Goal: Information Seeking & Learning: Learn about a topic

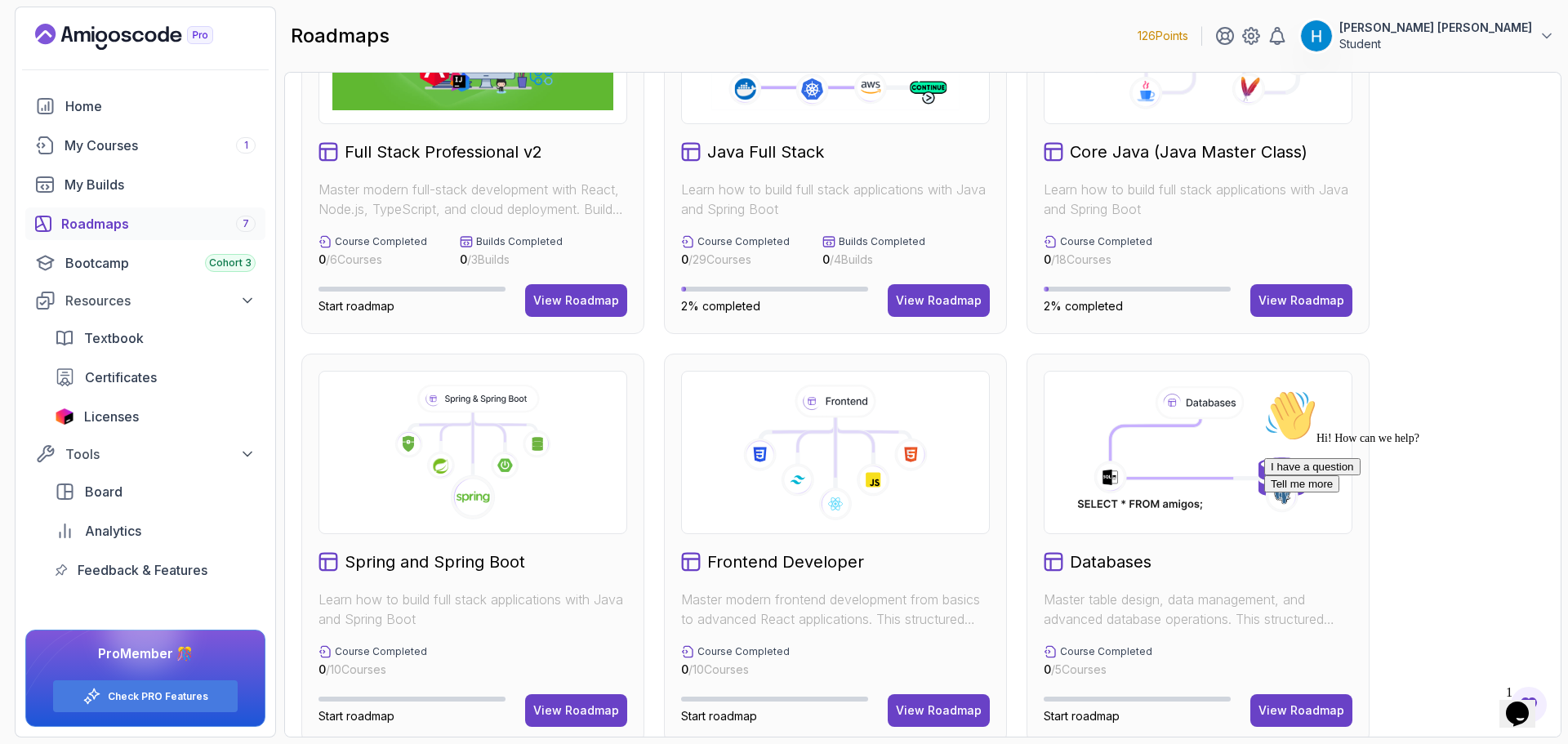
scroll to position [82, 0]
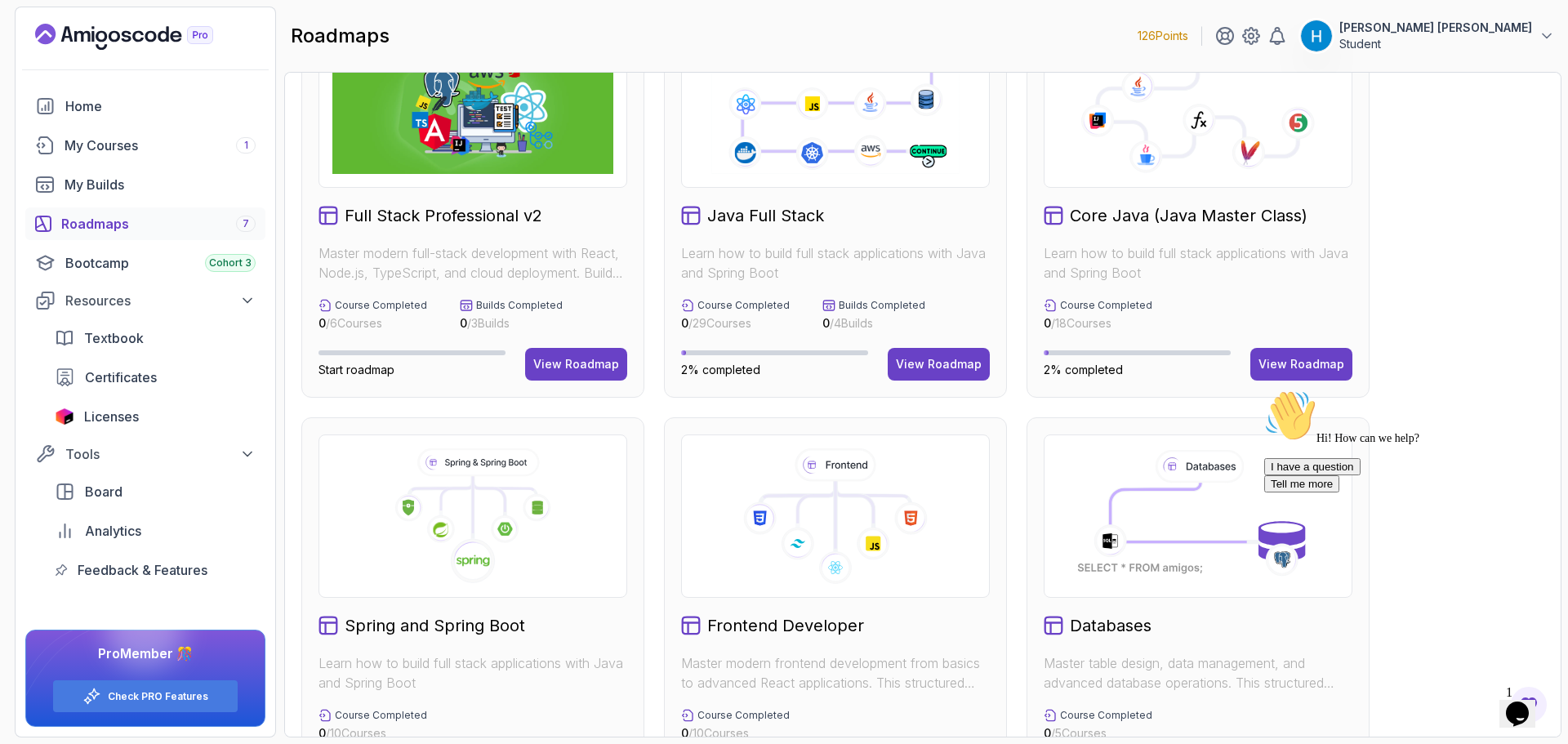
click at [1308, 140] on icon at bounding box center [1298, 123] width 35 height 35
click at [1299, 359] on div "View Roadmap" at bounding box center [1301, 364] width 86 height 16
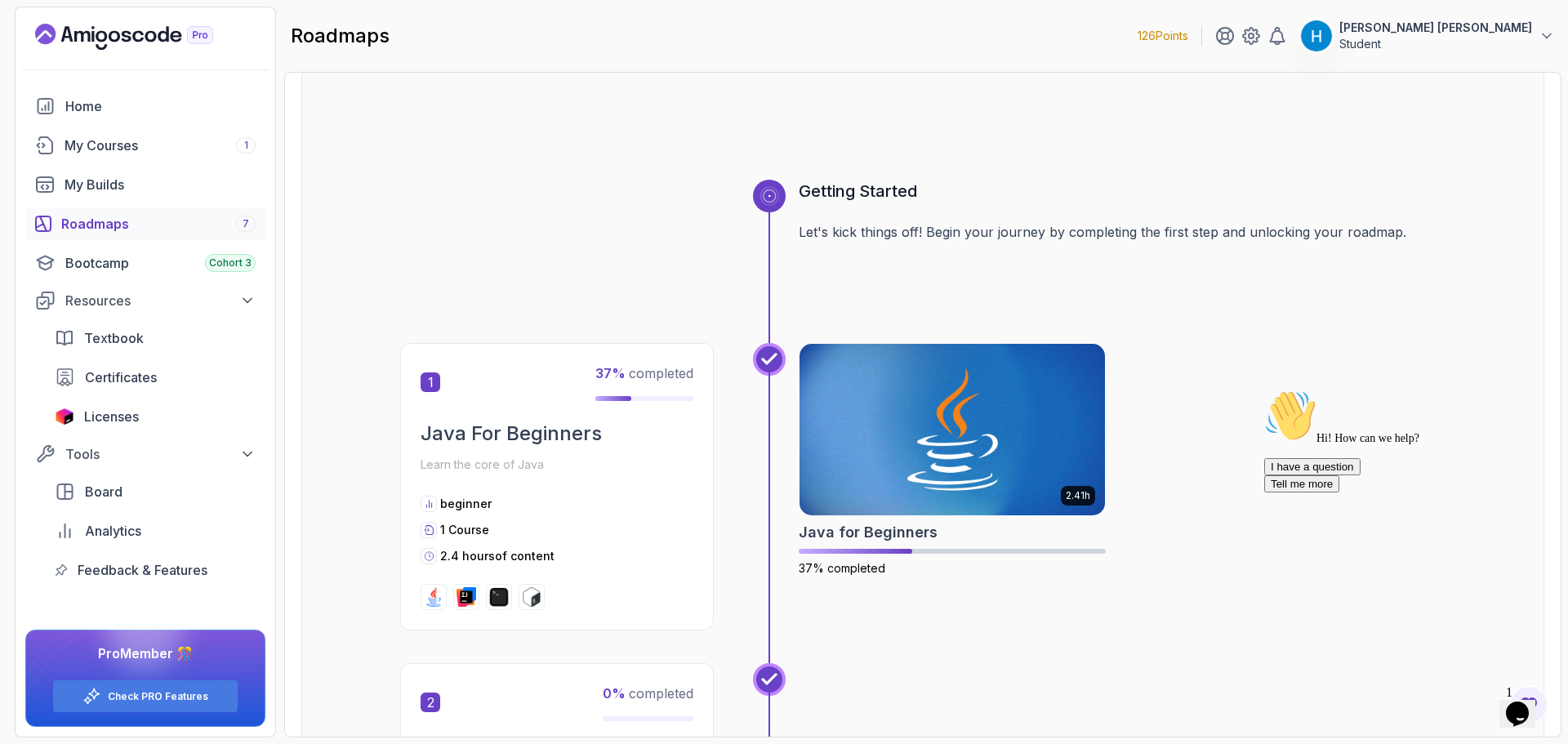
scroll to position [164, 0]
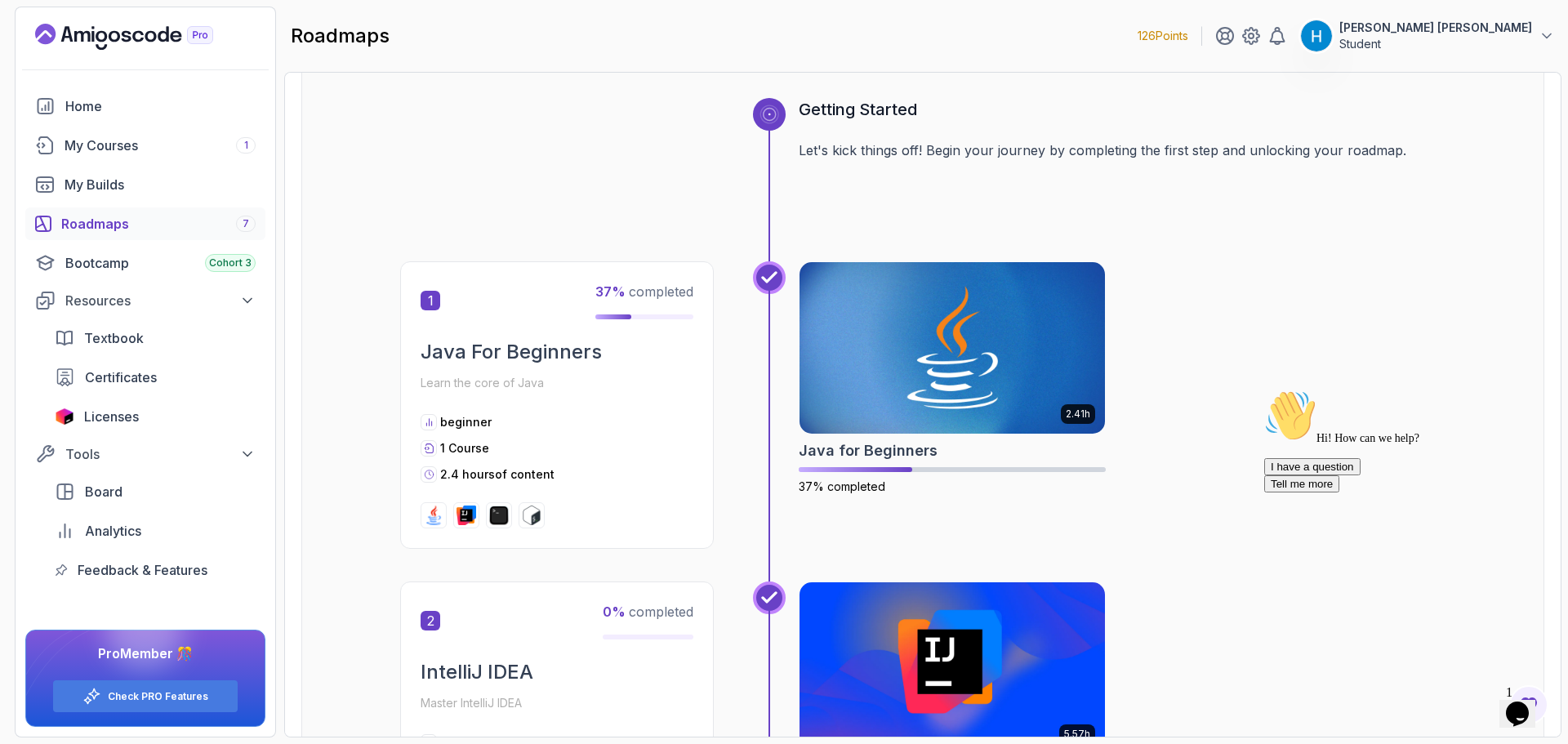
click at [438, 311] on div "1 37 % completed" at bounding box center [557, 300] width 273 height 38
click at [482, 357] on h2 "Java For Beginners" at bounding box center [557, 352] width 273 height 26
click at [574, 505] on div at bounding box center [557, 515] width 273 height 26
click at [1005, 375] on img at bounding box center [952, 348] width 321 height 179
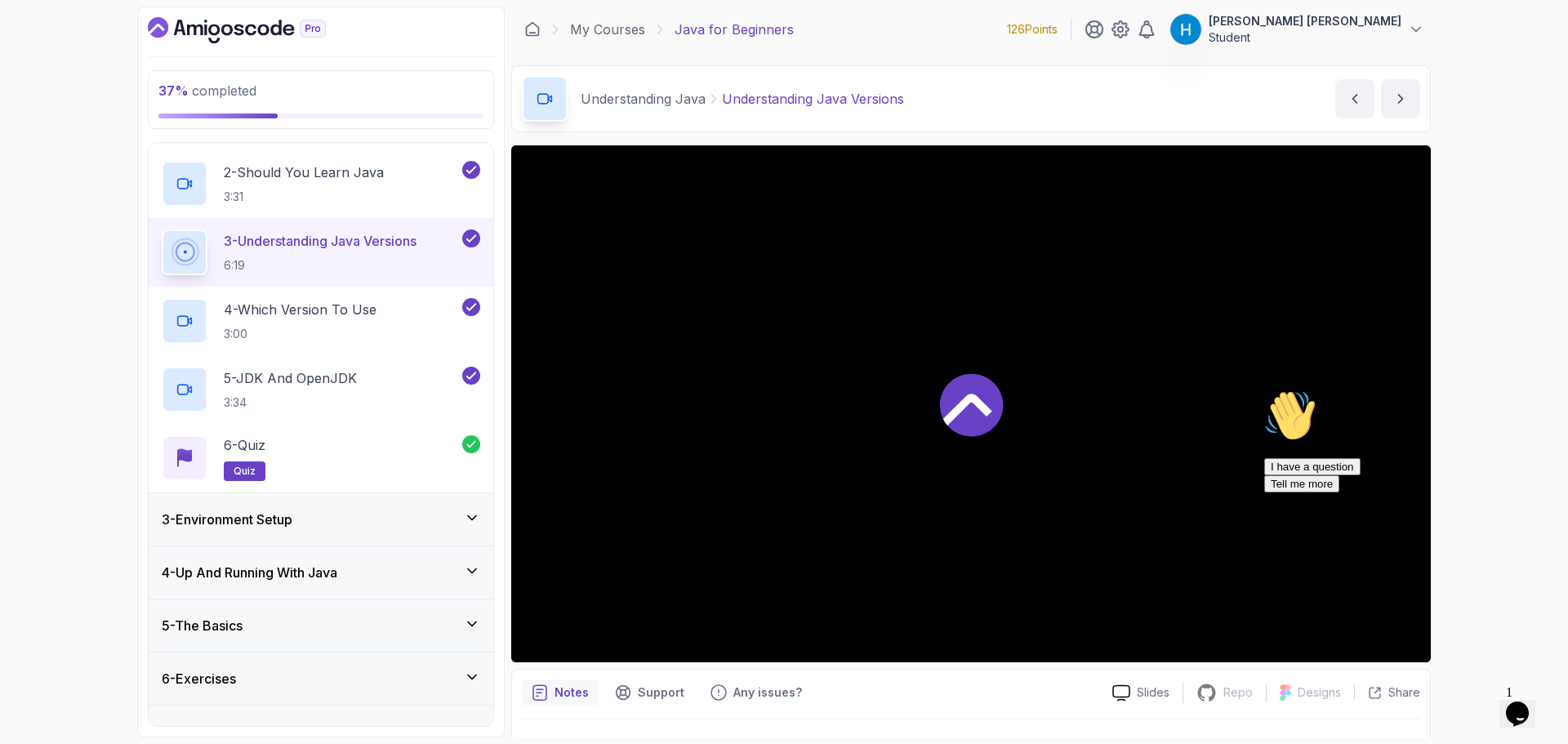
scroll to position [199, 0]
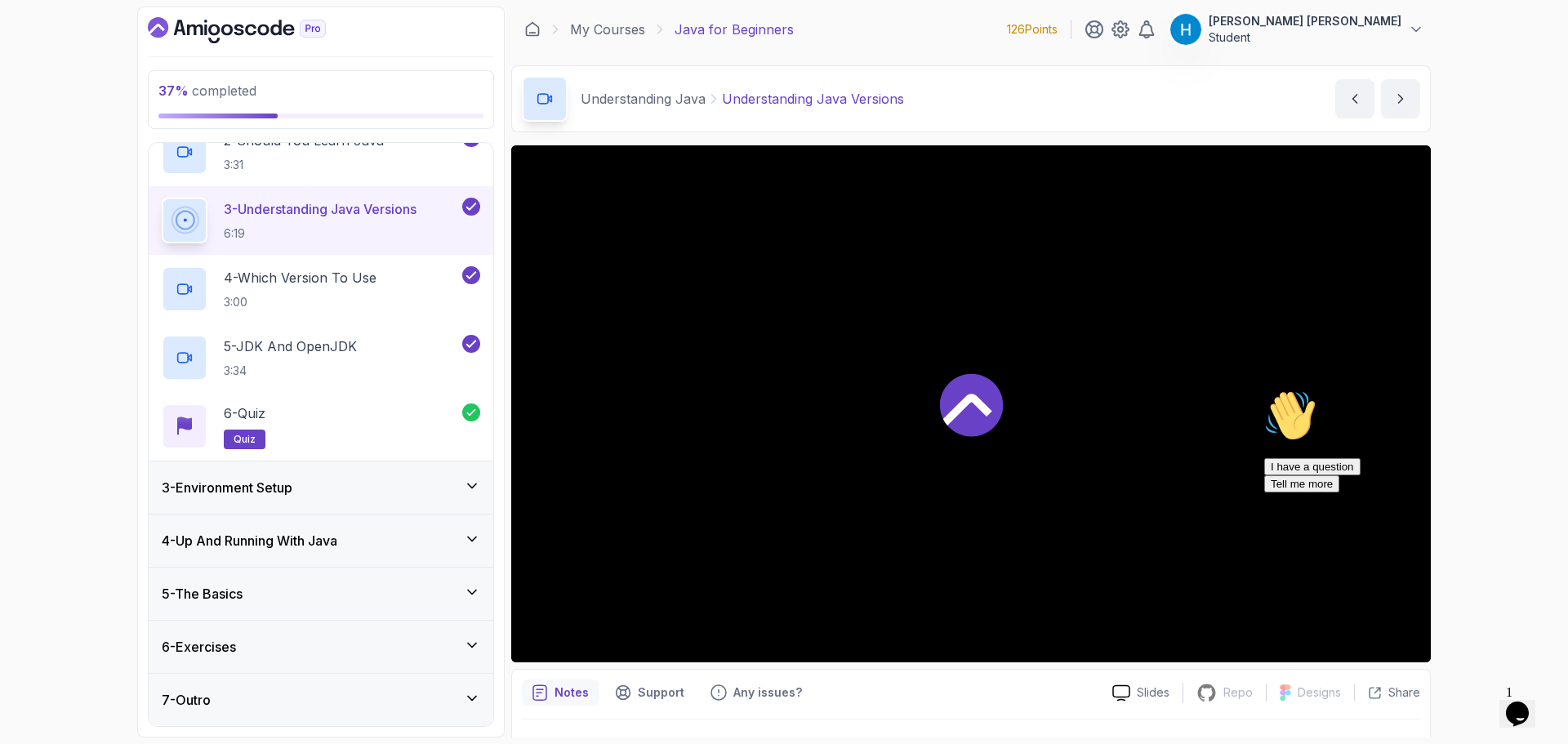
click at [367, 496] on div "3 - Environment Setup" at bounding box center [321, 488] width 319 height 19
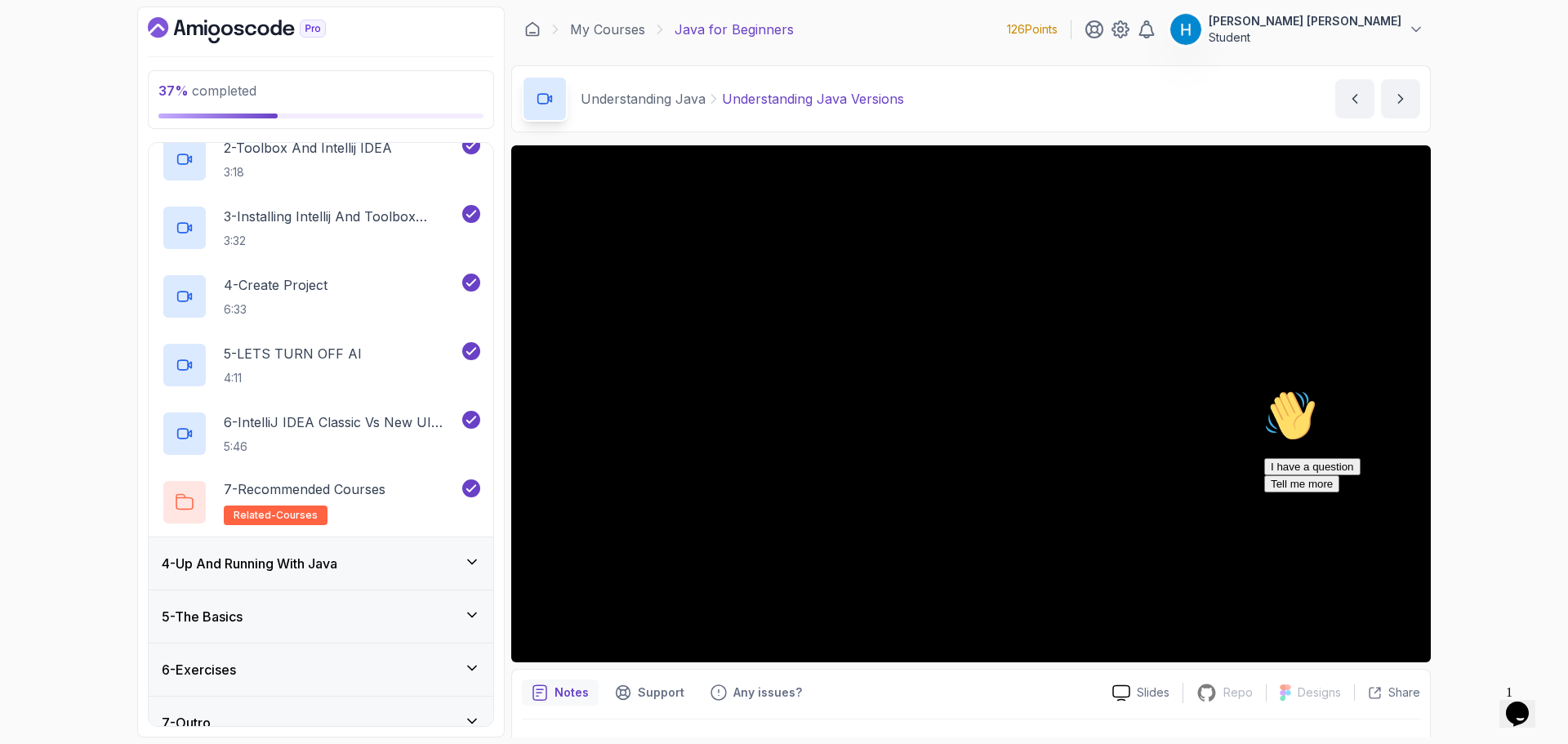
scroll to position [268, 0]
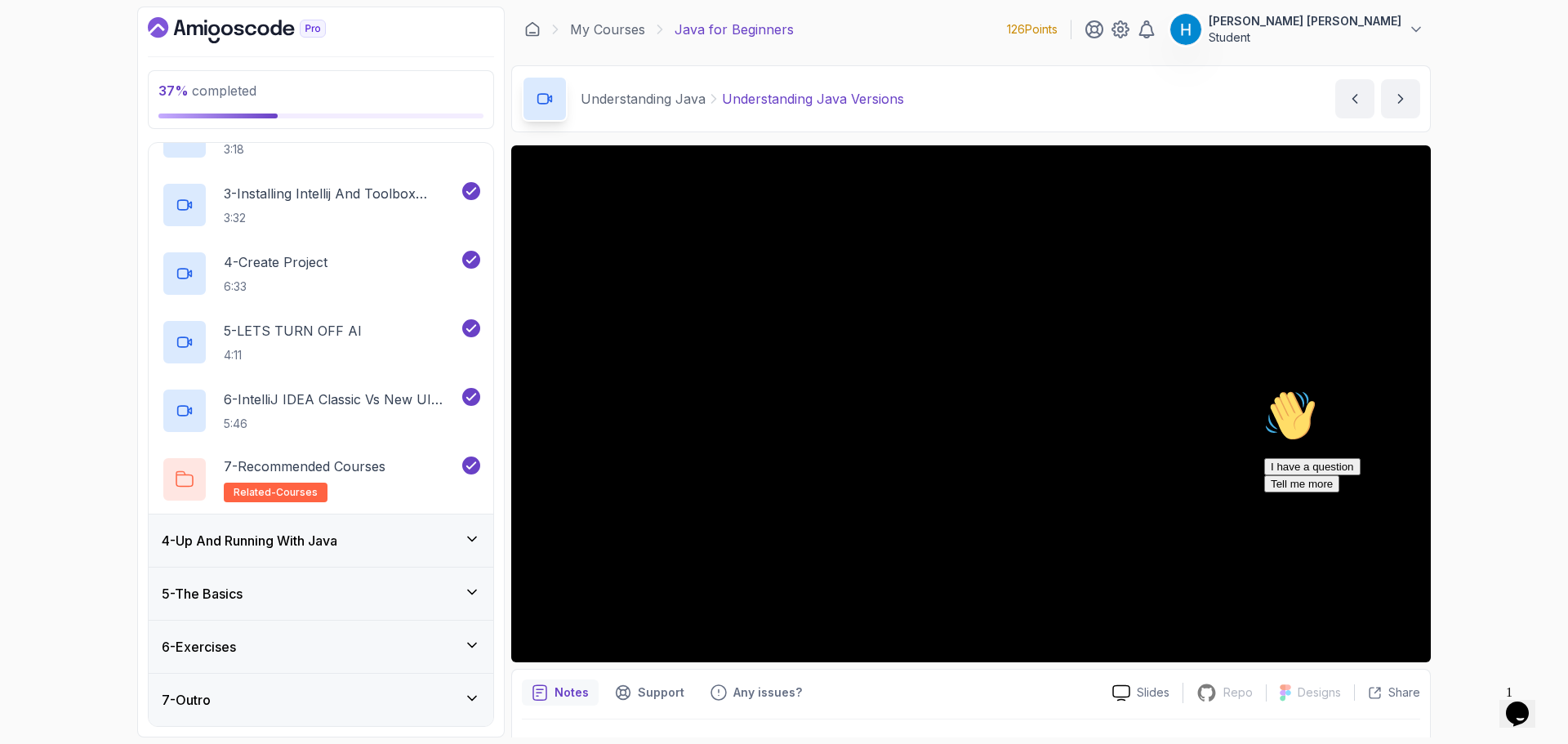
click at [392, 518] on div "4 - Up And Running With Java" at bounding box center [321, 541] width 345 height 52
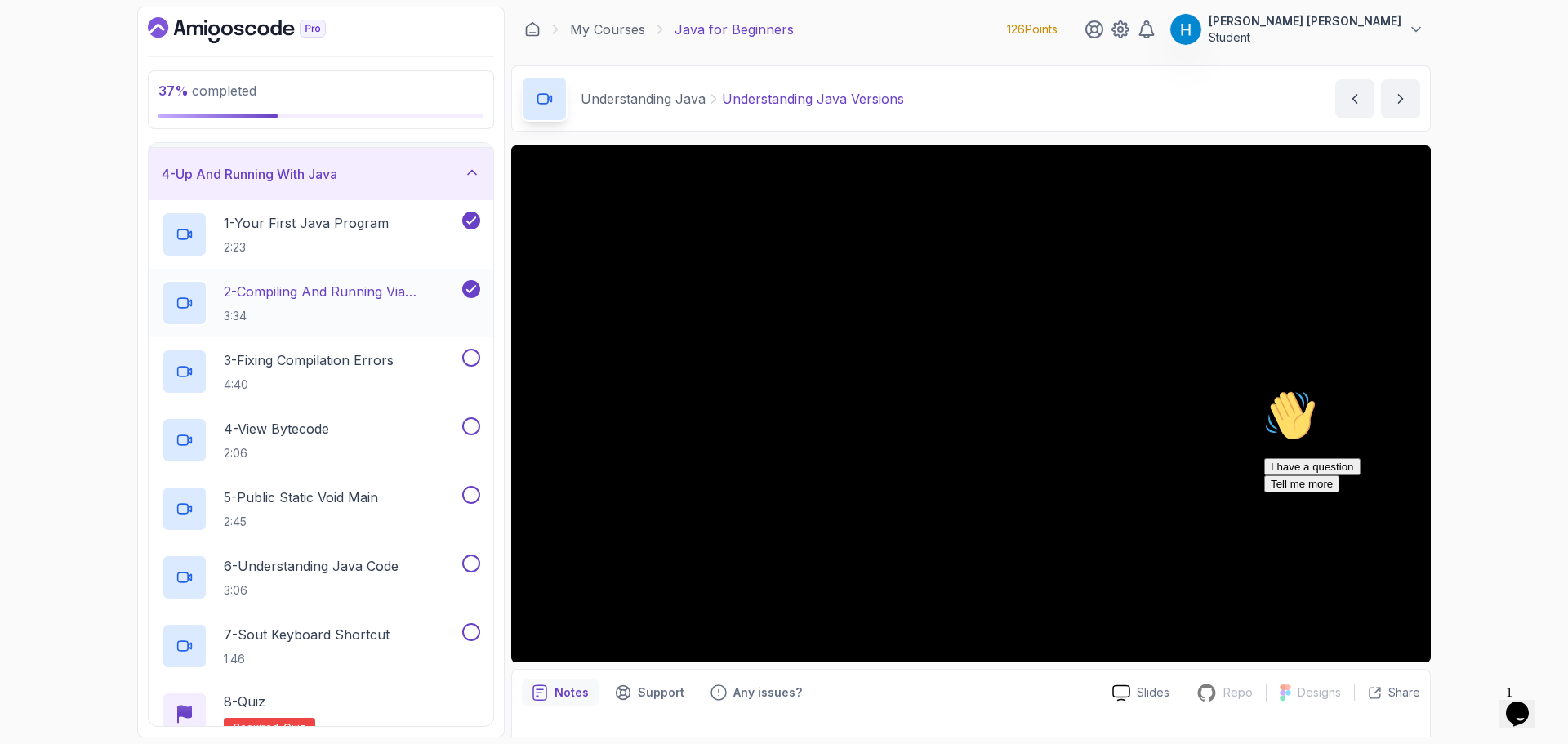
scroll to position [164, 0]
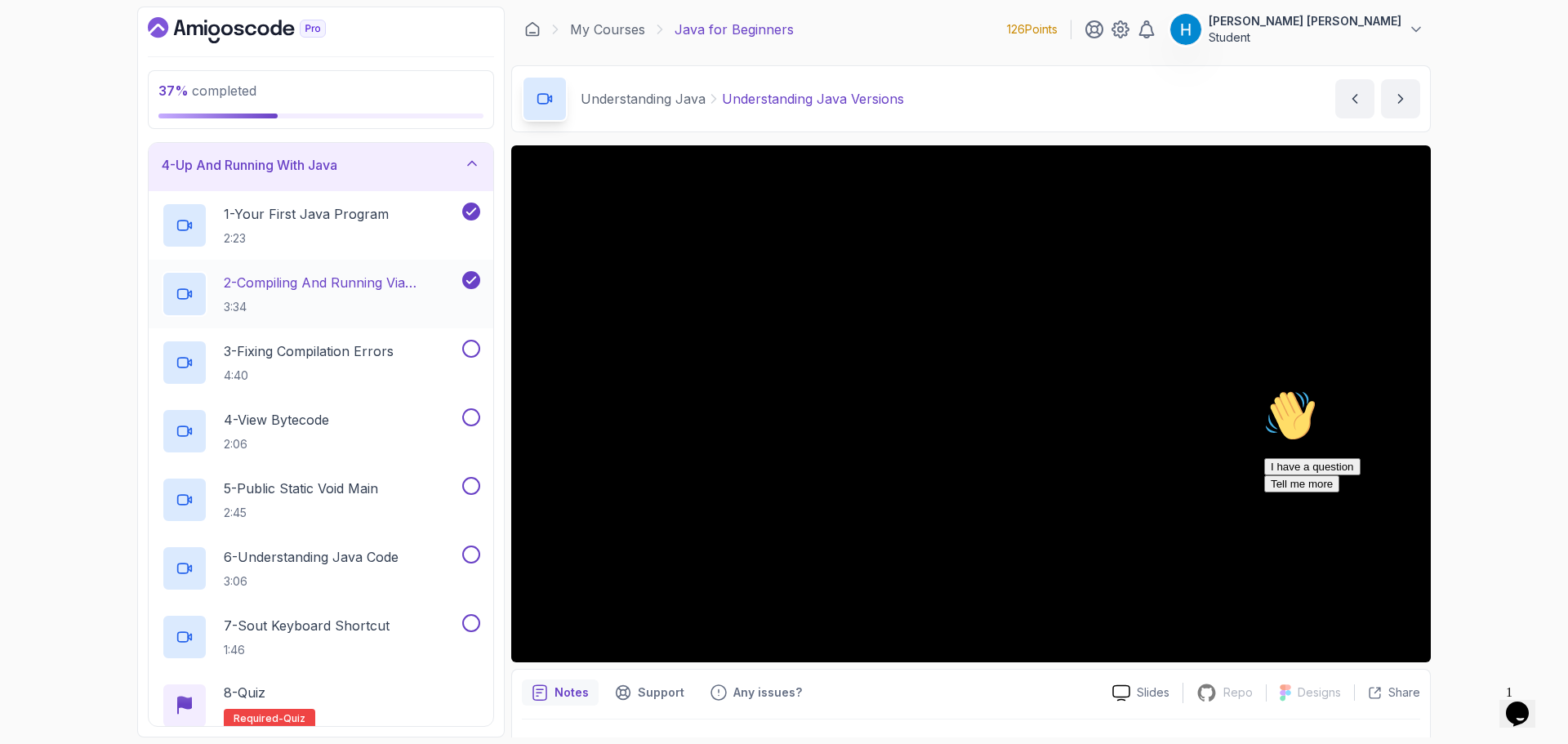
click at [415, 283] on p "2 - Compiling And Running Via Terminal" at bounding box center [341, 282] width 235 height 19
click at [414, 384] on div "3 - Fixing Compilation Errors 4:40" at bounding box center [310, 362] width 298 height 45
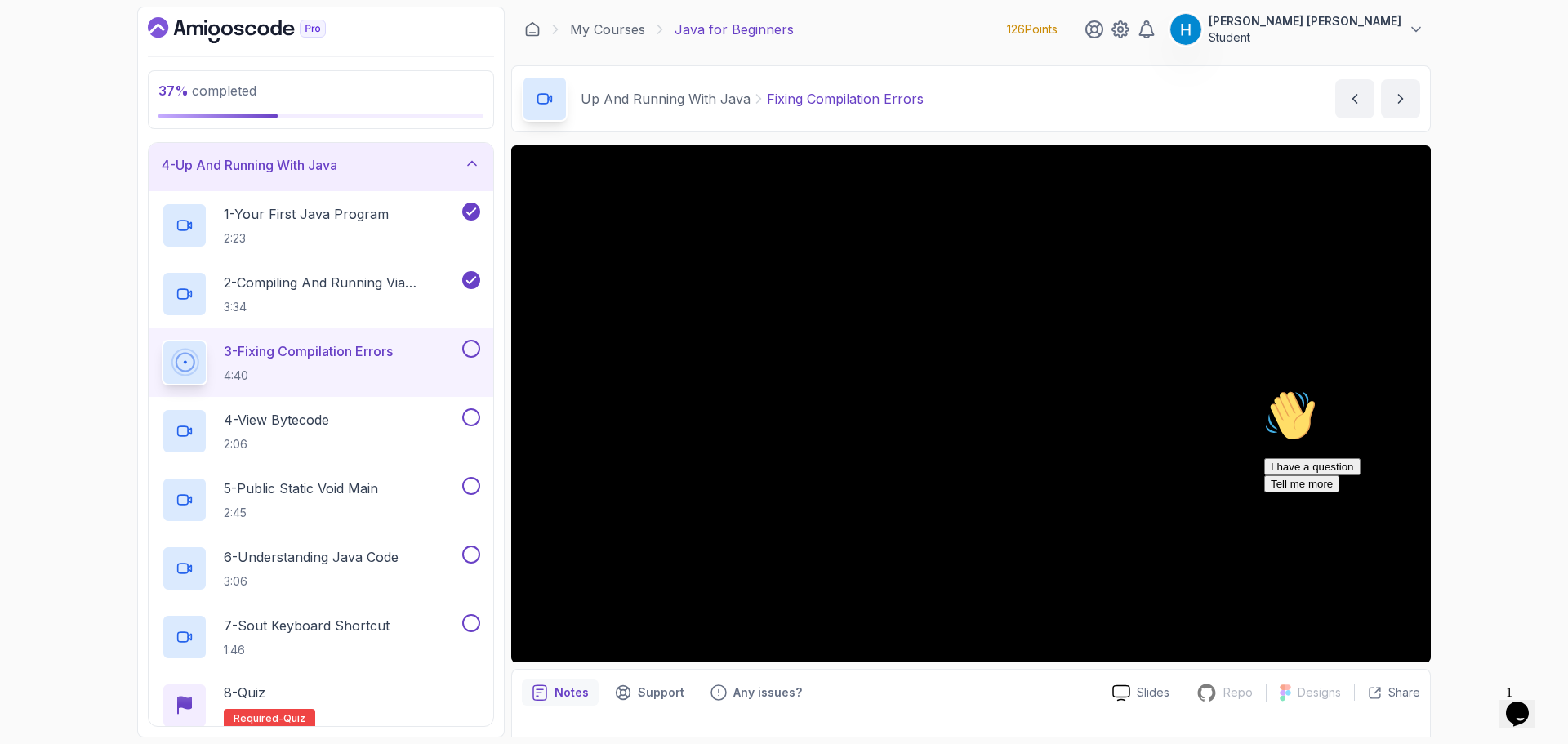
click at [1264, 389] on icon "Chat attention grabber" at bounding box center [1264, 389] width 0 height 0
drag, startPoint x: 906, startPoint y: 45, endPoint x: 917, endPoint y: 104, distance: 60.0
click at [905, 45] on div "My Courses Java for Beginners 126 Points [PERSON_NAME] [PERSON_NAME] Student" at bounding box center [971, 29] width 919 height 45
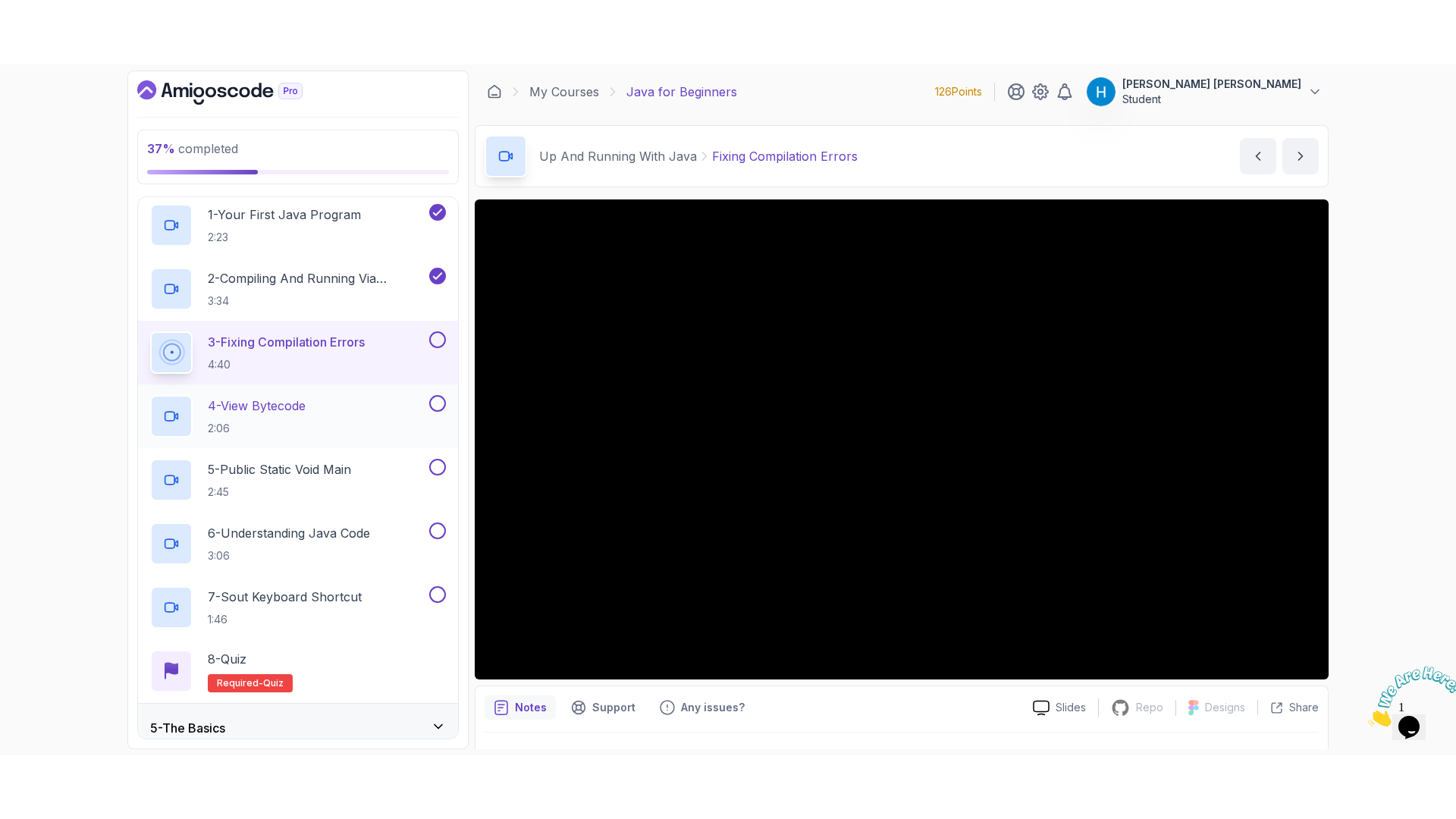
scroll to position [227, 0]
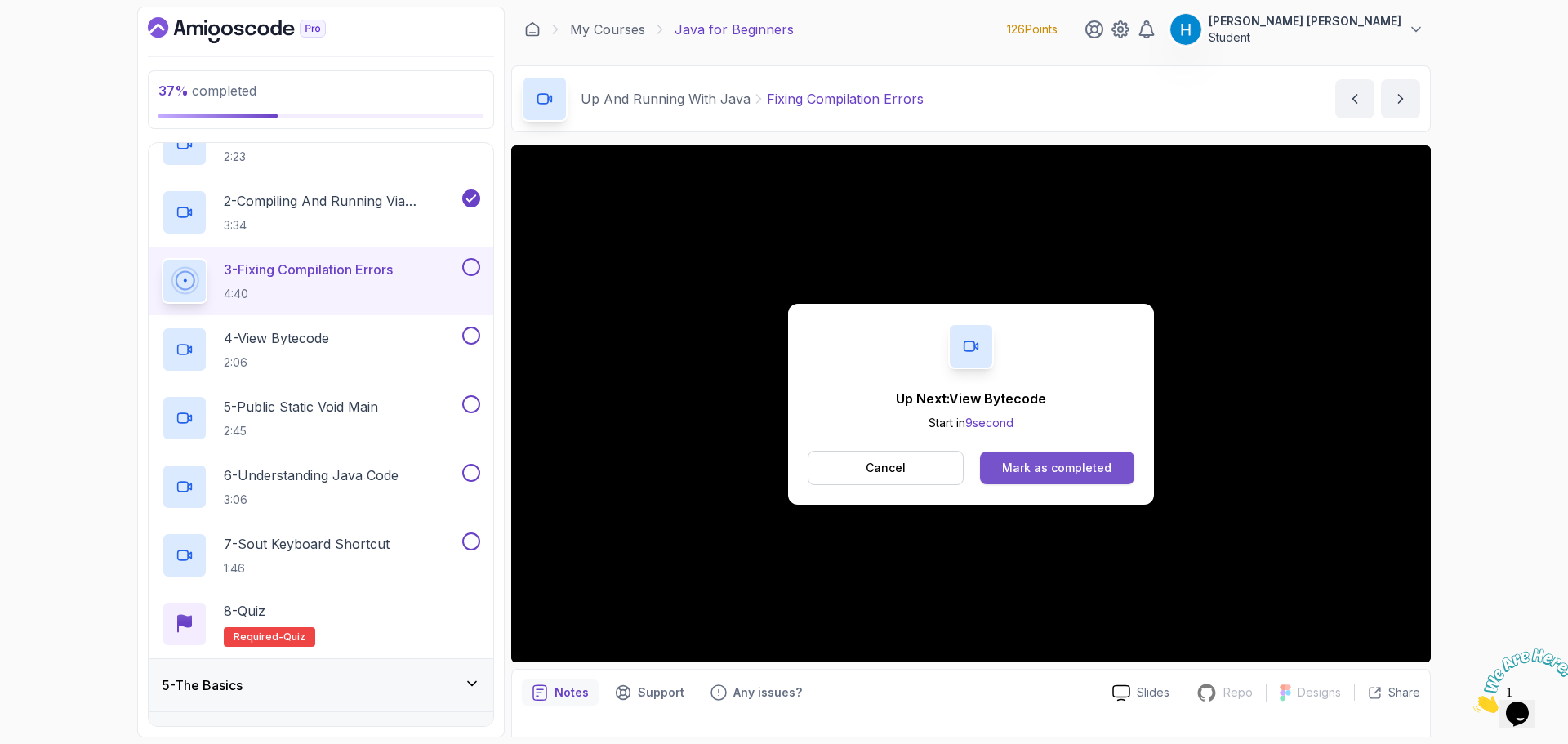
click at [1082, 465] on div "Mark as completed" at bounding box center [1057, 467] width 110 height 16
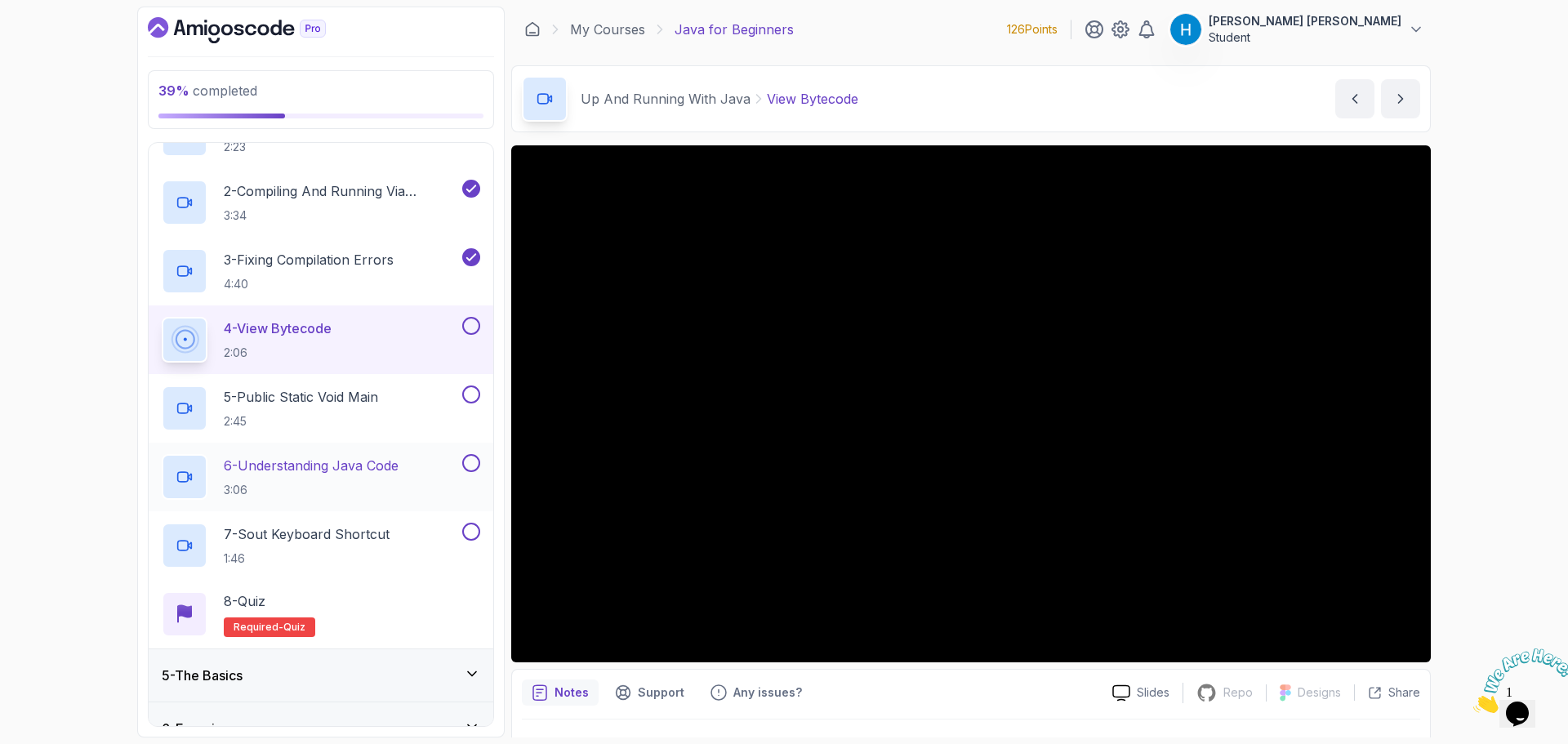
scroll to position [173, 0]
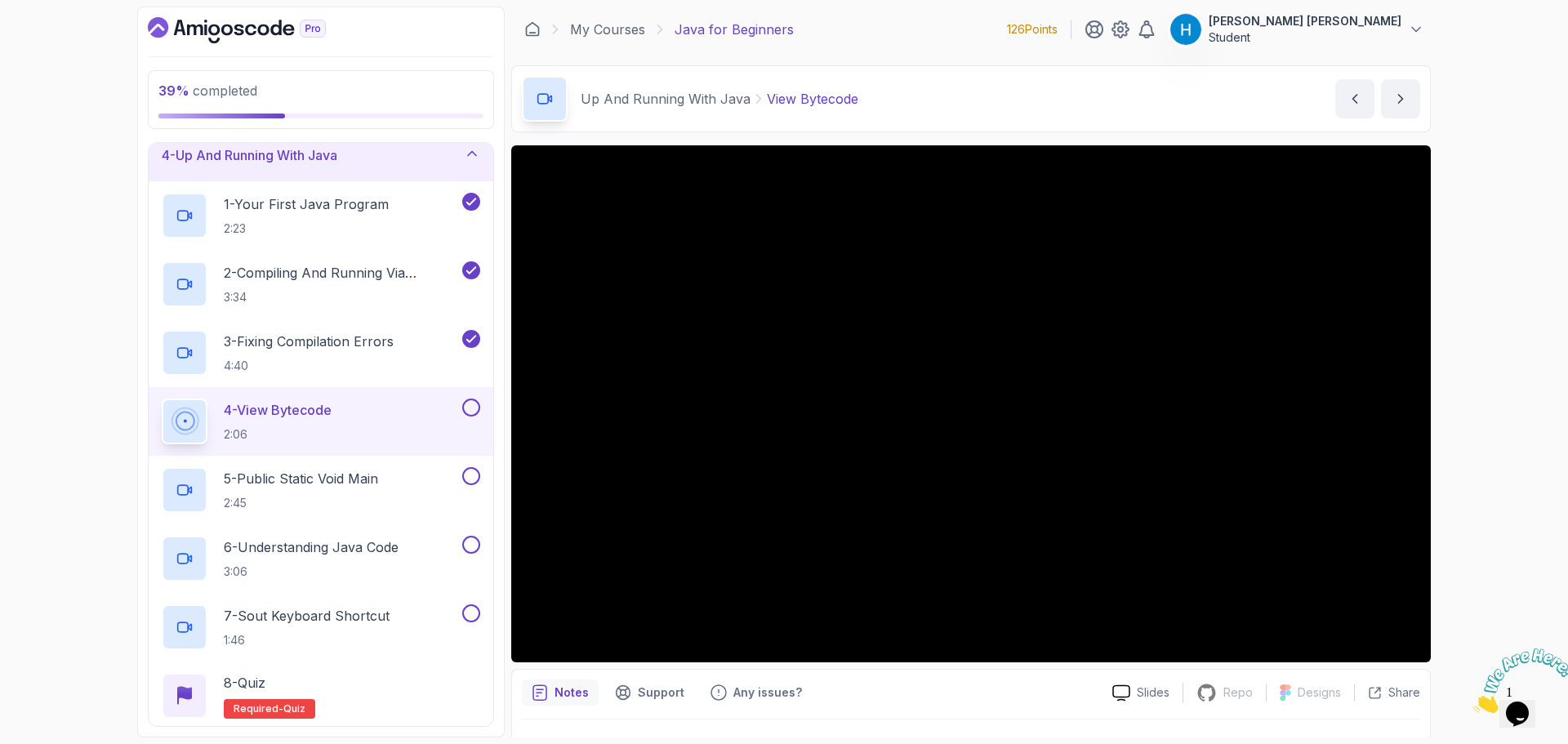
click at [780, 61] on main "My Courses Java for Beginners 126 Points [PERSON_NAME] [PERSON_NAME] Student 4 …" at bounding box center [971, 372] width 919 height 731
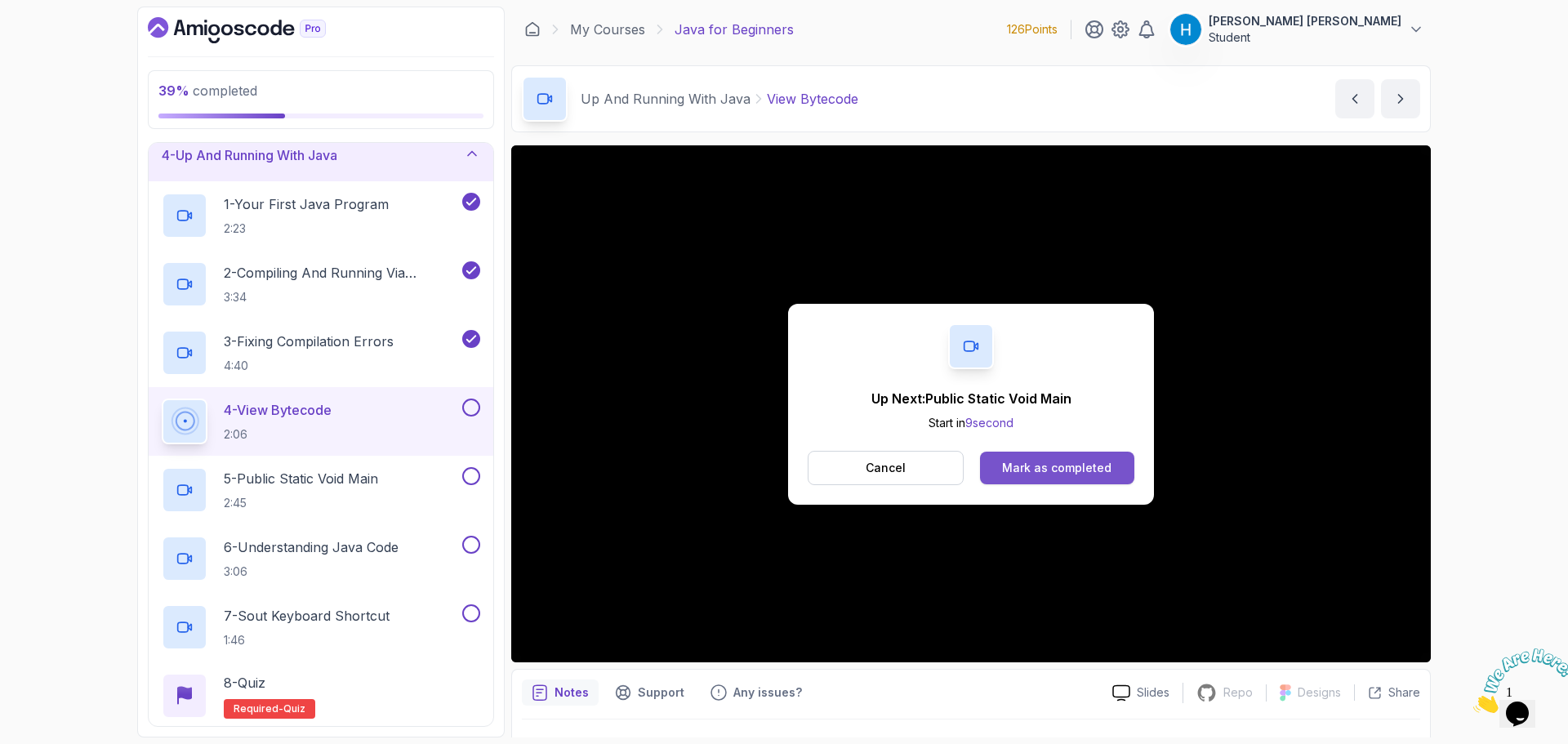
click at [1085, 474] on div "Mark as completed" at bounding box center [1057, 467] width 110 height 16
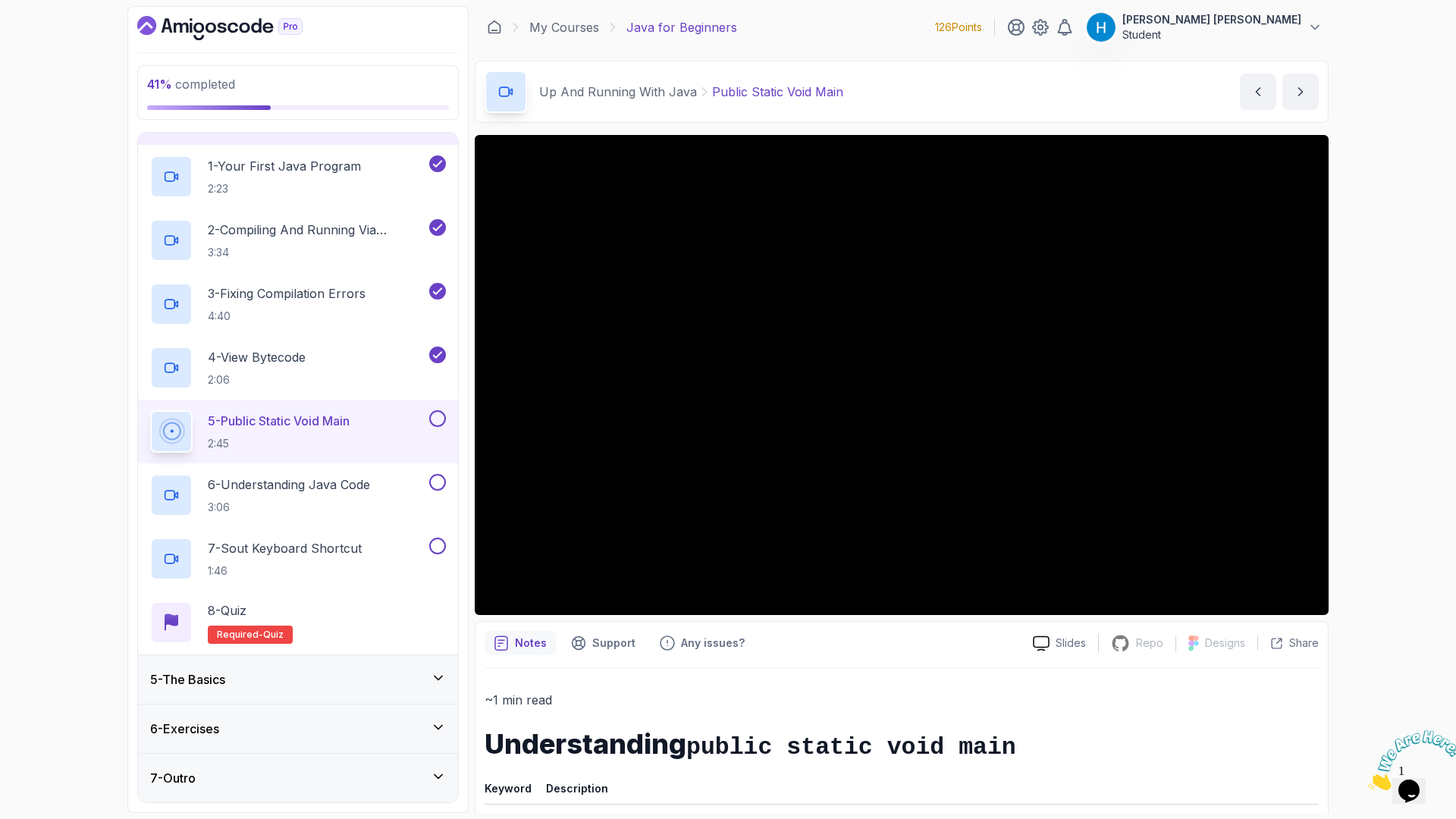
scroll to position [312, 0]
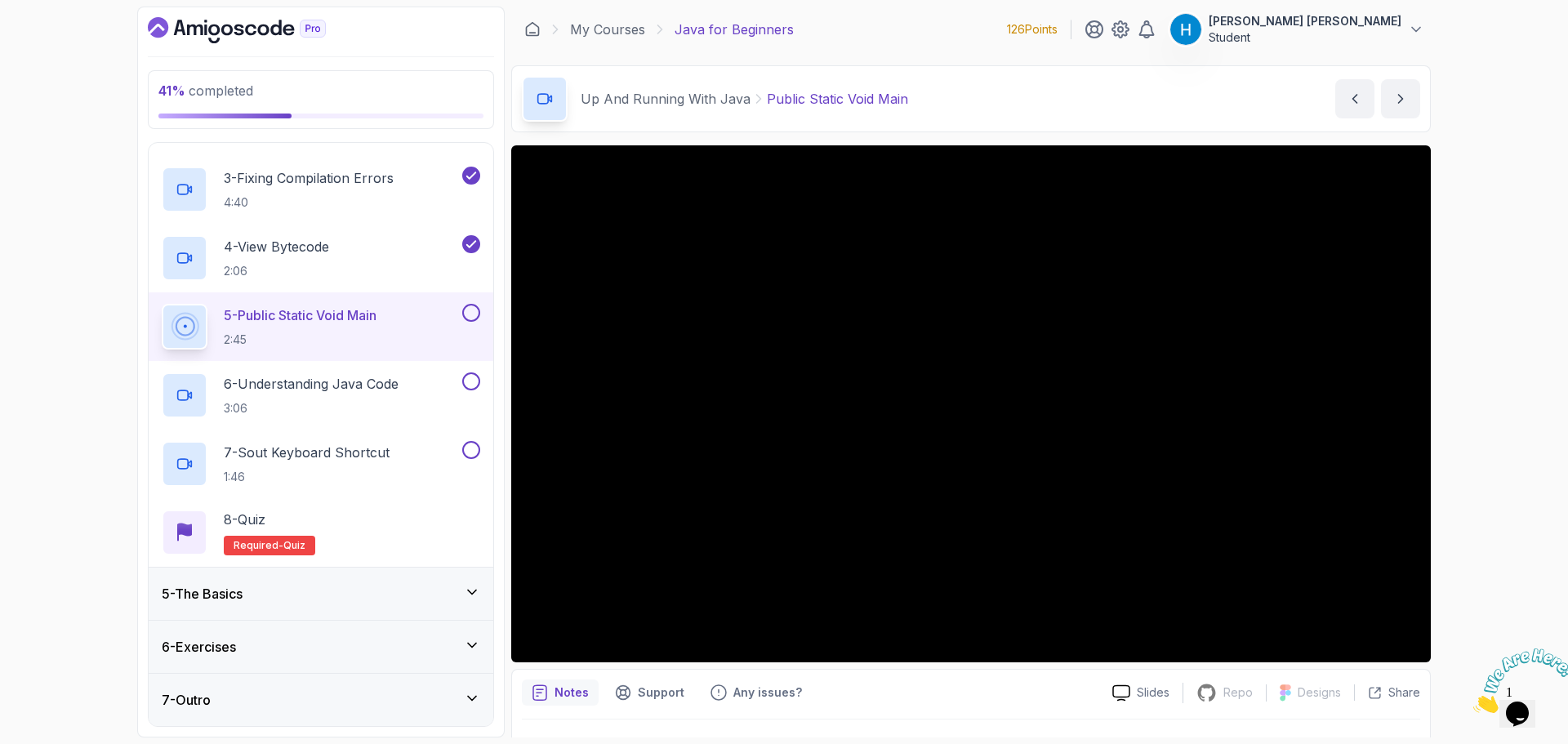
click at [468, 313] on button at bounding box center [471, 312] width 18 height 18
click at [421, 387] on div "6 - Understanding Java Code 3:06" at bounding box center [310, 395] width 298 height 45
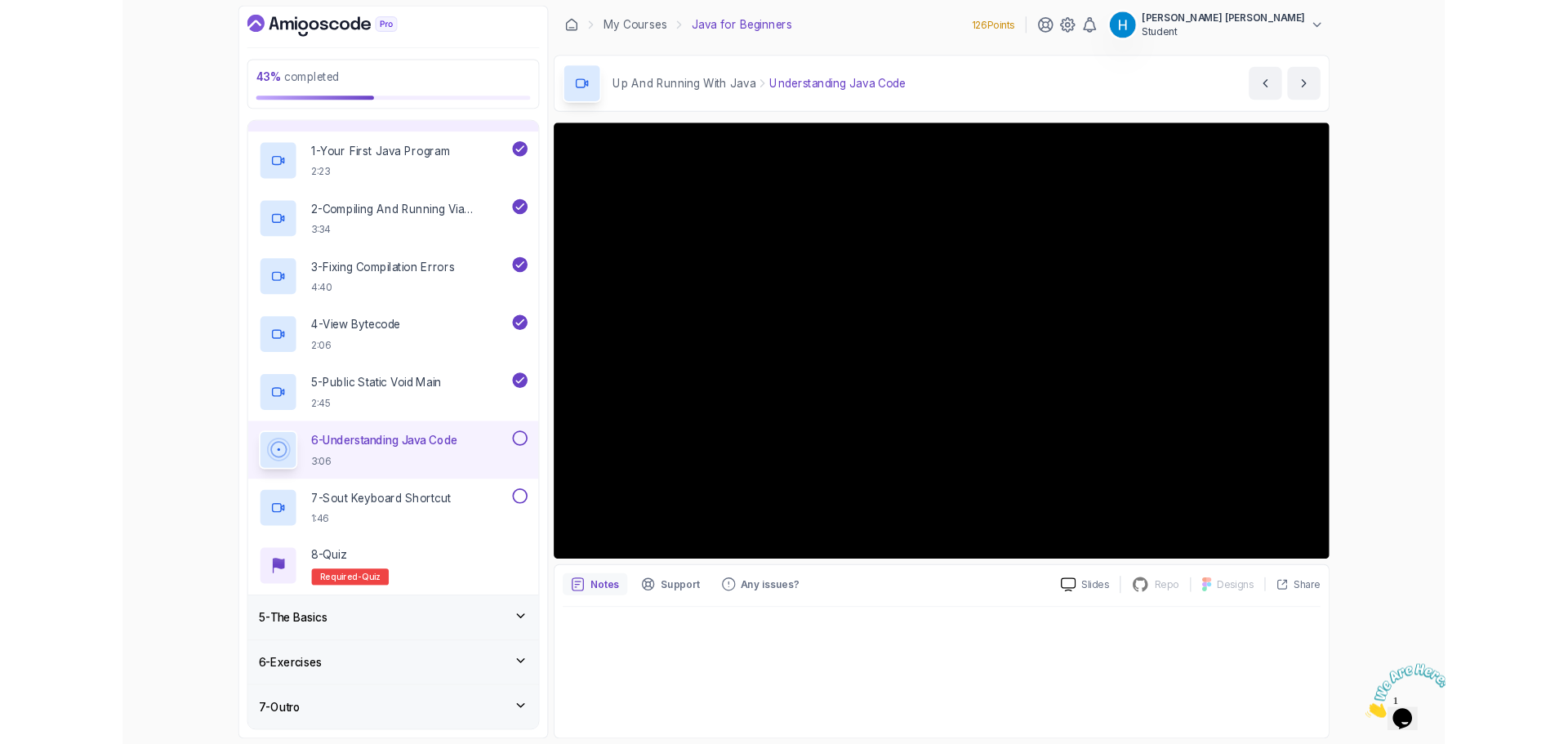
scroll to position [336, 0]
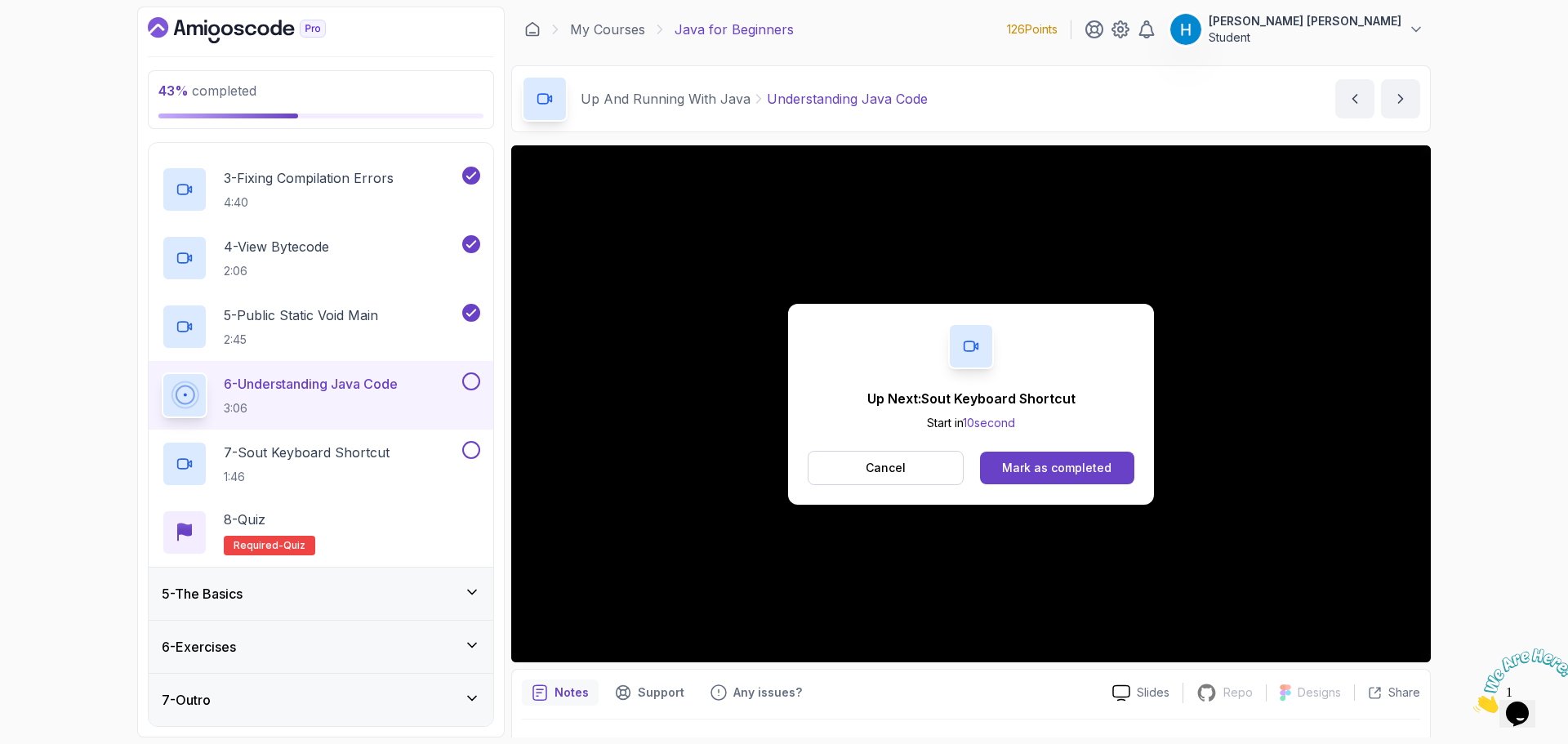
click at [471, 385] on button at bounding box center [471, 382] width 18 height 18
click at [411, 445] on div "7 - Sout Keyboard Shortcut 1:46" at bounding box center [310, 464] width 298 height 45
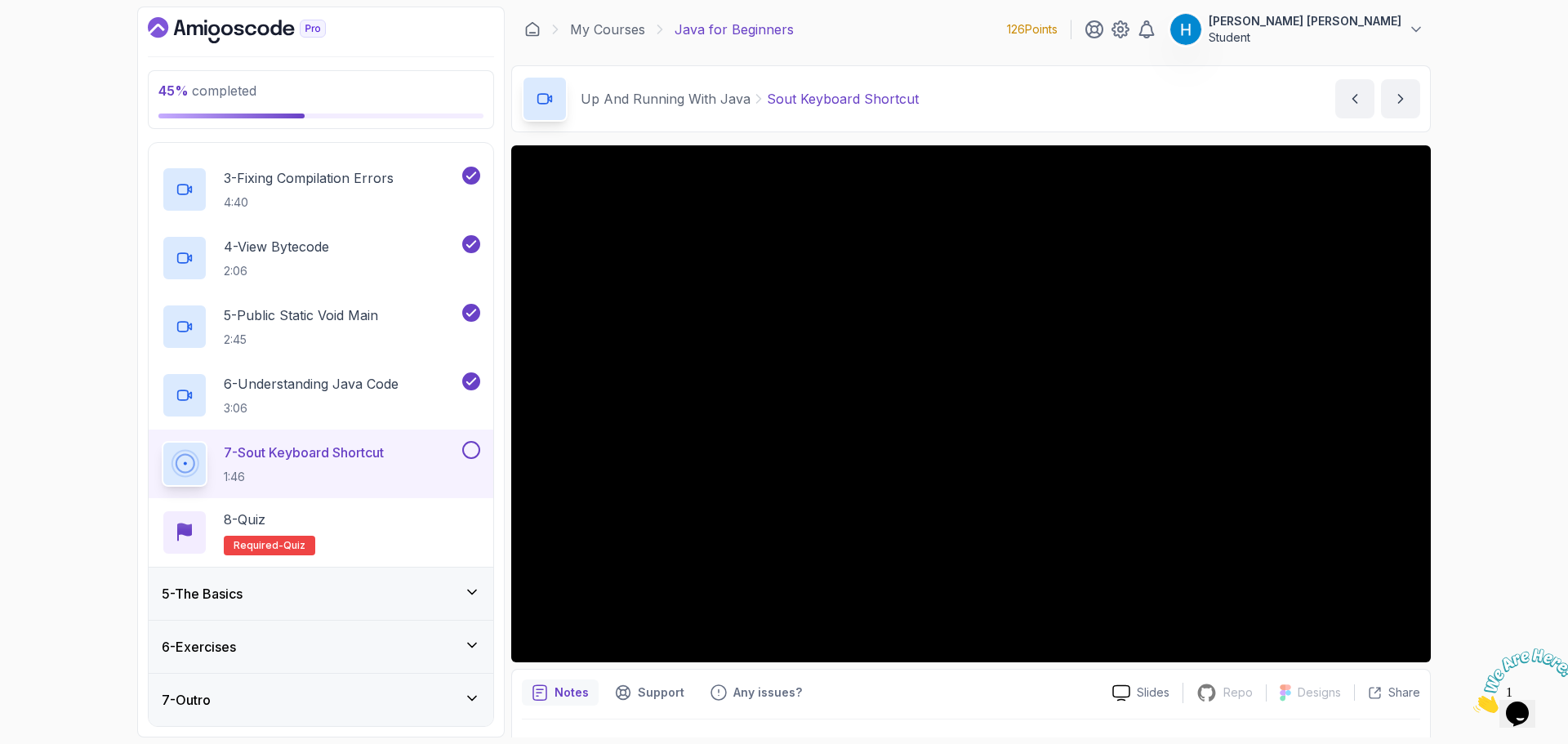
click at [469, 446] on button at bounding box center [471, 450] width 18 height 18
click at [419, 531] on div "8 - Quiz Required- quiz" at bounding box center [321, 532] width 319 height 45
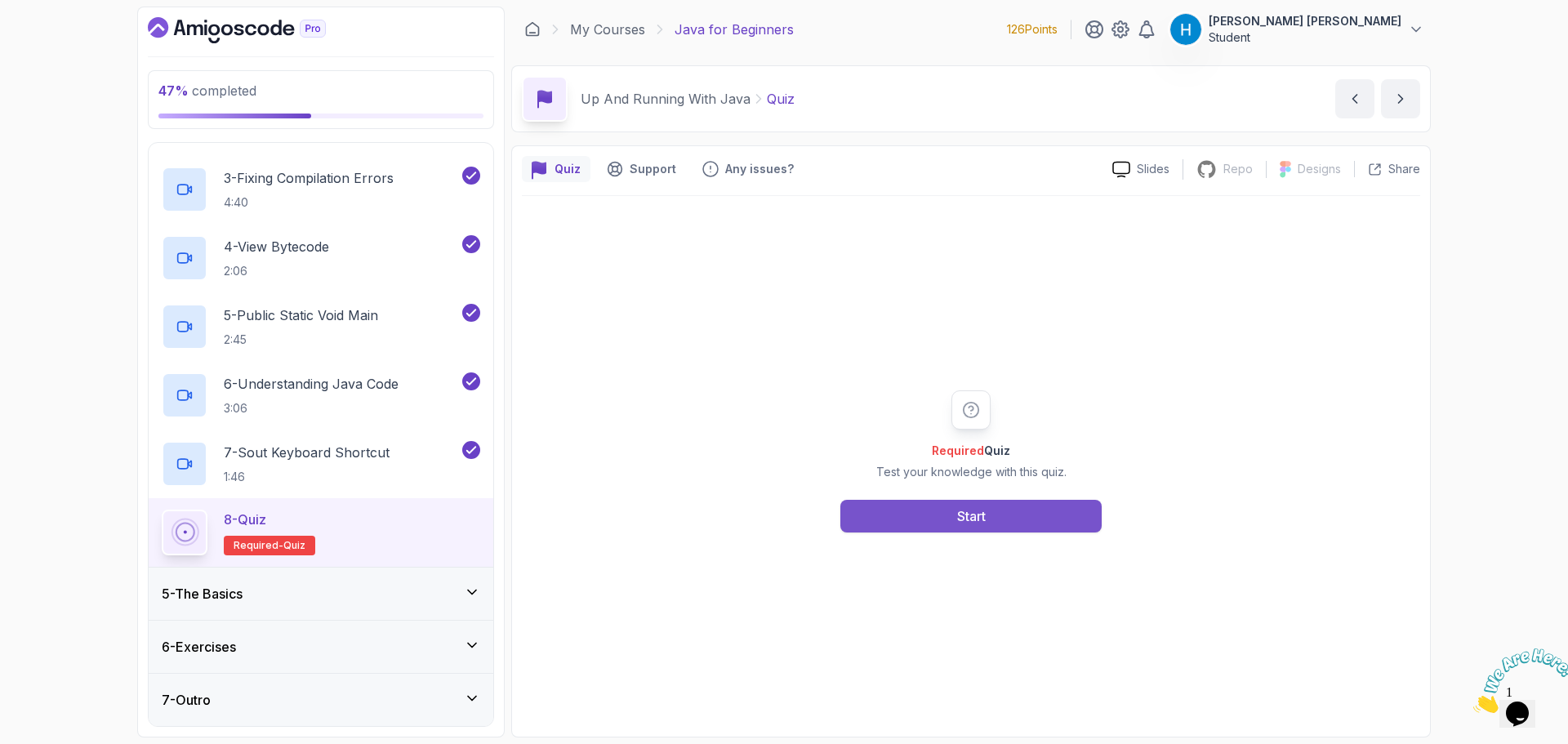
click at [1055, 522] on button "Start" at bounding box center [970, 517] width 261 height 33
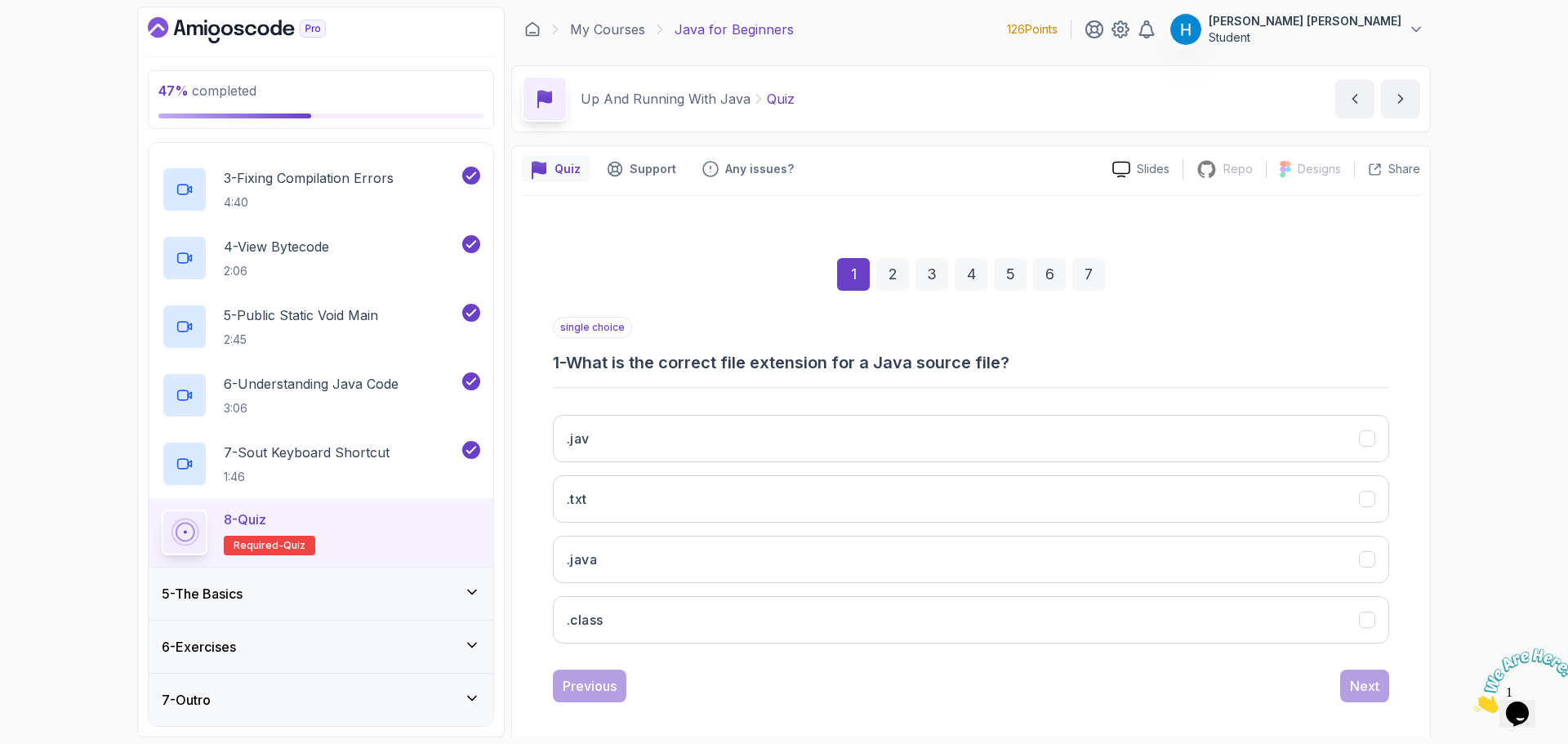
click at [665, 355] on h3 "1 - What is the correct file extension for a Java source file?" at bounding box center [971, 362] width 837 height 23
drag, startPoint x: 665, startPoint y: 355, endPoint x: 1021, endPoint y: 360, distance: 356.0
click at [1021, 360] on h3 "1 - What is the correct file extension for a Java source file?" at bounding box center [971, 362] width 837 height 23
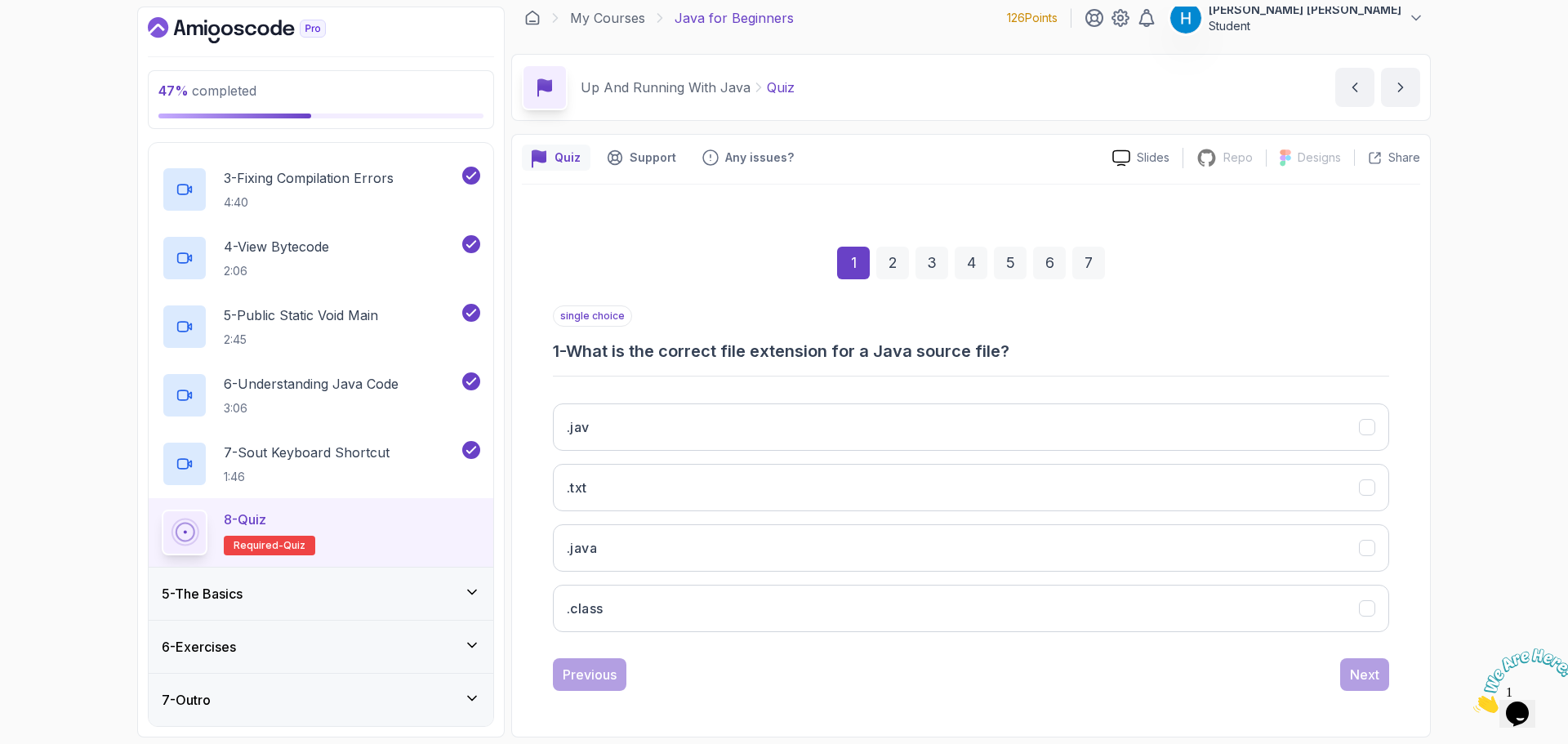
click at [587, 349] on h3 "1 - What is the correct file extension for a Java source file?" at bounding box center [971, 352] width 837 height 23
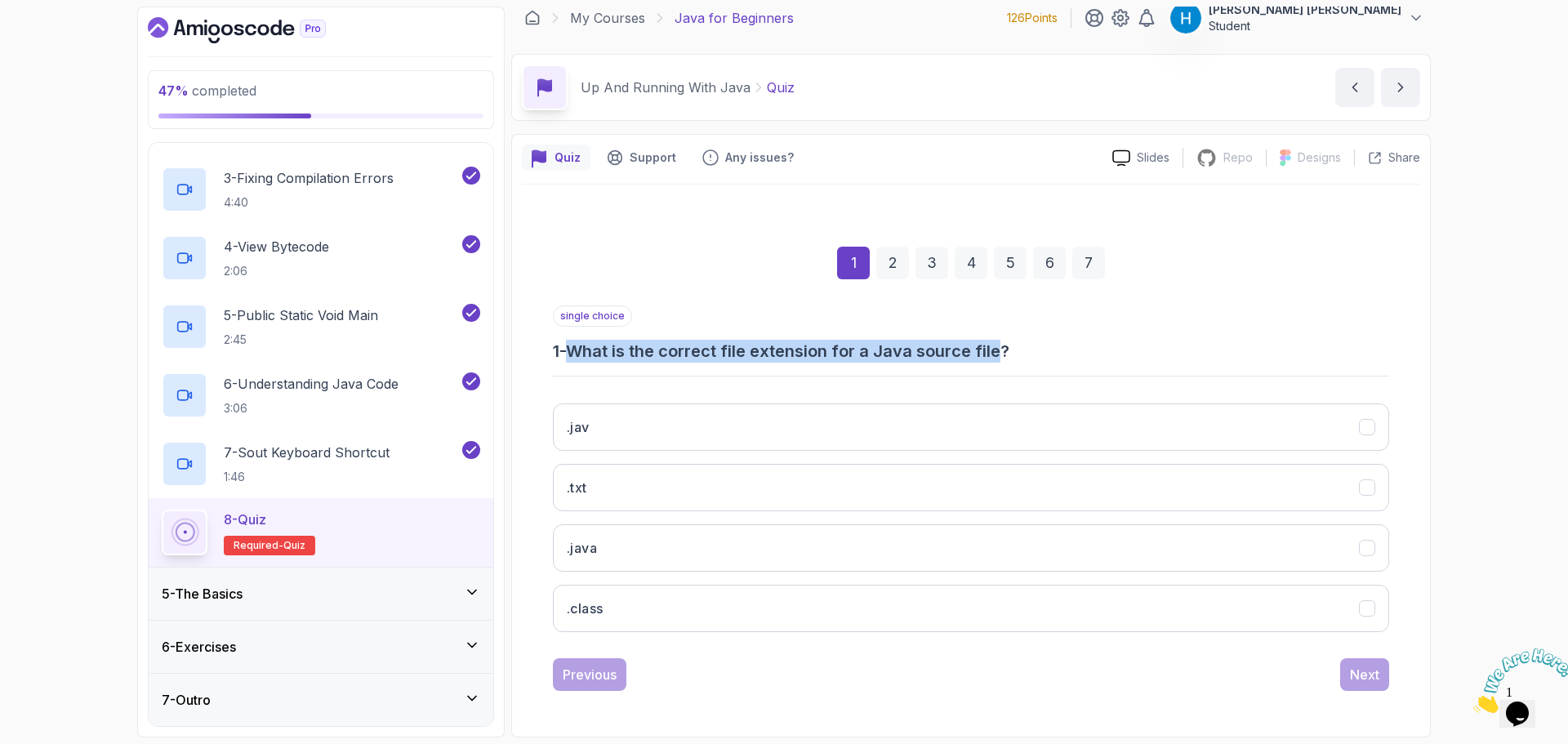
drag, startPoint x: 587, startPoint y: 349, endPoint x: 999, endPoint y: 357, distance: 412.1
click at [999, 357] on h3 "1 - What is the correct file extension for a Java source file?" at bounding box center [971, 352] width 837 height 23
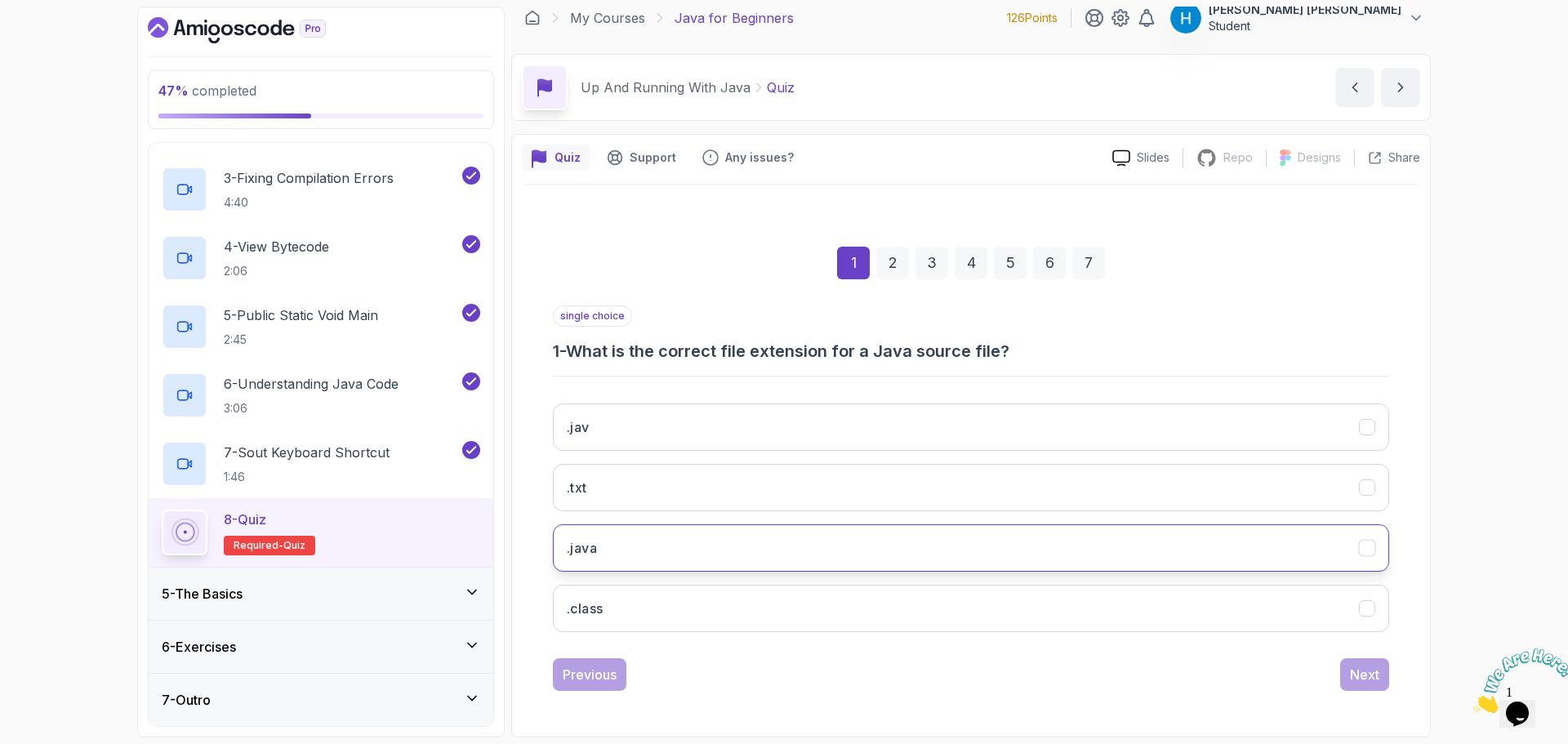
click at [614, 541] on button ".java" at bounding box center [971, 547] width 837 height 47
click at [1367, 667] on div "Next" at bounding box center [1365, 675] width 30 height 19
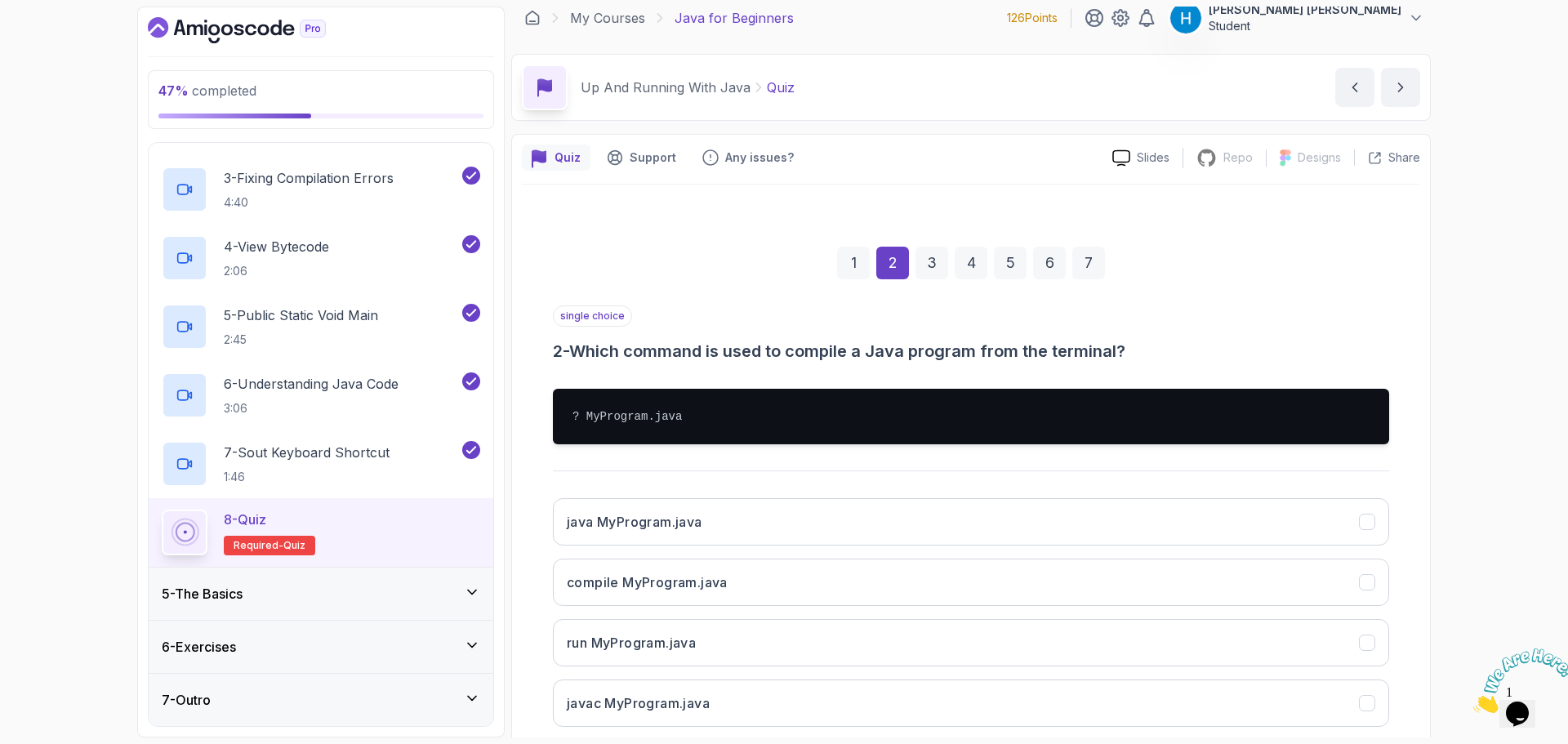
scroll to position [93, 0]
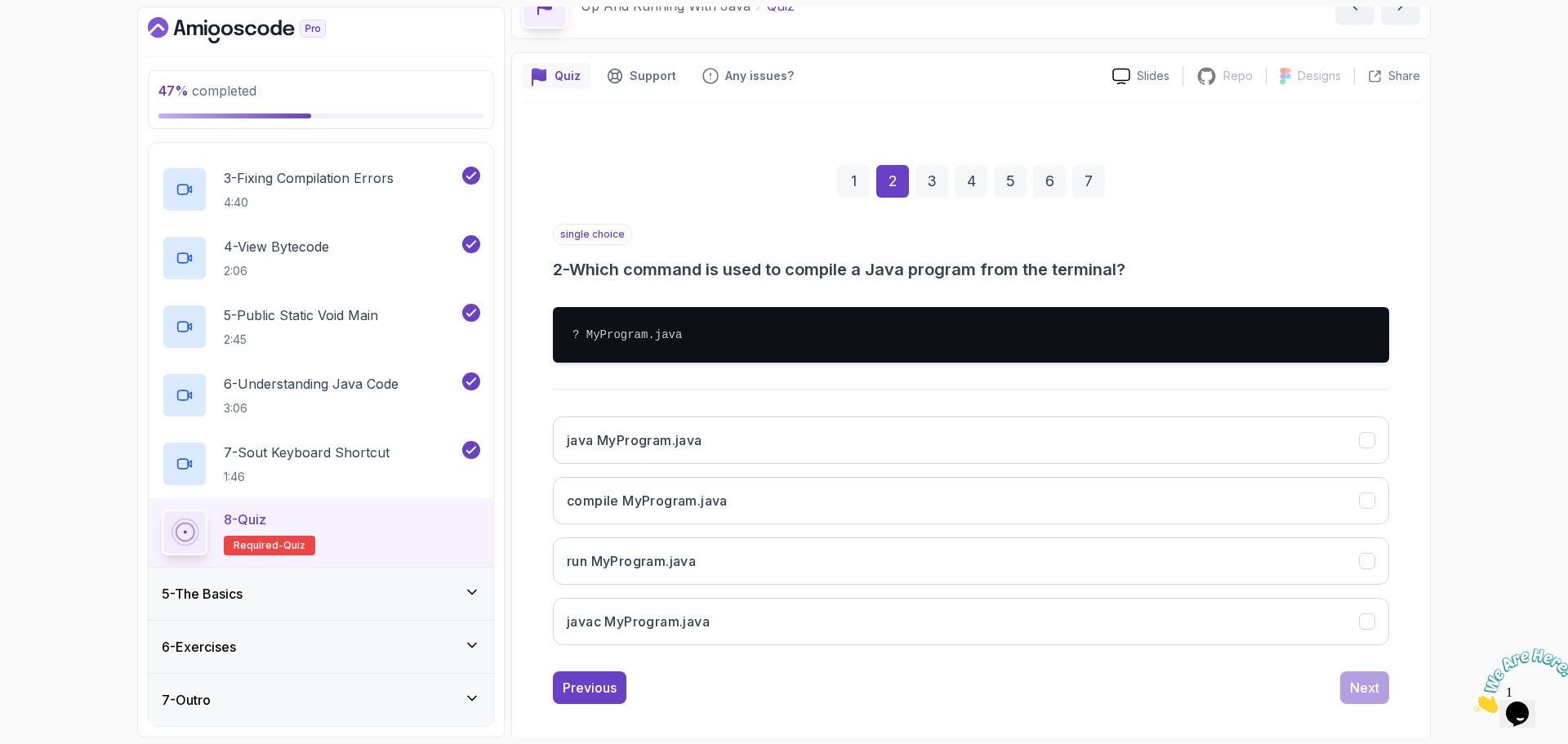
click at [724, 272] on h3 "2 - Which command is used to compile a Java program from the terminal?" at bounding box center [971, 270] width 837 height 23
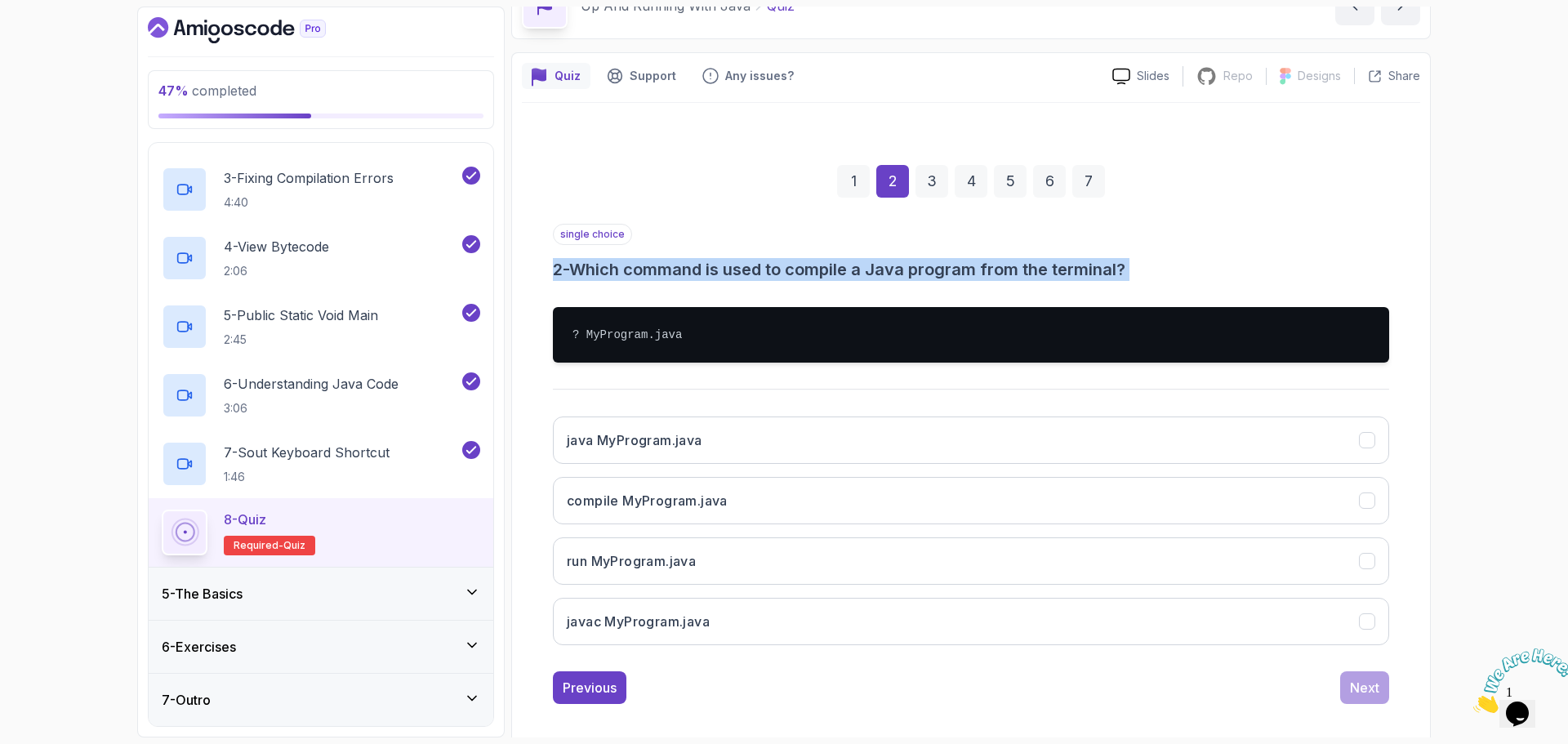
click at [724, 272] on h3 "2 - Which command is used to compile a Java program from the terminal?" at bounding box center [971, 270] width 837 height 23
click at [773, 268] on h3 "2 - Which command is used to compile a Java program from the terminal?" at bounding box center [971, 270] width 837 height 23
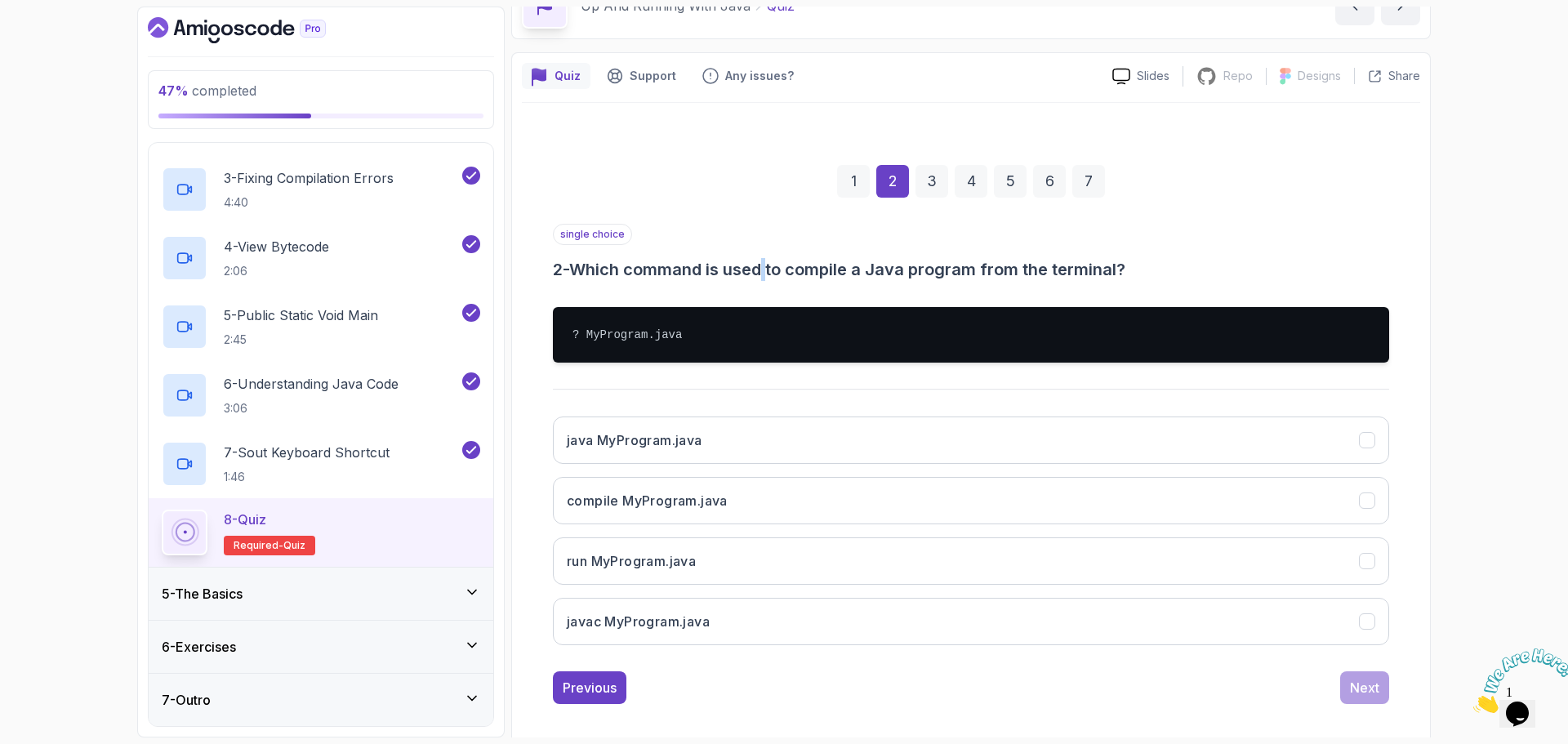
click at [773, 268] on h3 "2 - Which command is used to compile a Java program from the terminal?" at bounding box center [971, 270] width 837 height 23
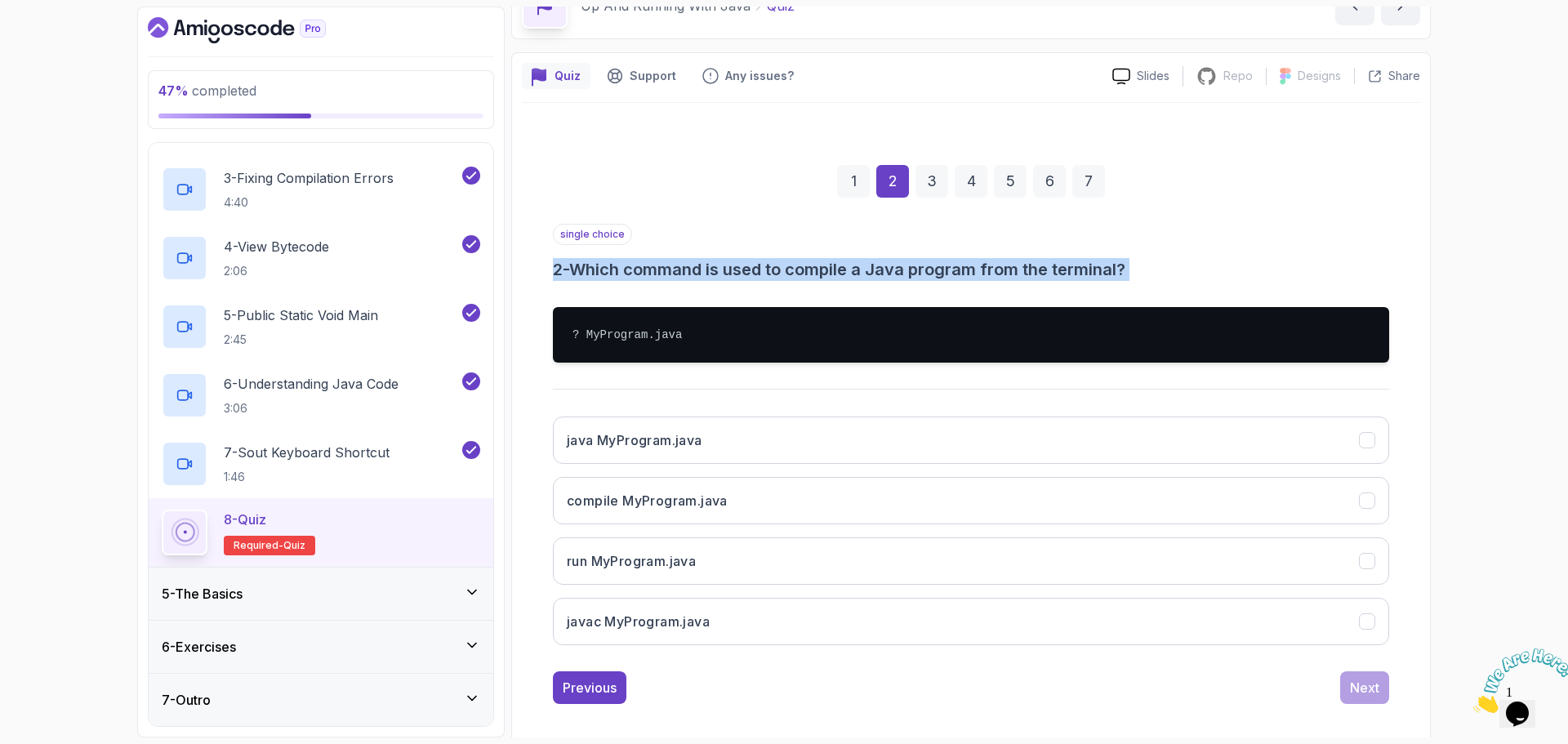
click at [773, 268] on h3 "2 - Which command is used to compile a Java program from the terminal?" at bounding box center [971, 270] width 837 height 23
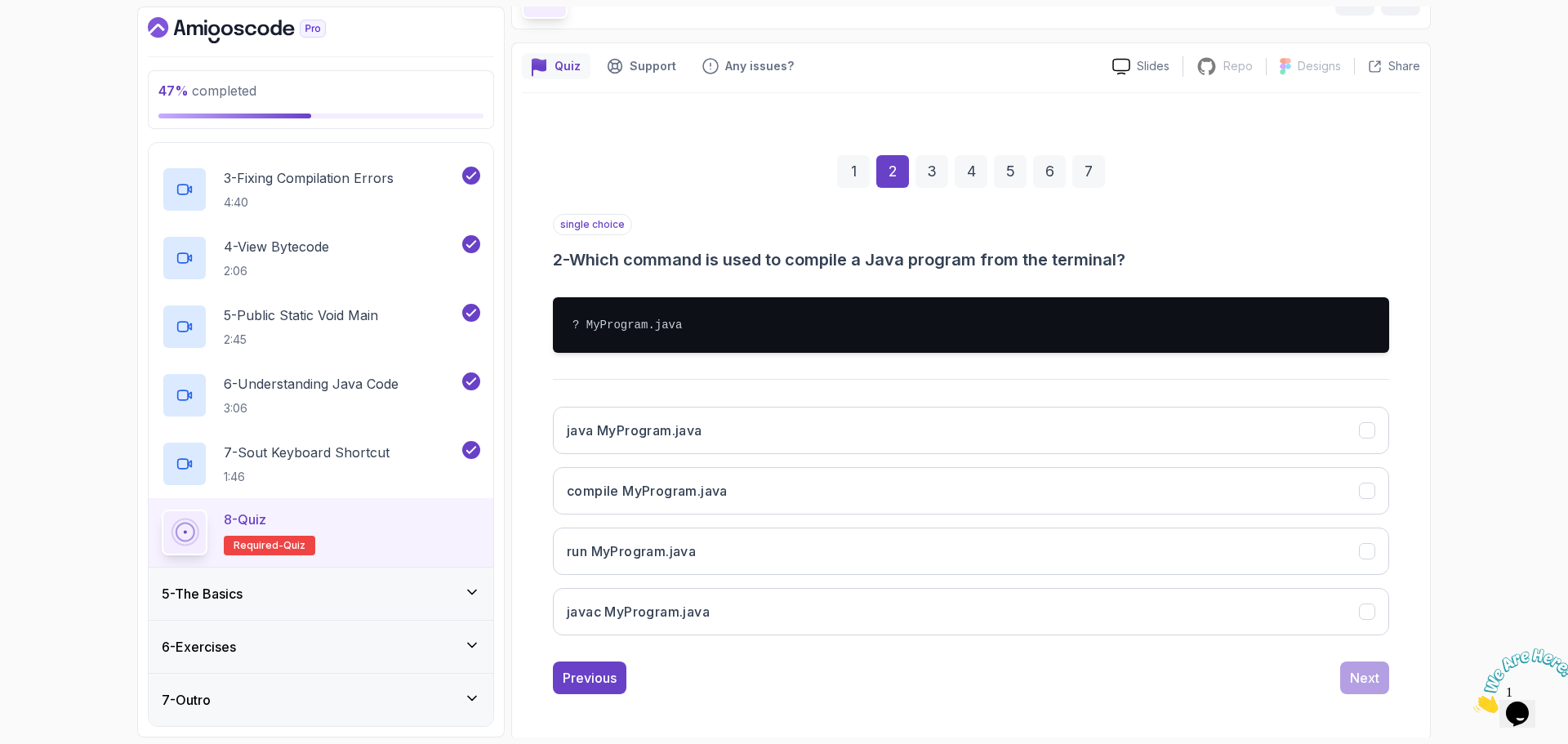
scroll to position [106, 0]
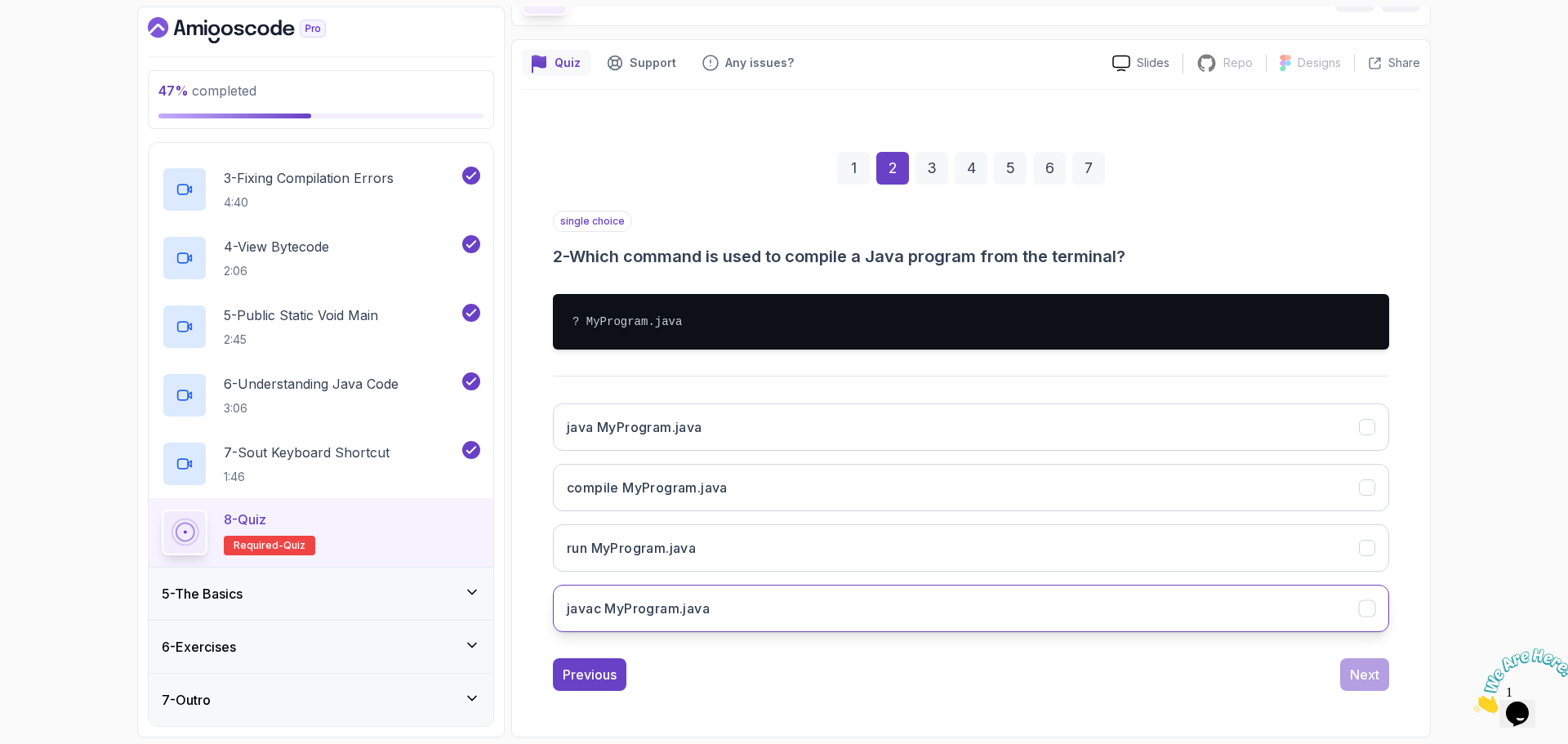
click at [690, 619] on button "javac MyProgram.java" at bounding box center [971, 608] width 837 height 47
click at [1369, 667] on div "Next" at bounding box center [1365, 675] width 30 height 19
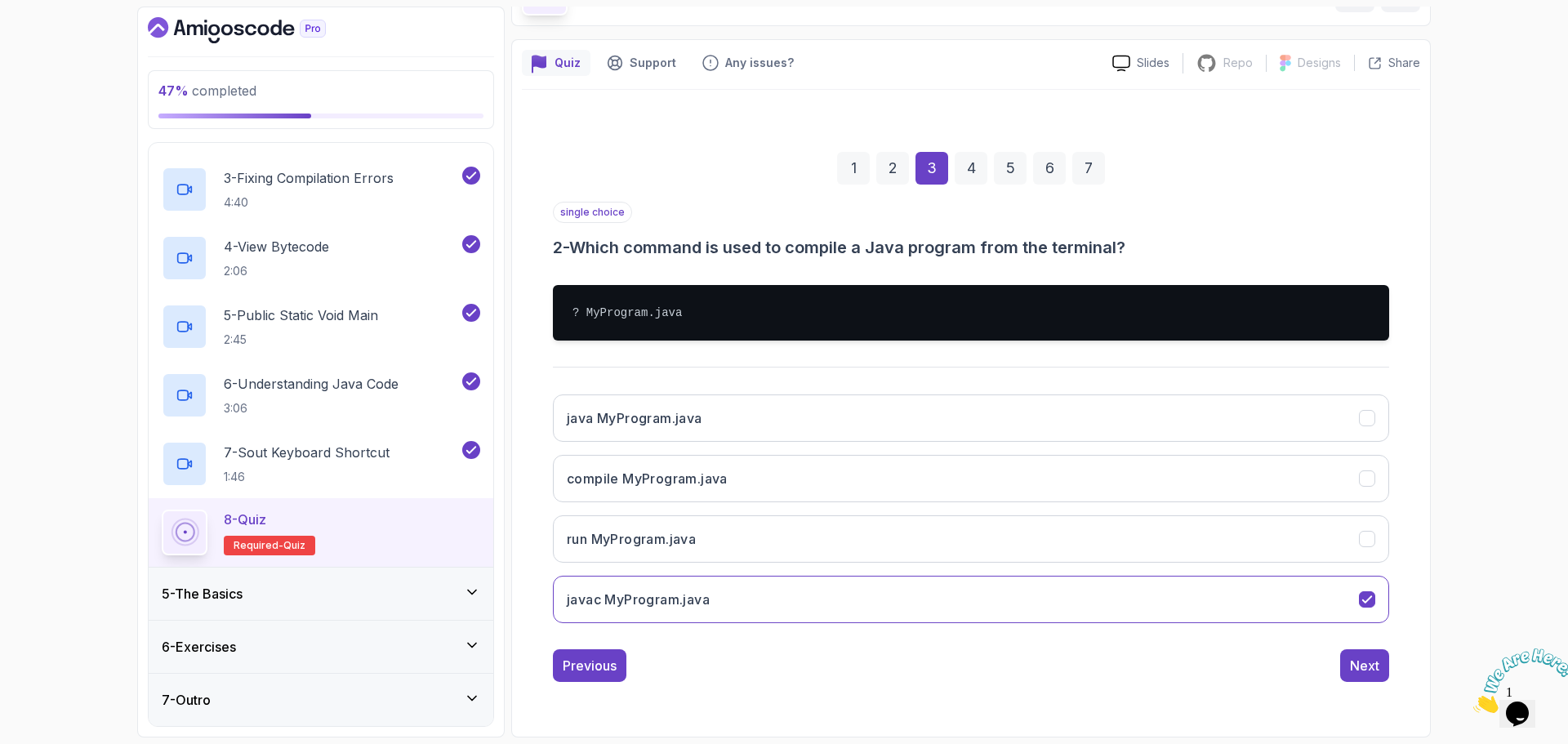
scroll to position [12, 0]
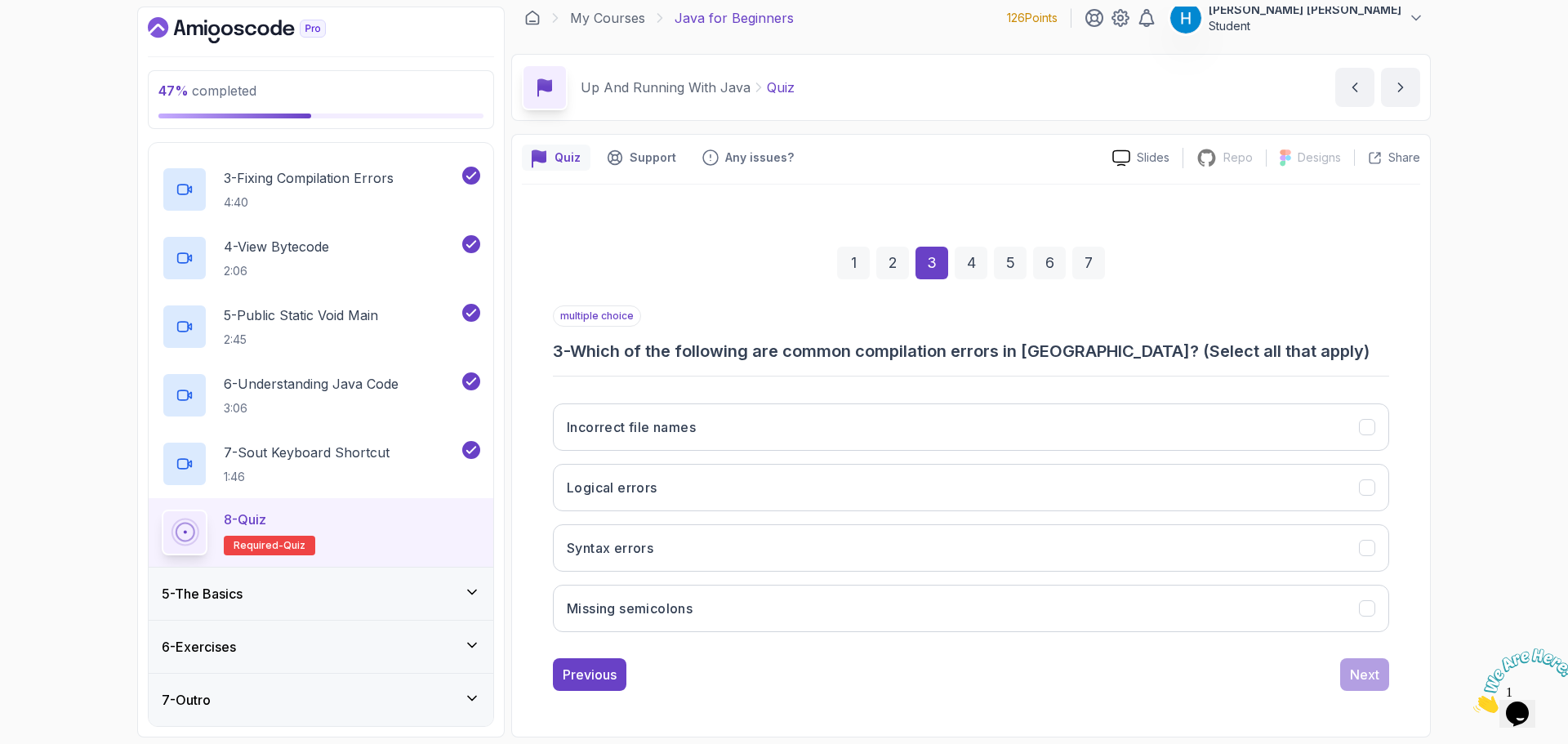
click at [594, 352] on h3 "3 - Which of the following are common compilation errors in [GEOGRAPHIC_DATA]? …" at bounding box center [971, 352] width 837 height 23
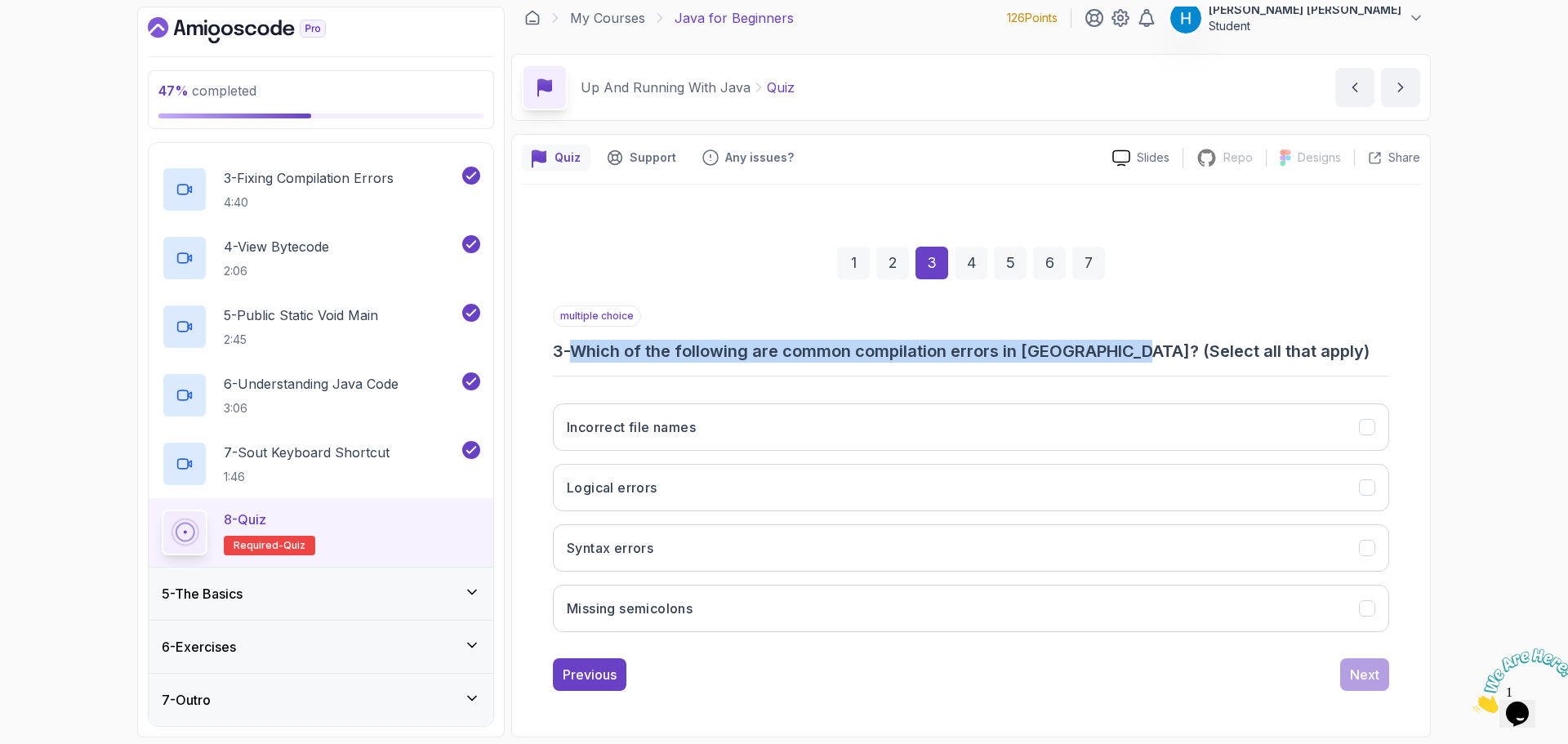
drag, startPoint x: 594, startPoint y: 352, endPoint x: 1124, endPoint y: 345, distance: 530.0
click at [1124, 345] on h3 "3 - Which of the following are common compilation errors in [GEOGRAPHIC_DATA]? …" at bounding box center [971, 352] width 837 height 23
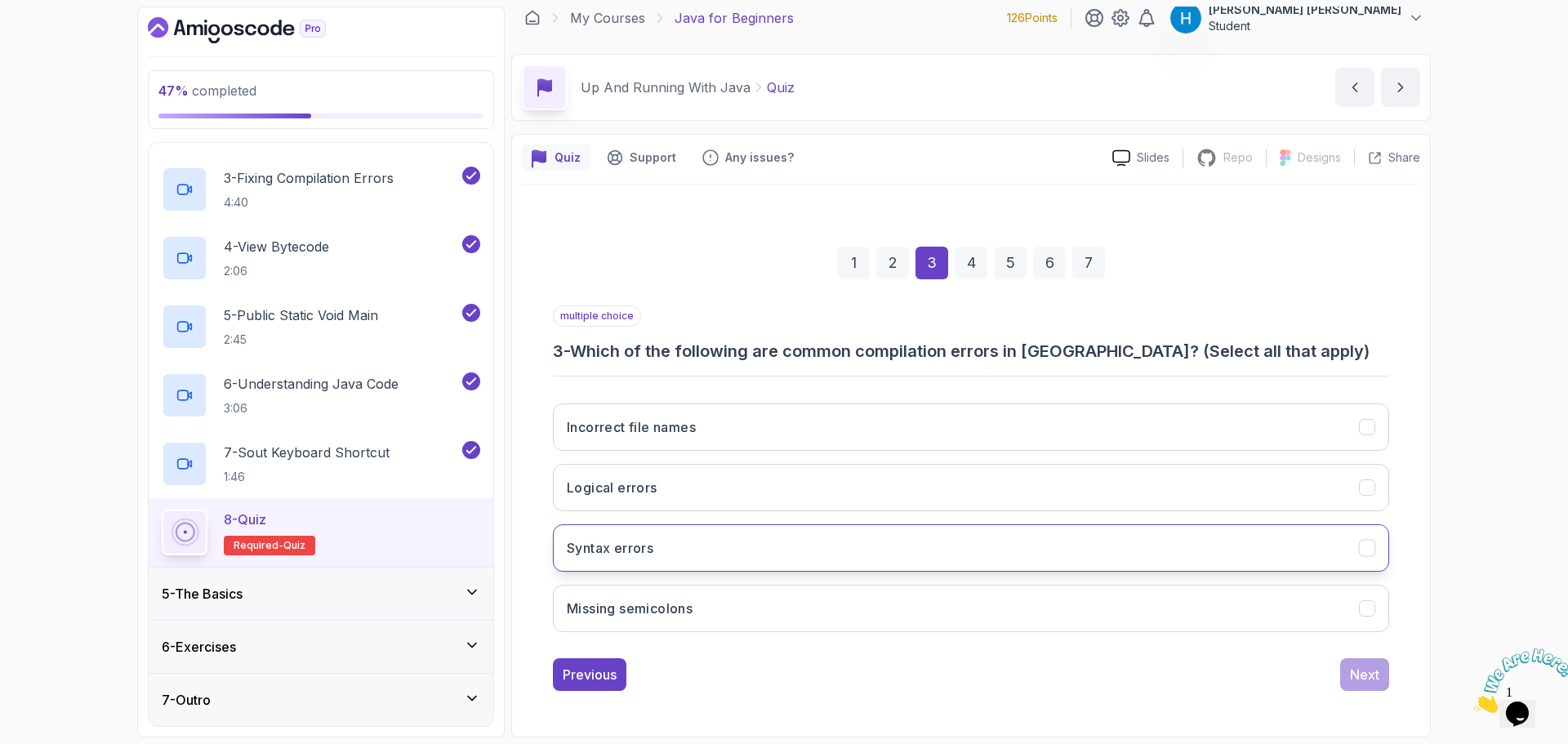
click at [665, 564] on button "Syntax errors" at bounding box center [971, 547] width 837 height 47
click at [812, 340] on h3 "3 - Which of the following are common compilation errors in [GEOGRAPHIC_DATA]? …" at bounding box center [971, 352] width 837 height 23
click at [812, 354] on h3 "3 - Which of the following are common compilation errors in [GEOGRAPHIC_DATA]? …" at bounding box center [971, 352] width 837 height 23
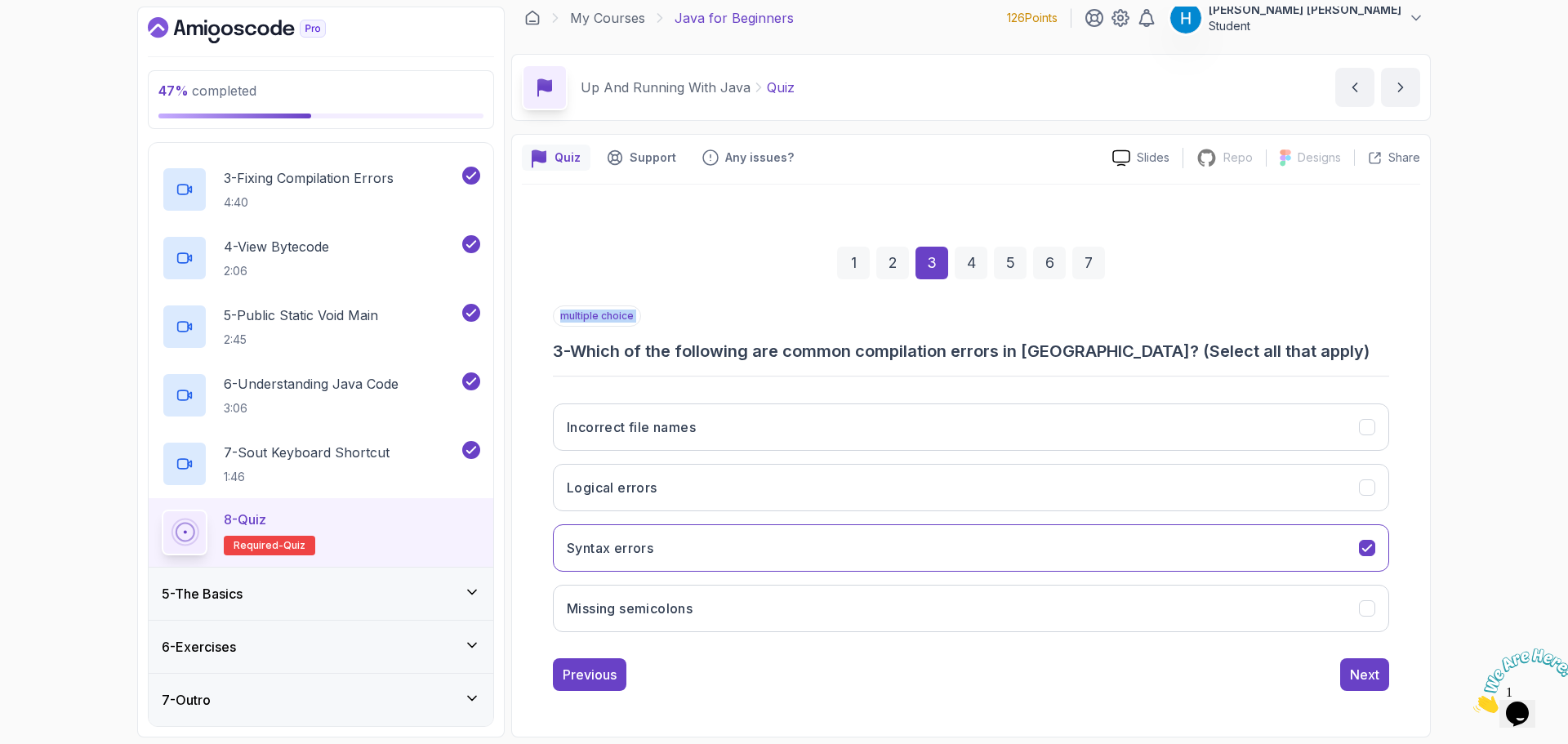
click at [820, 351] on h3 "3 - Which of the following are common compilation errors in [GEOGRAPHIC_DATA]? …" at bounding box center [971, 352] width 837 height 23
click at [728, 616] on button "Missing semicolons" at bounding box center [971, 608] width 837 height 47
click at [1369, 682] on div "Next" at bounding box center [1365, 675] width 30 height 19
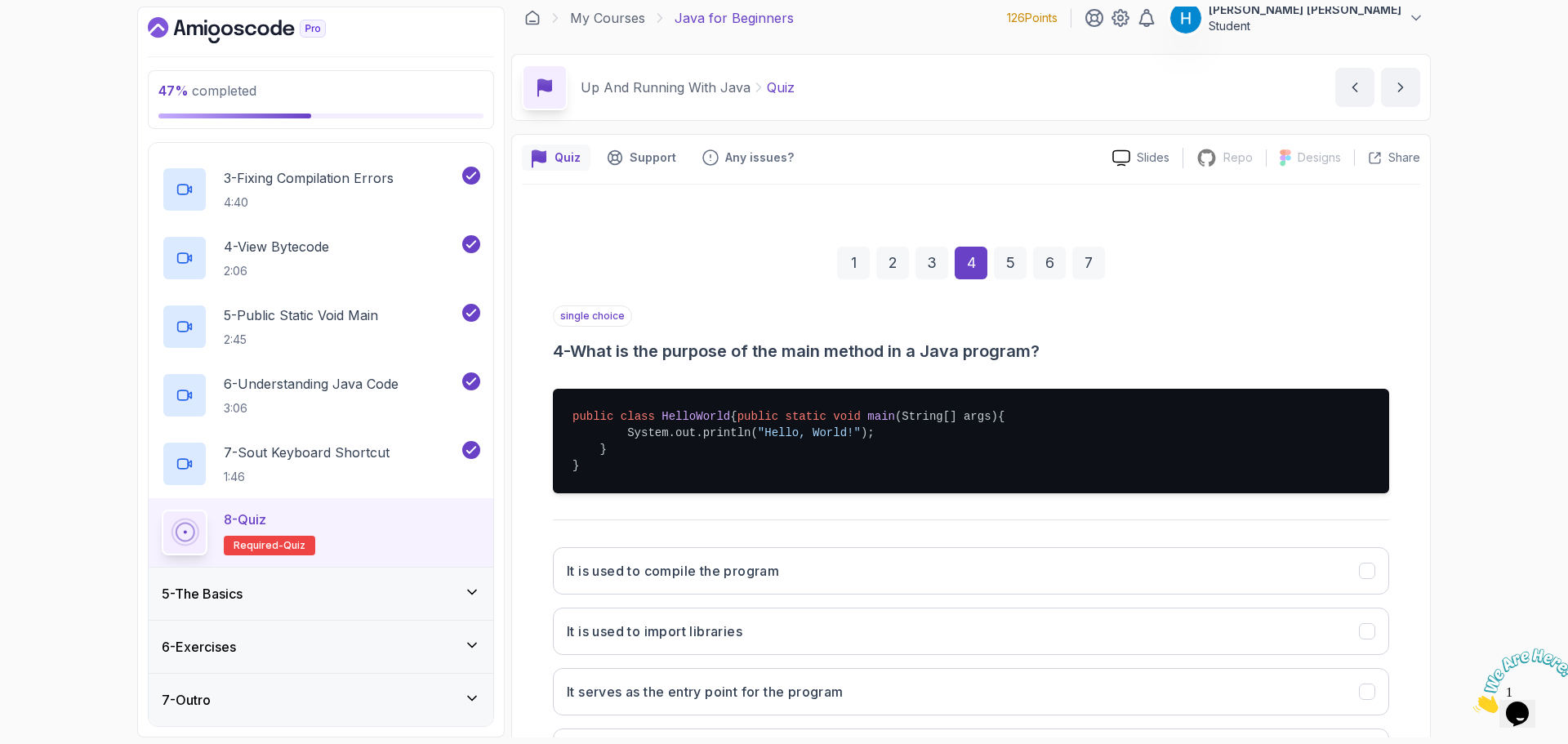
click at [629, 356] on h3 "4 - What is the purpose of the main method in a Java program?" at bounding box center [971, 352] width 837 height 23
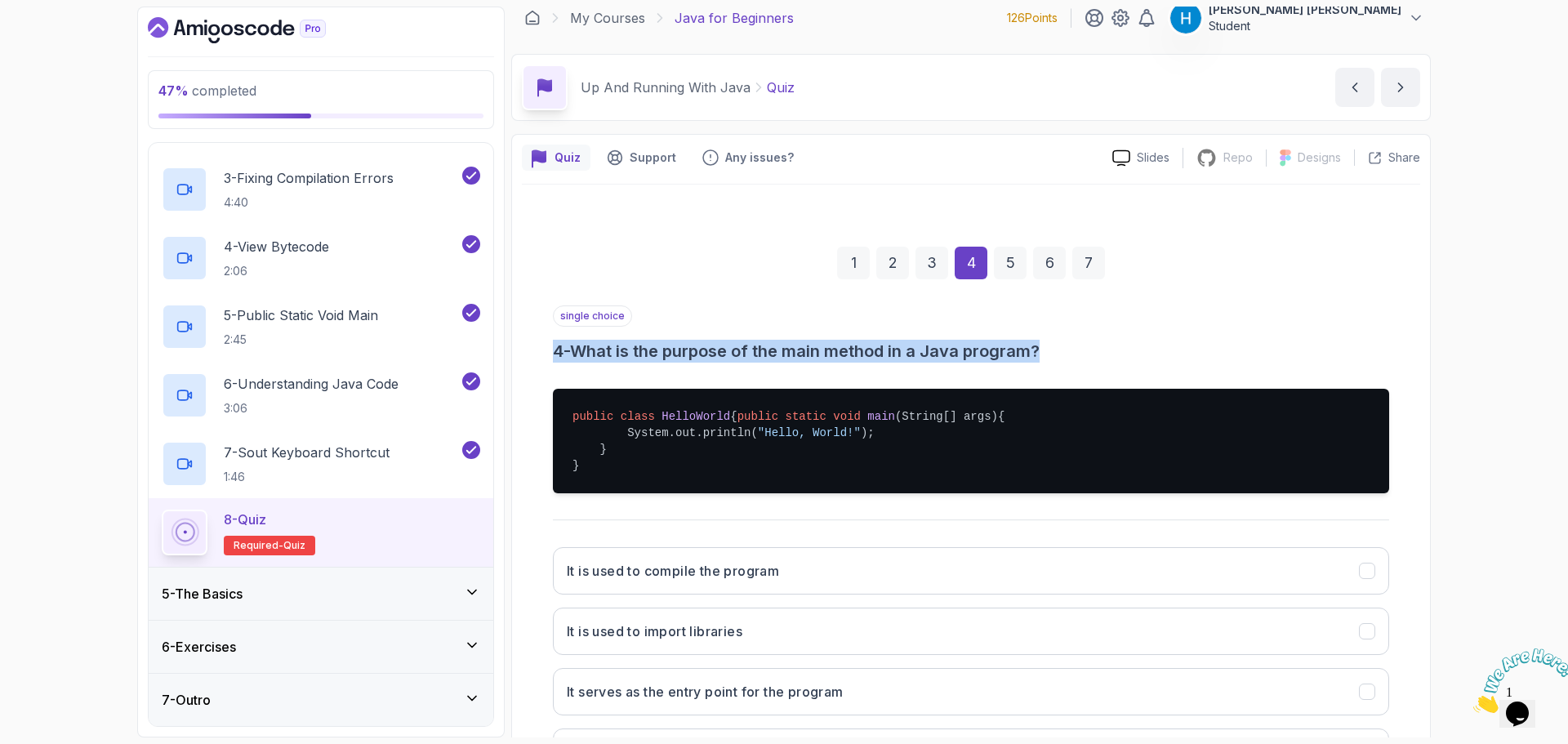
click at [629, 356] on h3 "4 - What is the purpose of the main method in a Java program?" at bounding box center [971, 352] width 837 height 23
click at [656, 356] on h3 "4 - What is the purpose of the main method in a Java program?" at bounding box center [971, 352] width 837 height 23
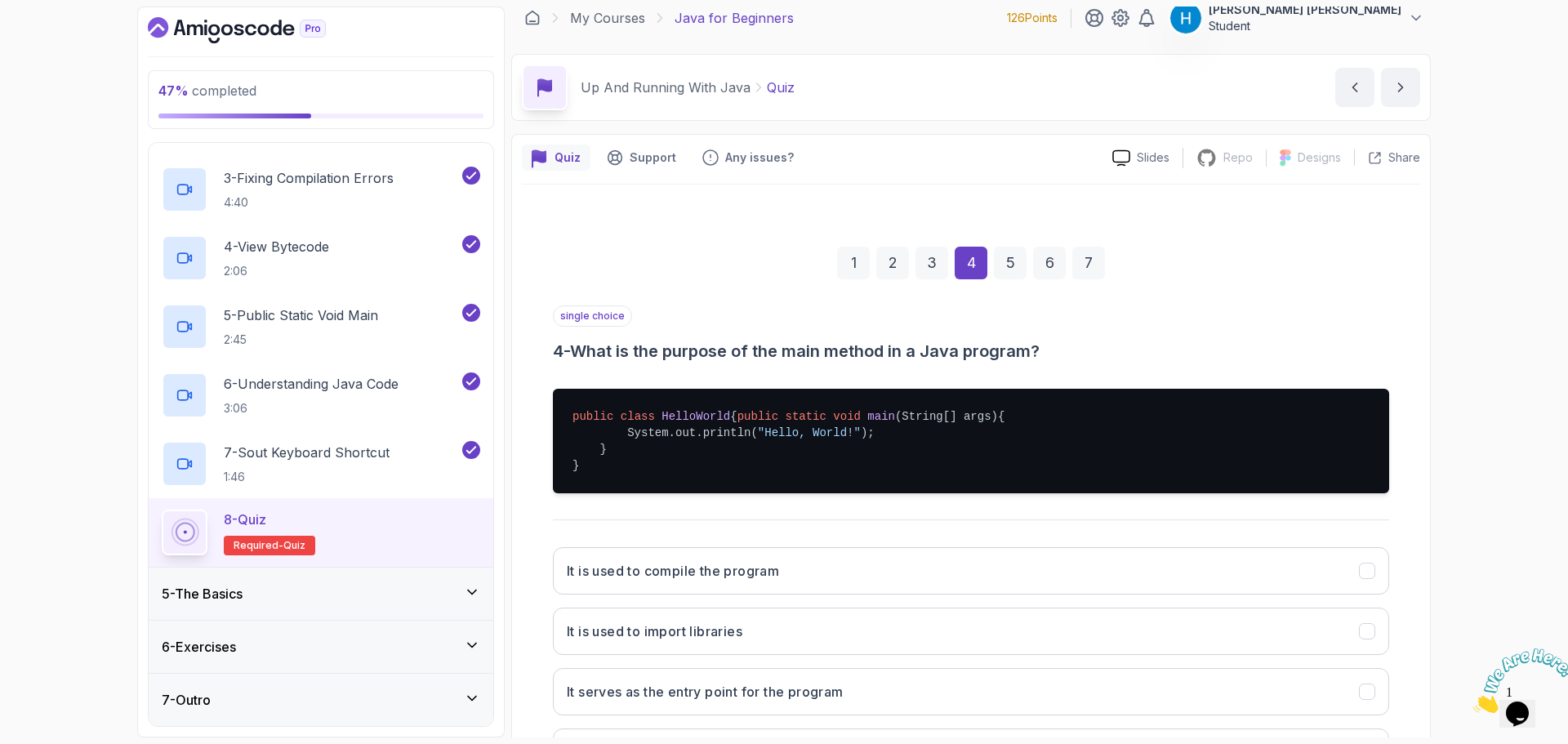
click at [687, 353] on h3 "4 - What is the purpose of the main method in a Java program?" at bounding box center [971, 352] width 837 height 23
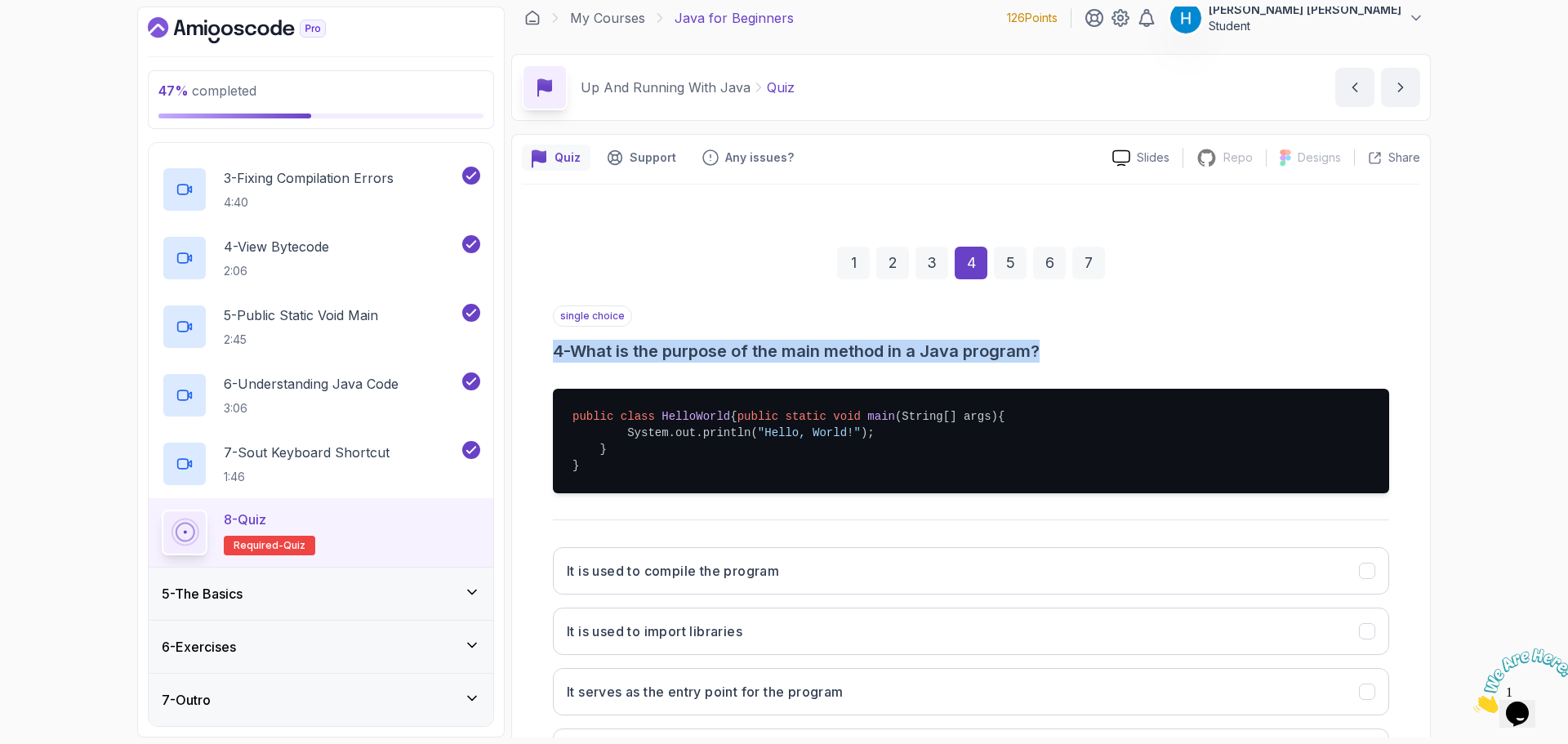
click at [687, 353] on h3 "4 - What is the purpose of the main method in a Java program?" at bounding box center [971, 352] width 837 height 23
click at [704, 353] on h3 "4 - What is the purpose of the main method in a Java program?" at bounding box center [971, 352] width 837 height 23
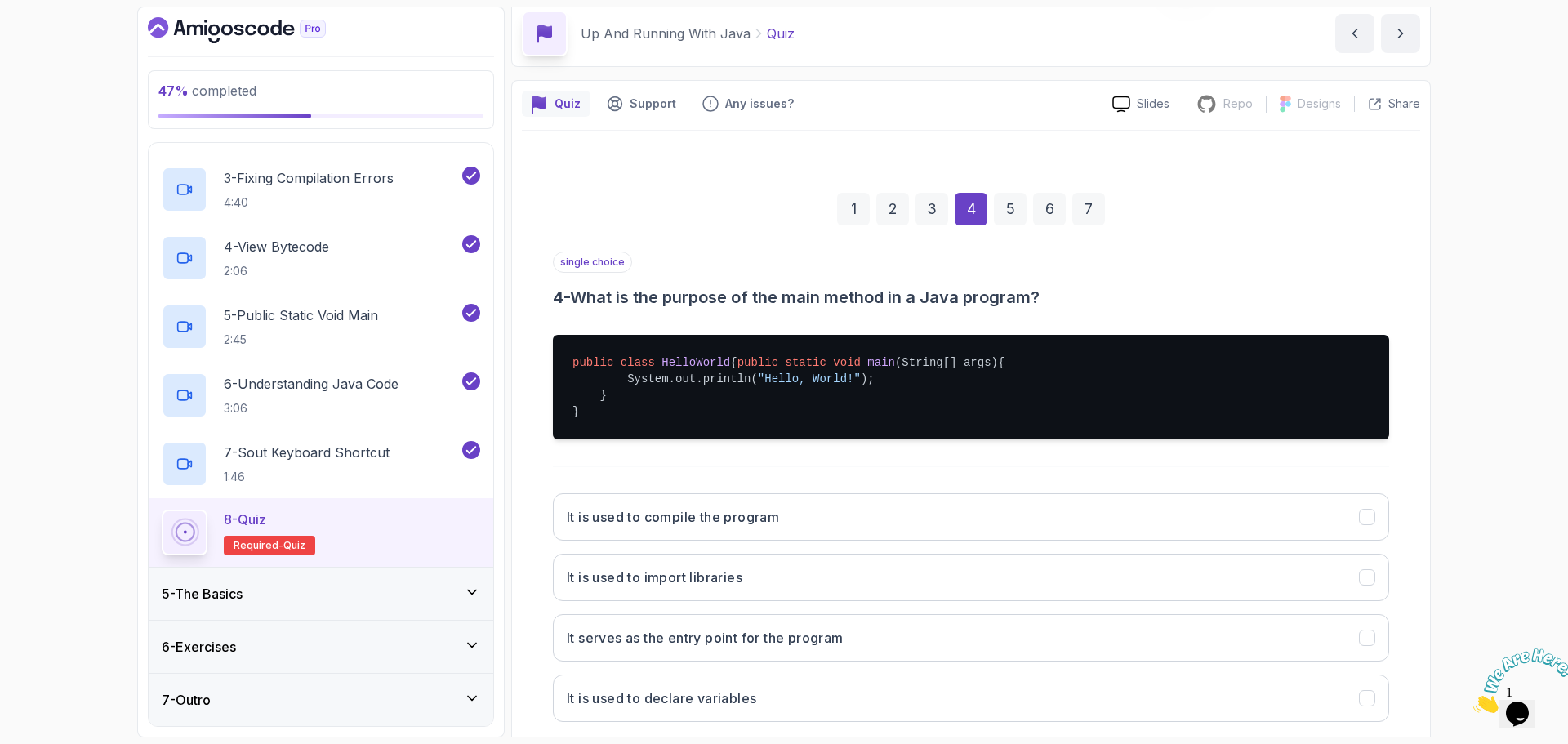
scroll to position [172, 0]
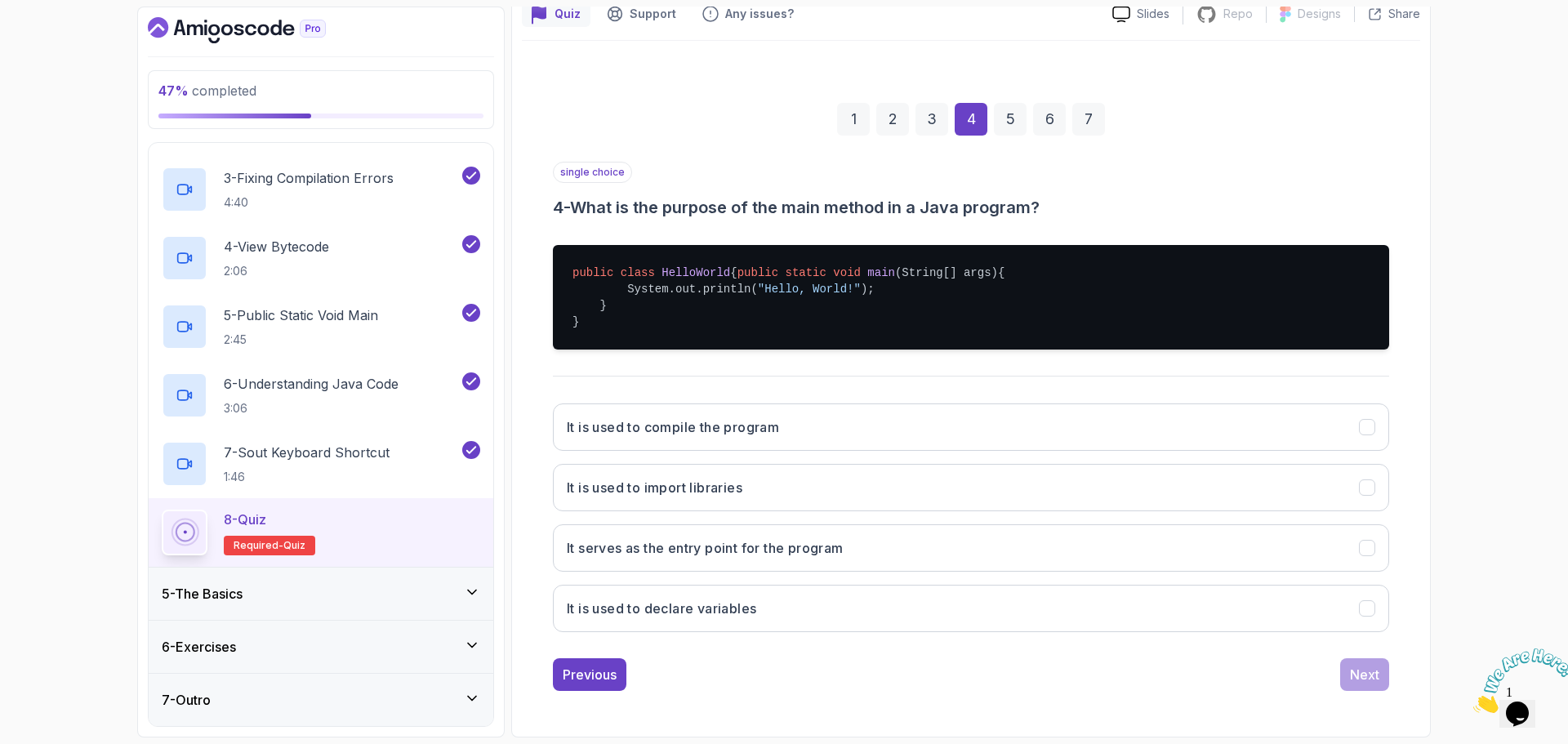
click at [567, 199] on h3 "4 - What is the purpose of the main method in a Java program?" at bounding box center [971, 207] width 837 height 23
drag, startPoint x: 567, startPoint y: 199, endPoint x: 890, endPoint y: 188, distance: 323.2
click at [890, 196] on h3 "4 - What is the purpose of the main method in a Java program?" at bounding box center [971, 207] width 837 height 23
click at [742, 545] on h3 "It serves as the entry point for the program" at bounding box center [704, 548] width 277 height 19
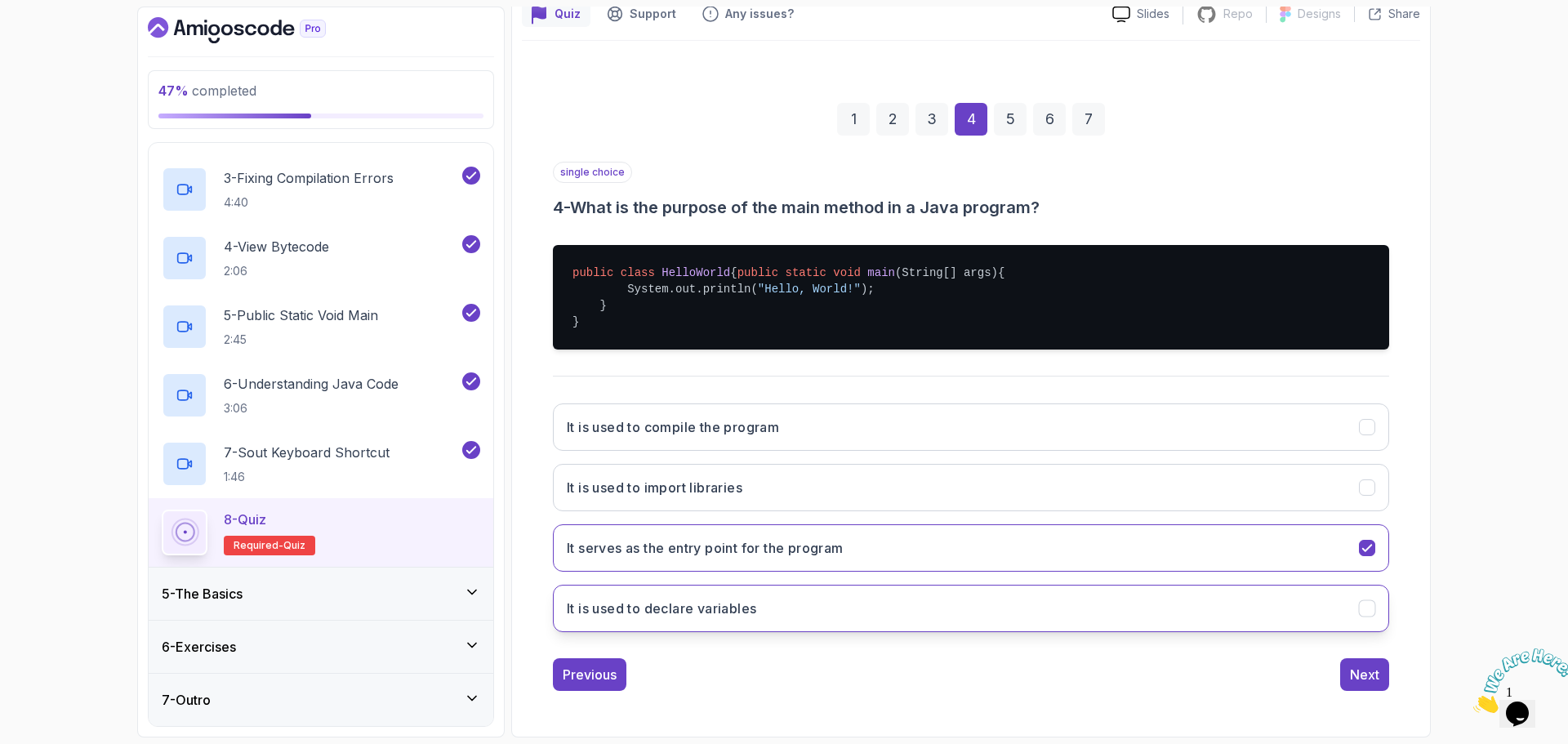
click at [1168, 630] on button "It is used to declare variables" at bounding box center [971, 608] width 837 height 47
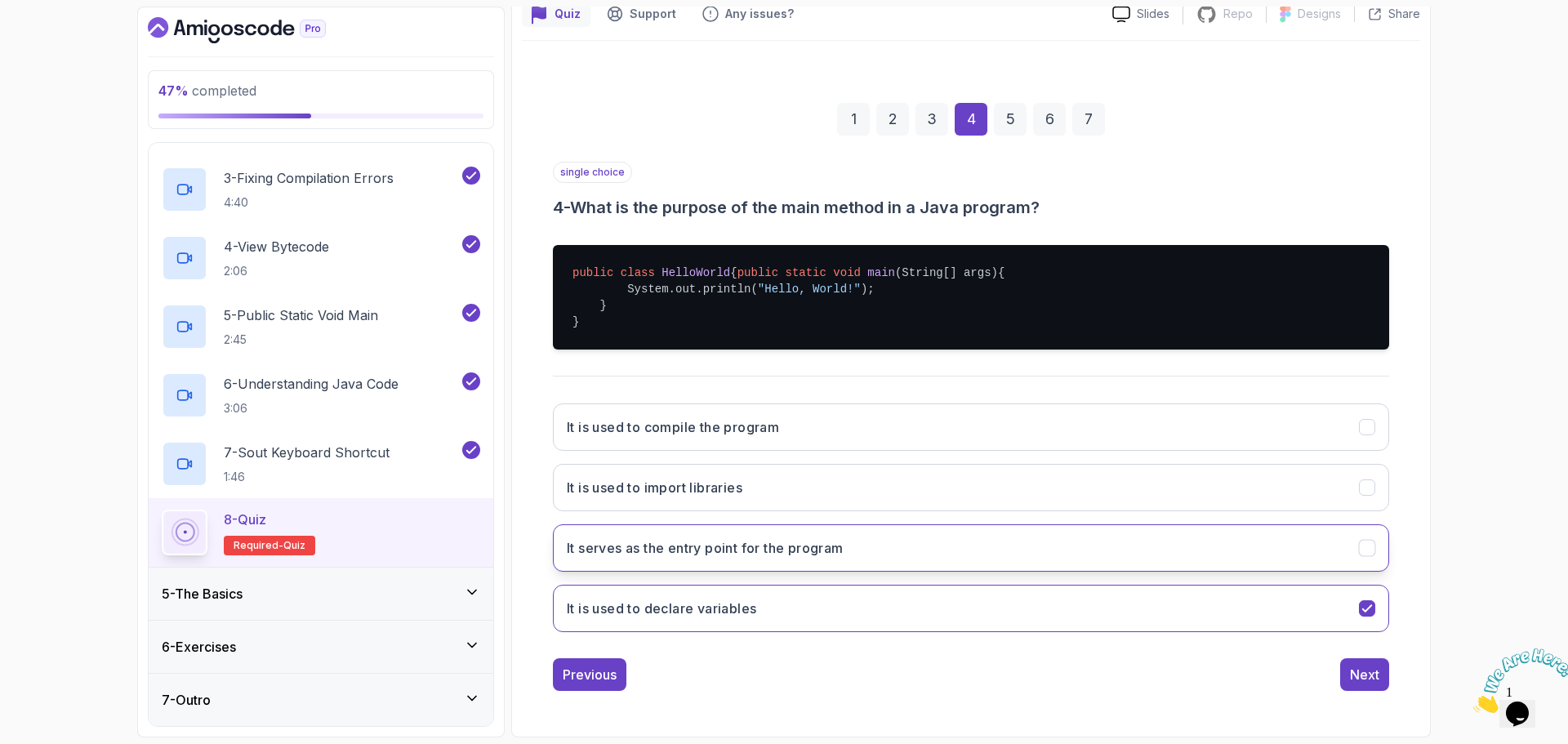
click at [1170, 559] on button "It serves as the entry point for the program" at bounding box center [971, 547] width 837 height 47
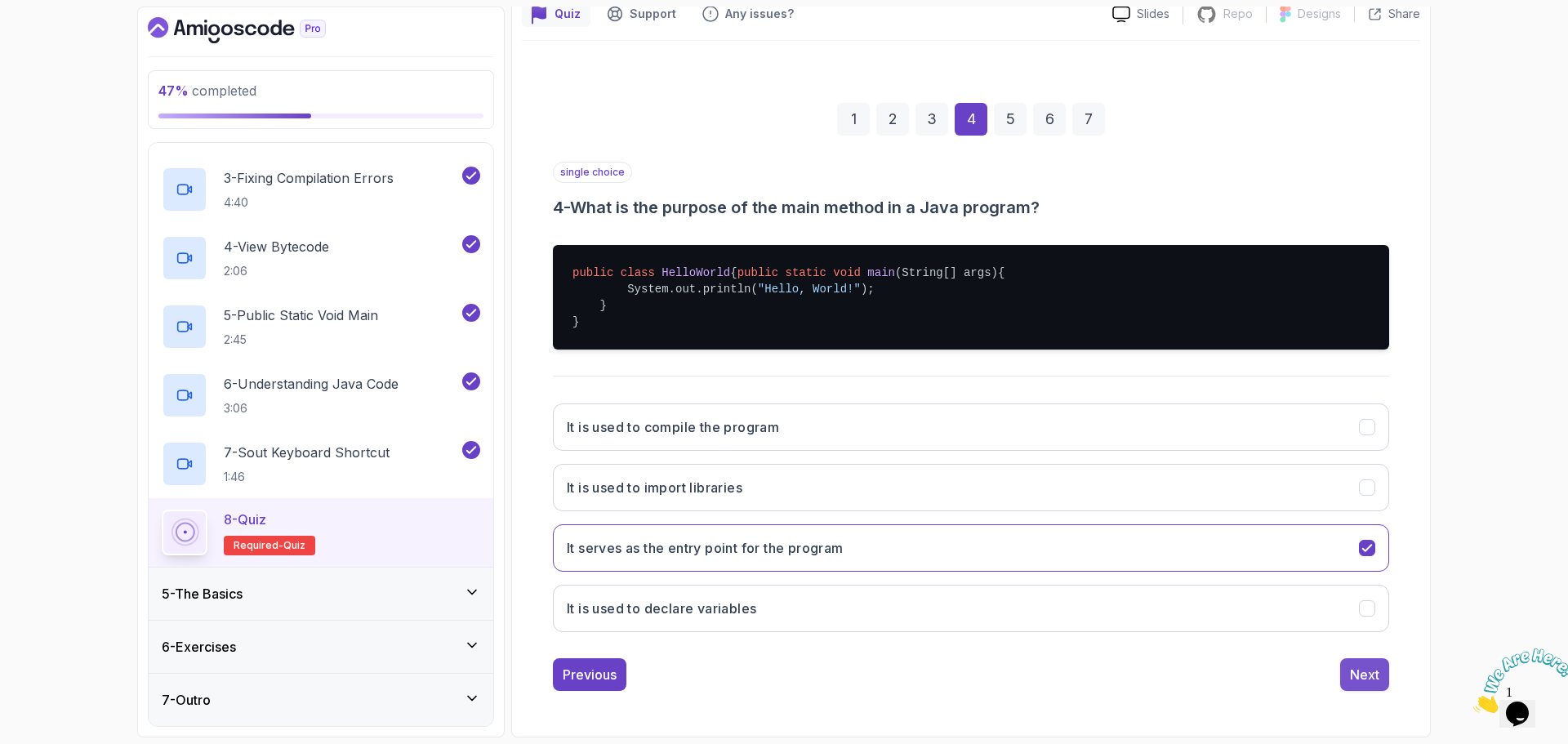
click at [1372, 687] on button "Next" at bounding box center [1365, 675] width 49 height 33
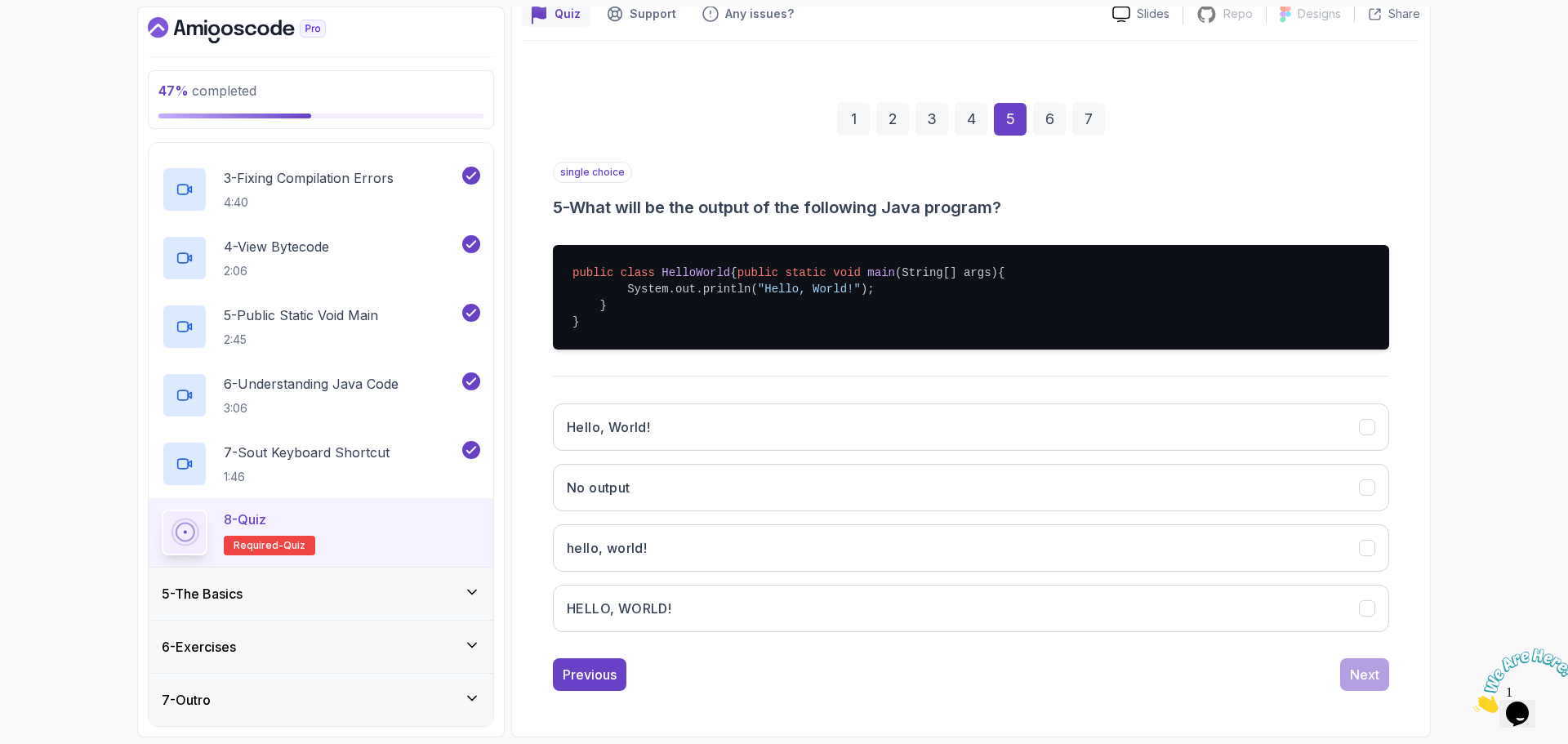
click at [596, 196] on h3 "5 - What will be the output of the following Java program?" at bounding box center [971, 207] width 837 height 23
click at [716, 196] on h3 "5 - What will be the output of the following Java program?" at bounding box center [971, 207] width 837 height 23
click at [679, 439] on button "Hello, World!" at bounding box center [971, 427] width 837 height 47
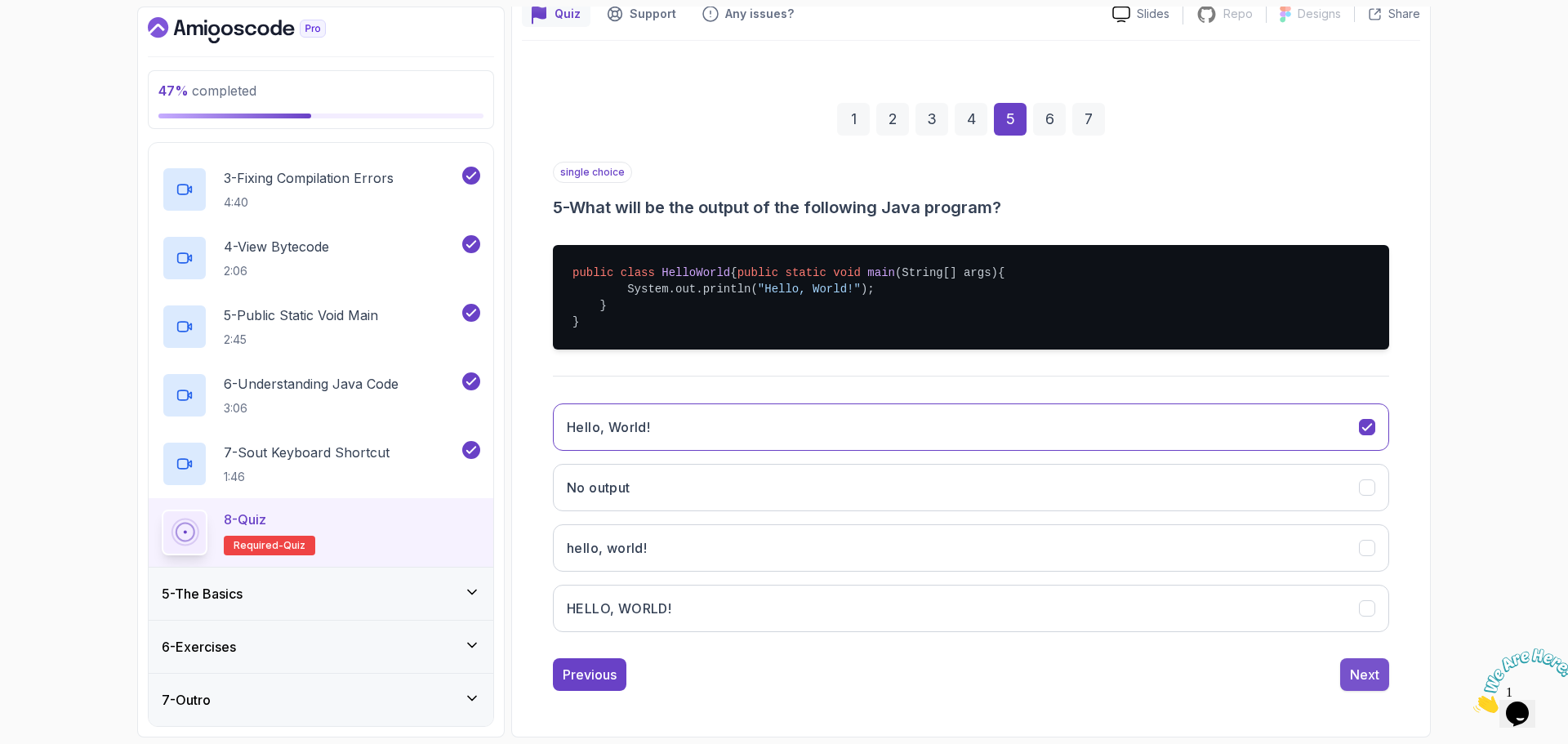
click at [1358, 684] on button "Next" at bounding box center [1365, 675] width 49 height 33
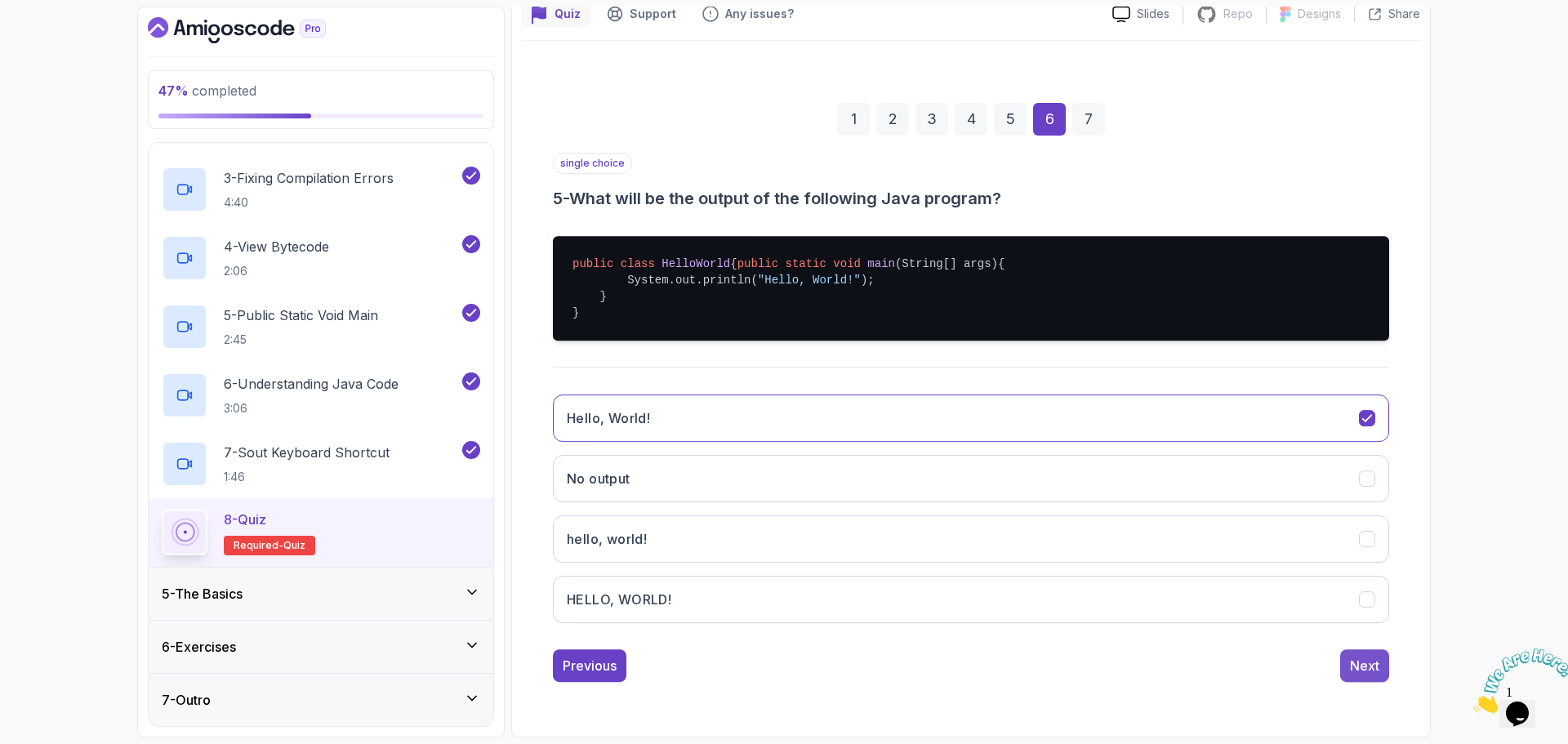
scroll to position [12, 0]
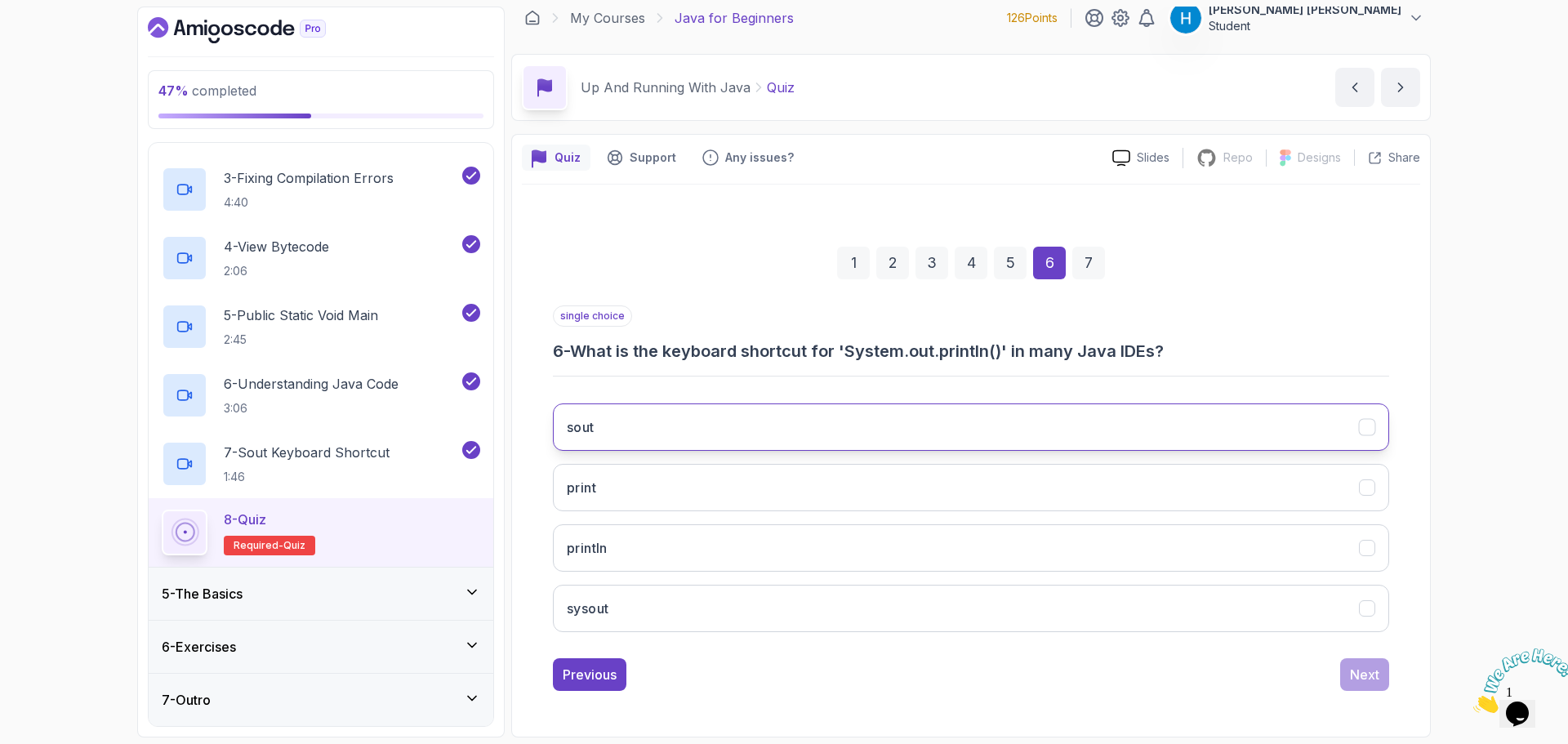
click at [652, 432] on button "sout" at bounding box center [971, 427] width 837 height 47
click at [1353, 674] on div "Next" at bounding box center [1365, 675] width 30 height 19
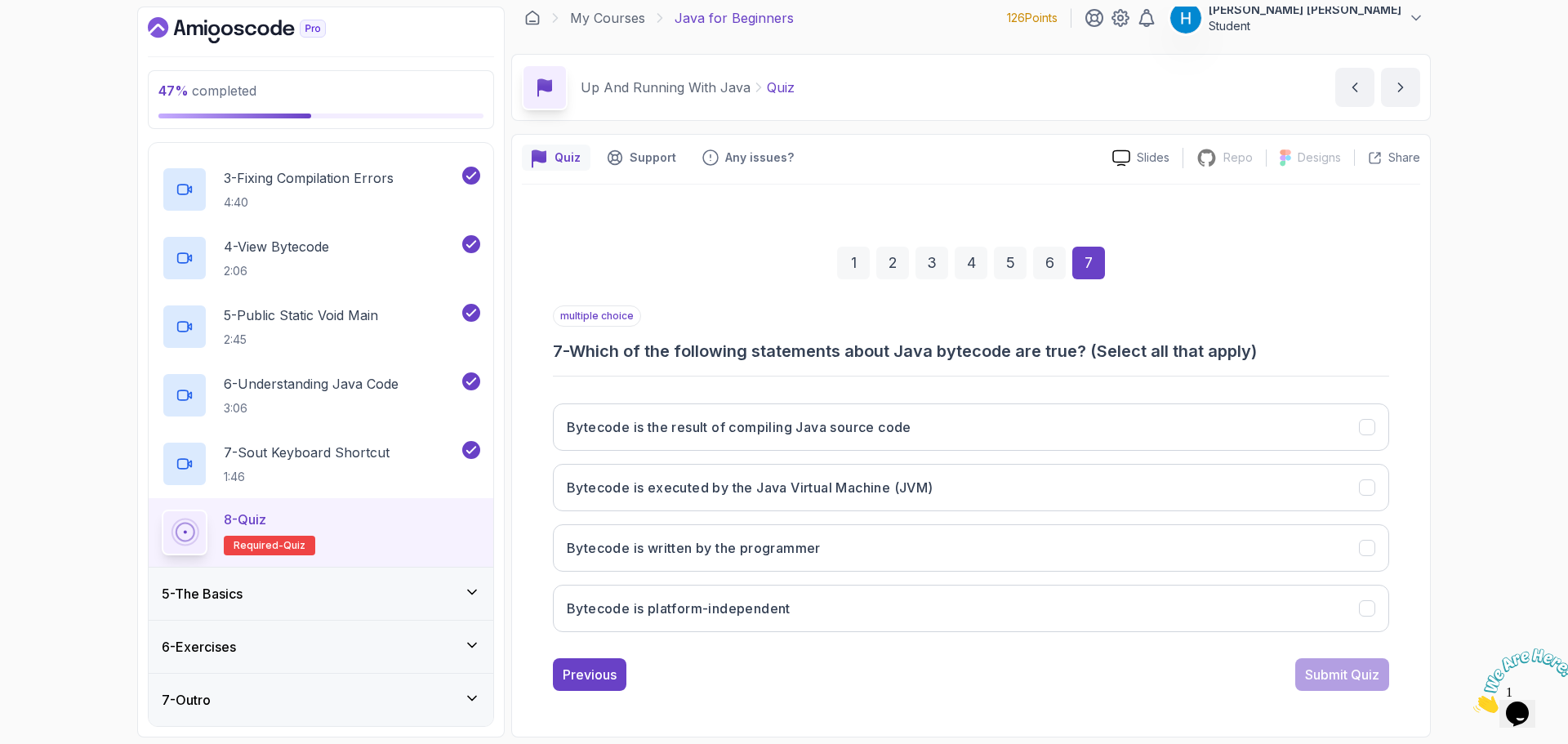
click at [594, 352] on h3 "7 - Which of the following statements about Java bytecode are true? (Select all…" at bounding box center [971, 352] width 837 height 23
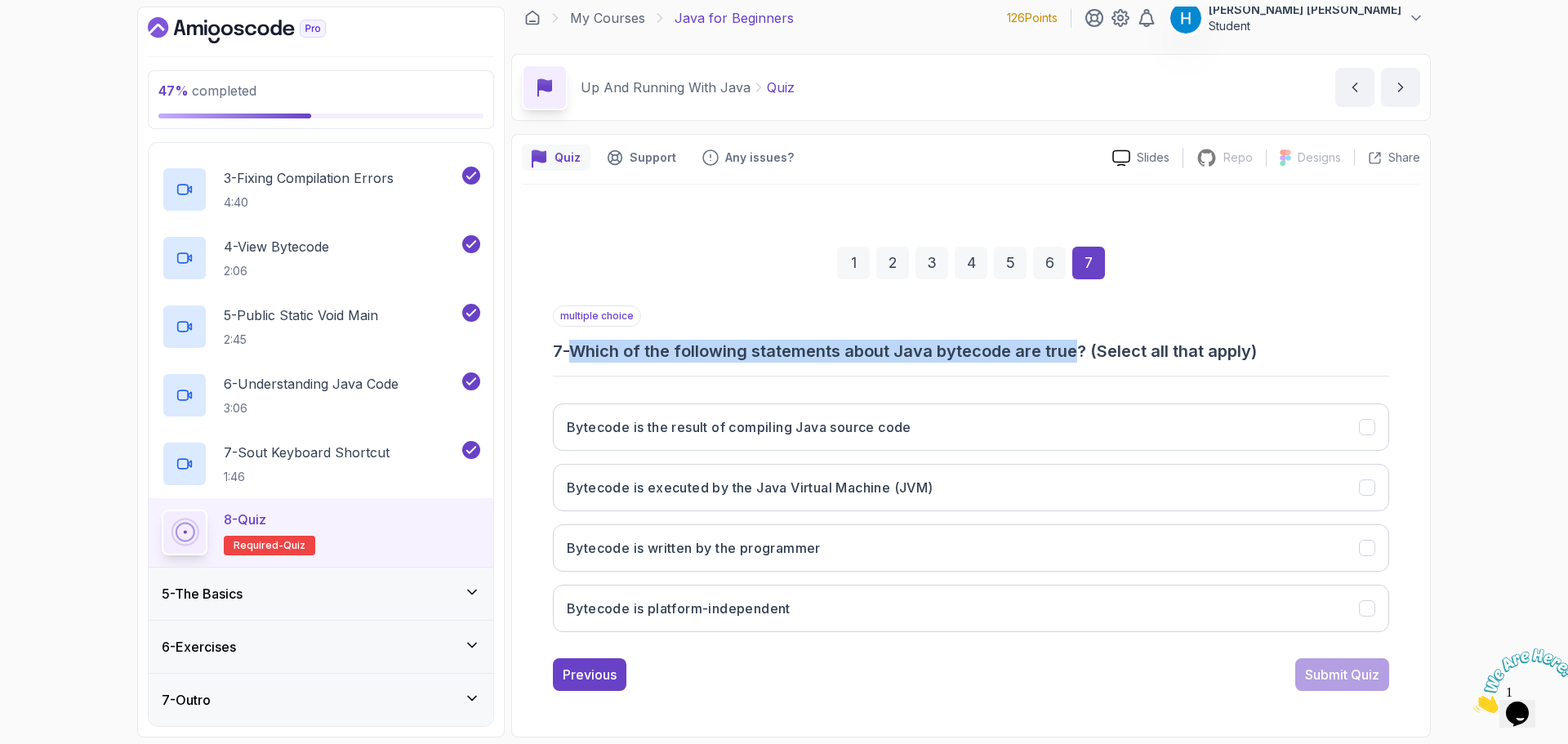
drag, startPoint x: 594, startPoint y: 352, endPoint x: 1069, endPoint y: 353, distance: 475.0
click at [1069, 353] on h3 "7 - Which of the following statements about Java bytecode are true? (Select all…" at bounding box center [971, 352] width 837 height 23
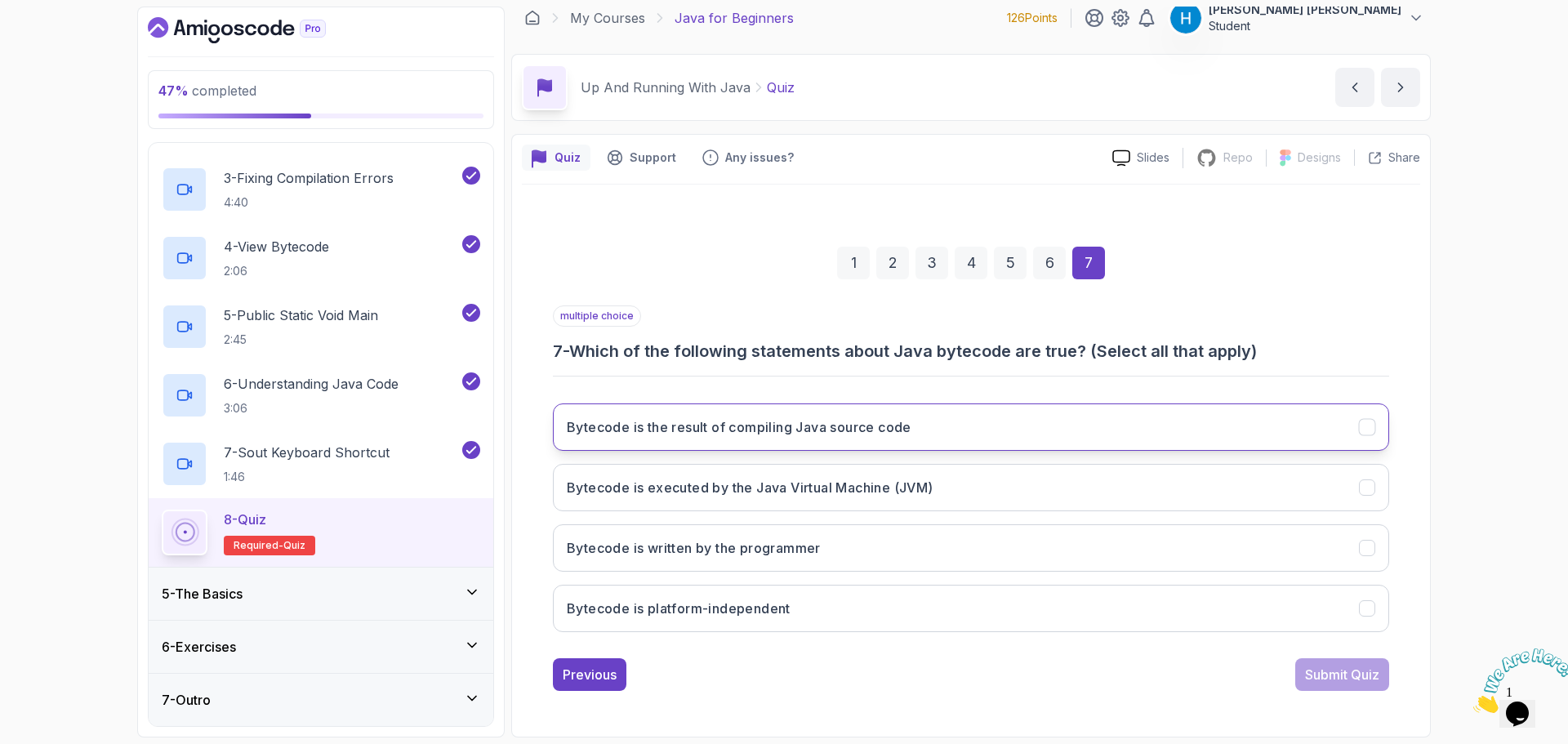
click at [748, 430] on h3 "Bytecode is the result of compiling Java source code" at bounding box center [739, 427] width 345 height 19
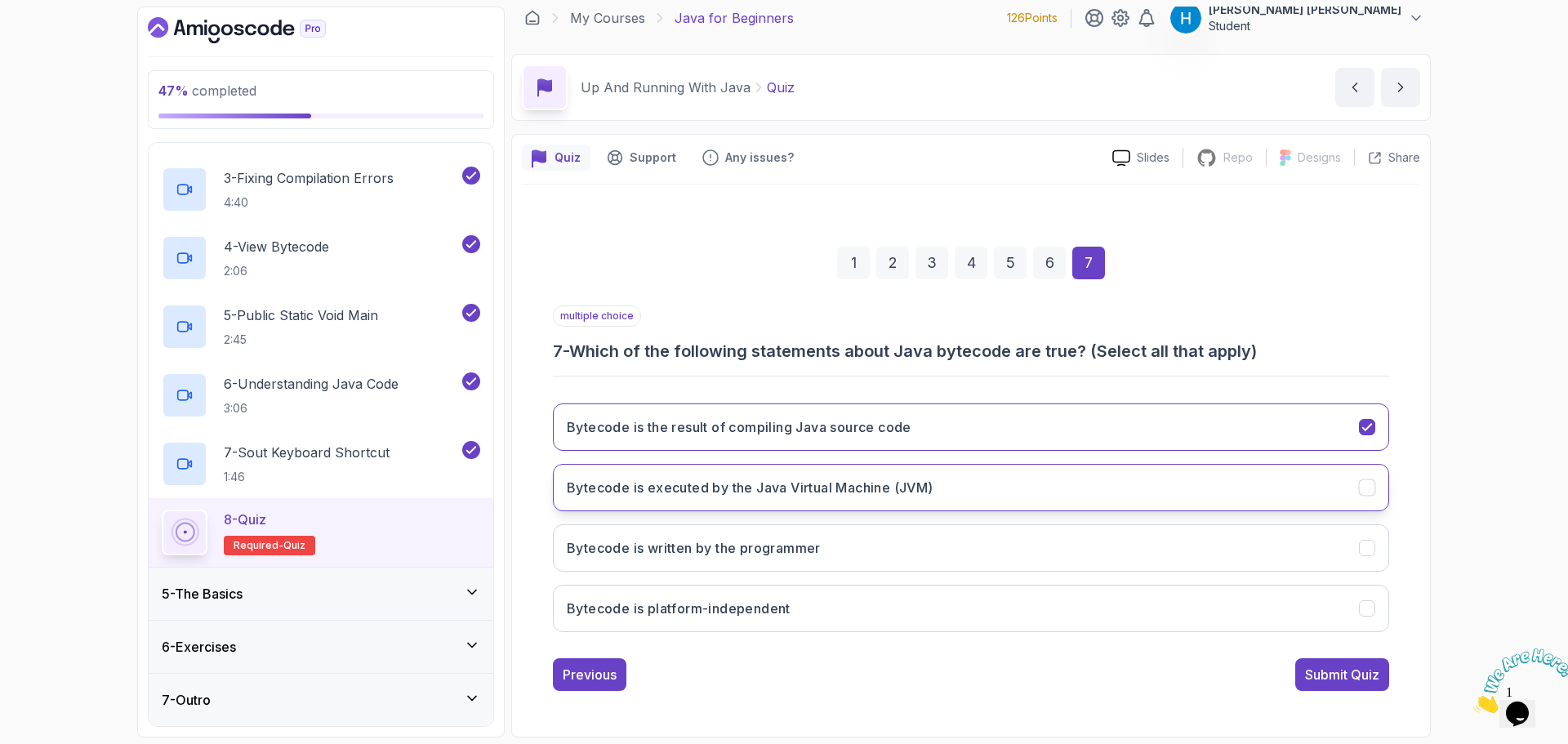
click at [762, 466] on button "Bytecode is executed by the Java Virtual Machine (JVM)" at bounding box center [971, 487] width 837 height 47
click at [1356, 674] on div "Submit Quiz" at bounding box center [1342, 675] width 74 height 19
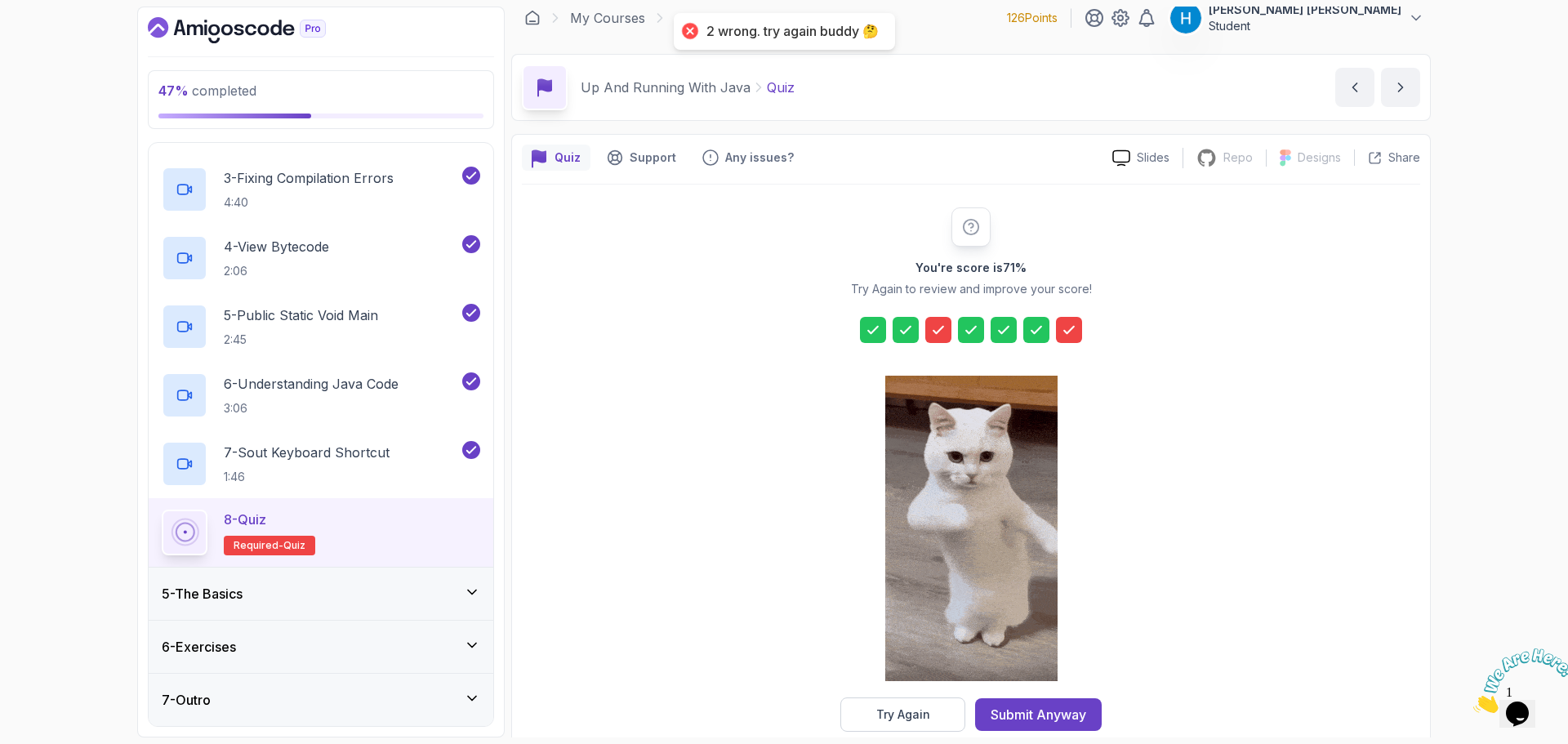
click at [1073, 330] on icon at bounding box center [1069, 330] width 10 height 7
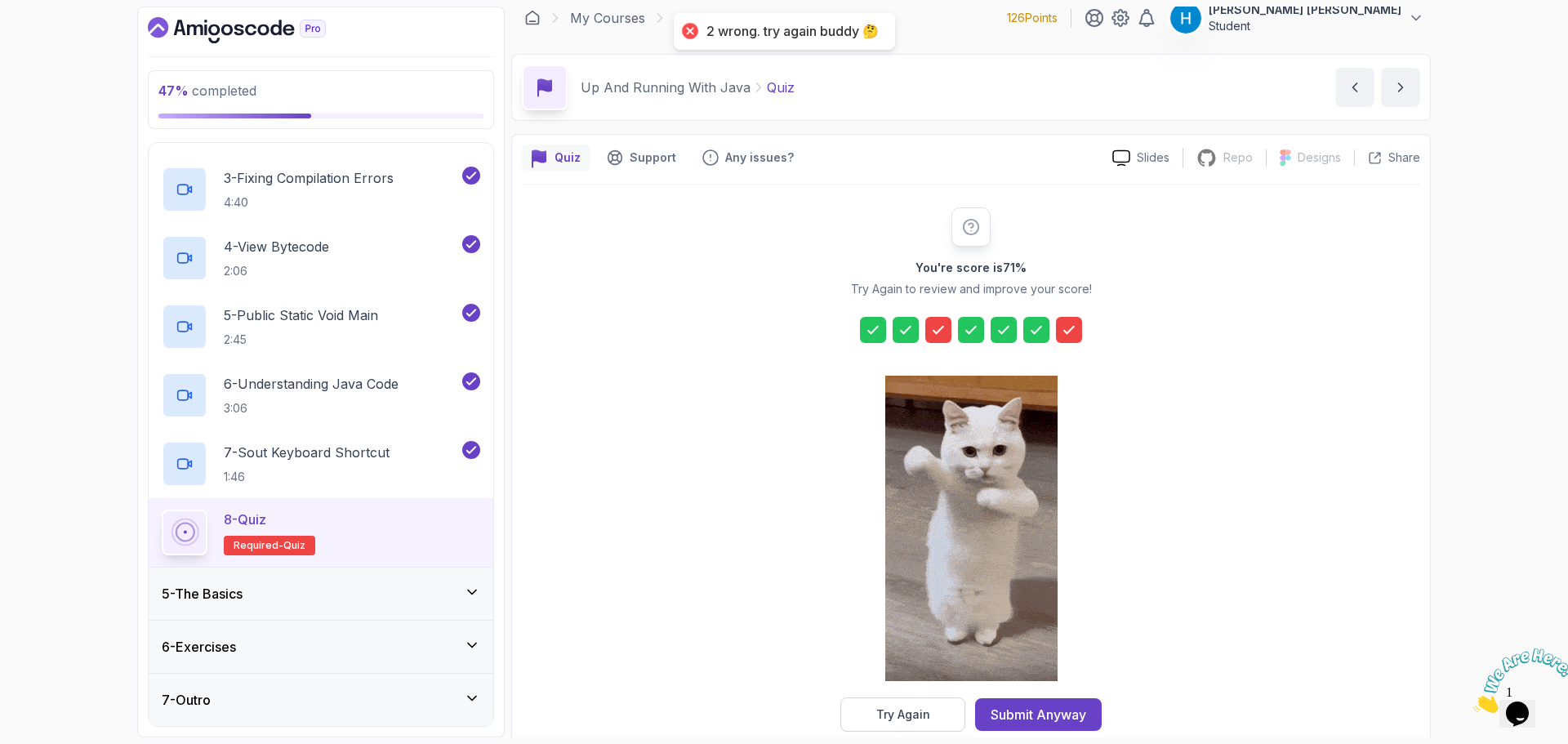
scroll to position [40, 0]
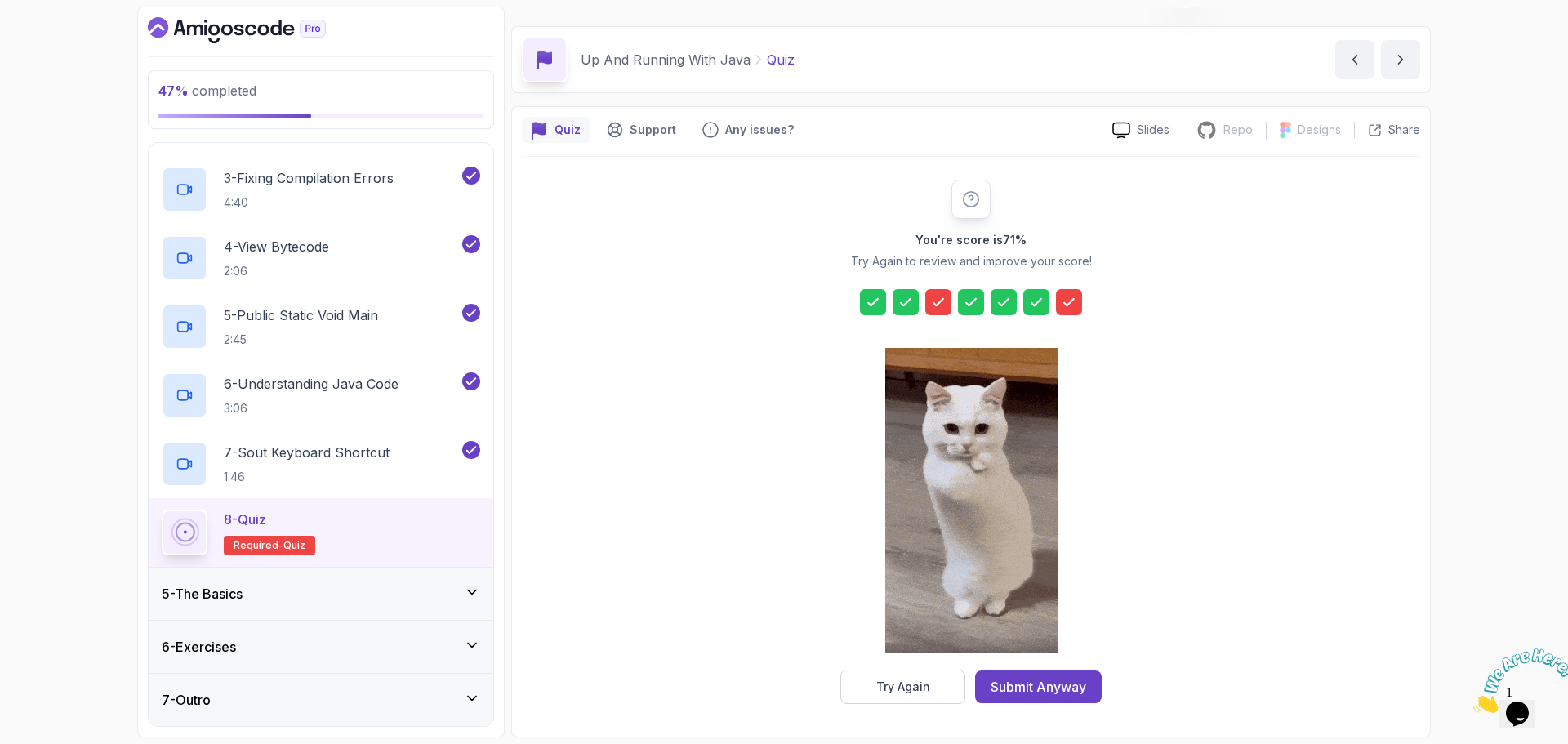
click at [909, 259] on p "Try Again to review and improve your score!" at bounding box center [971, 261] width 241 height 16
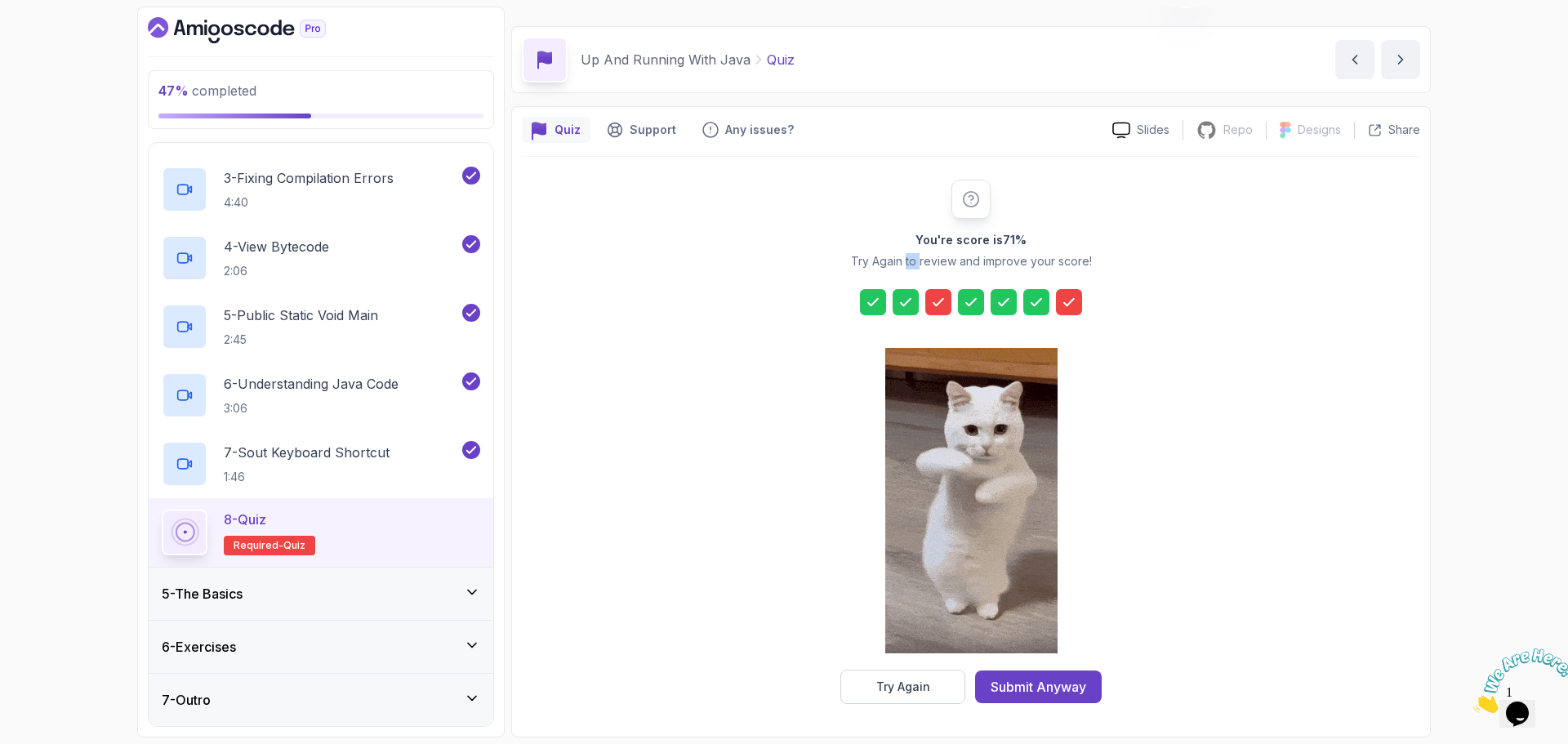
click at [909, 259] on p "Try Again to review and improve your score!" at bounding box center [971, 261] width 241 height 16
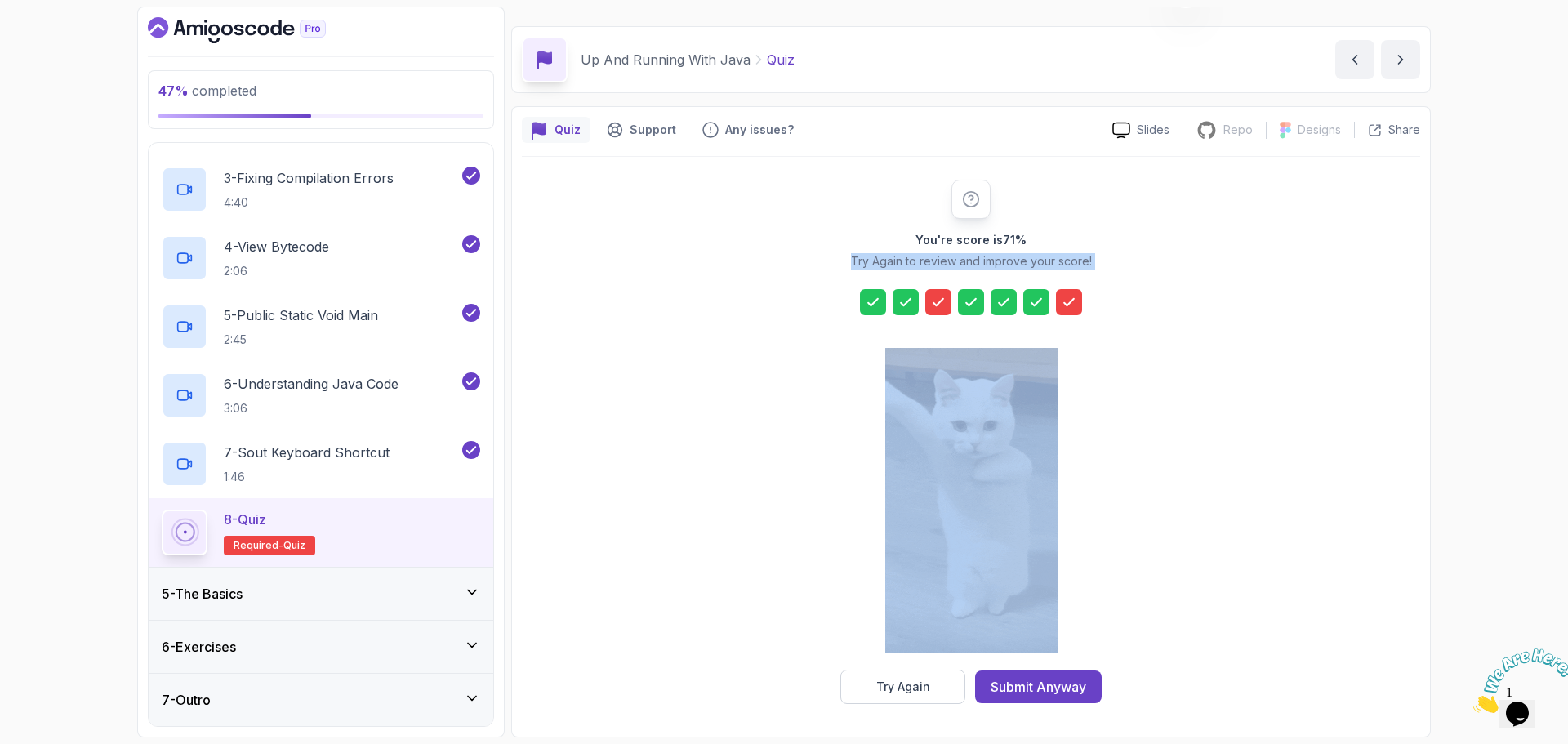
click at [909, 259] on p "Try Again to review and improve your score!" at bounding box center [971, 261] width 241 height 16
click at [952, 263] on p "Try Again to review and improve your score!" at bounding box center [971, 261] width 241 height 16
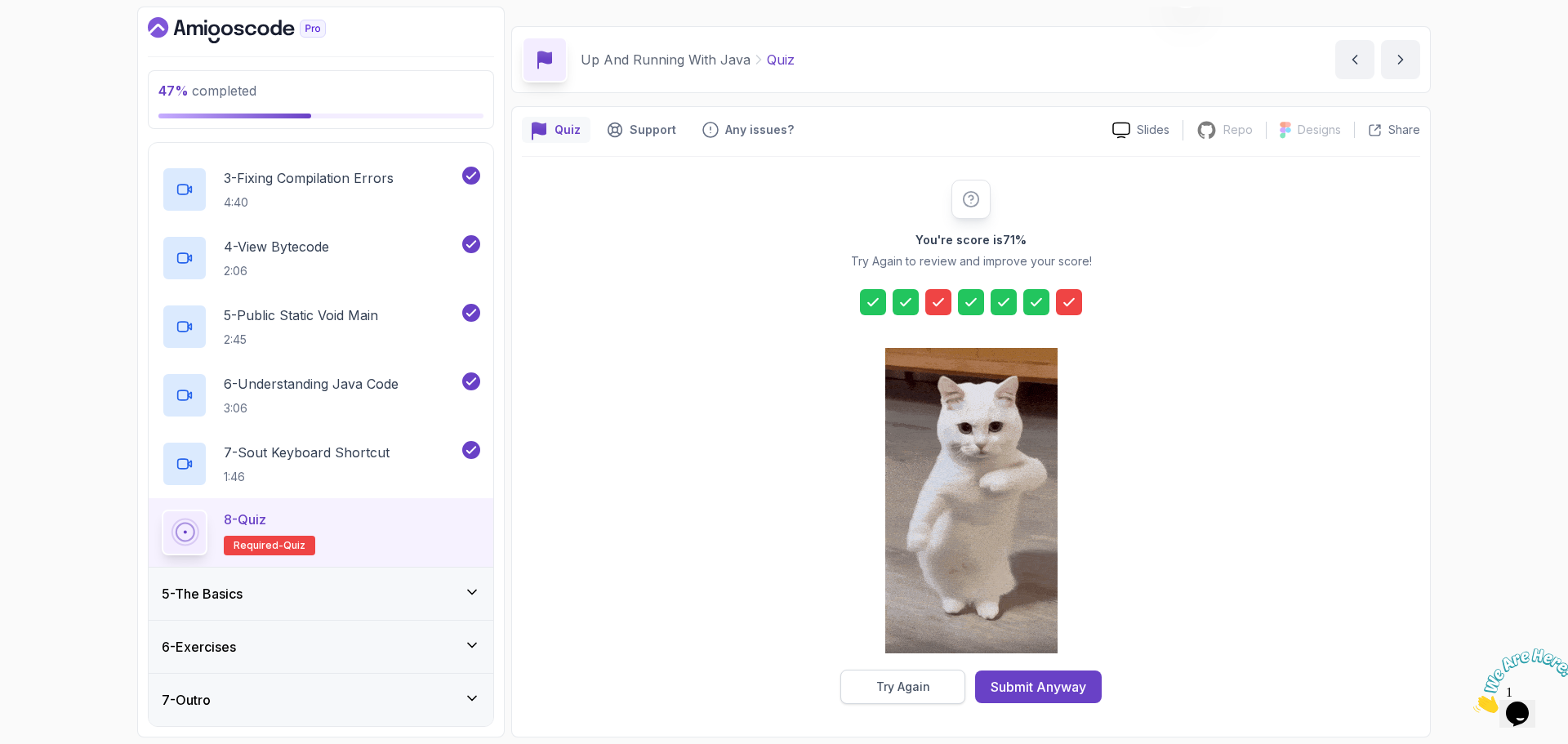
click at [907, 689] on div "Try Again" at bounding box center [903, 686] width 54 height 16
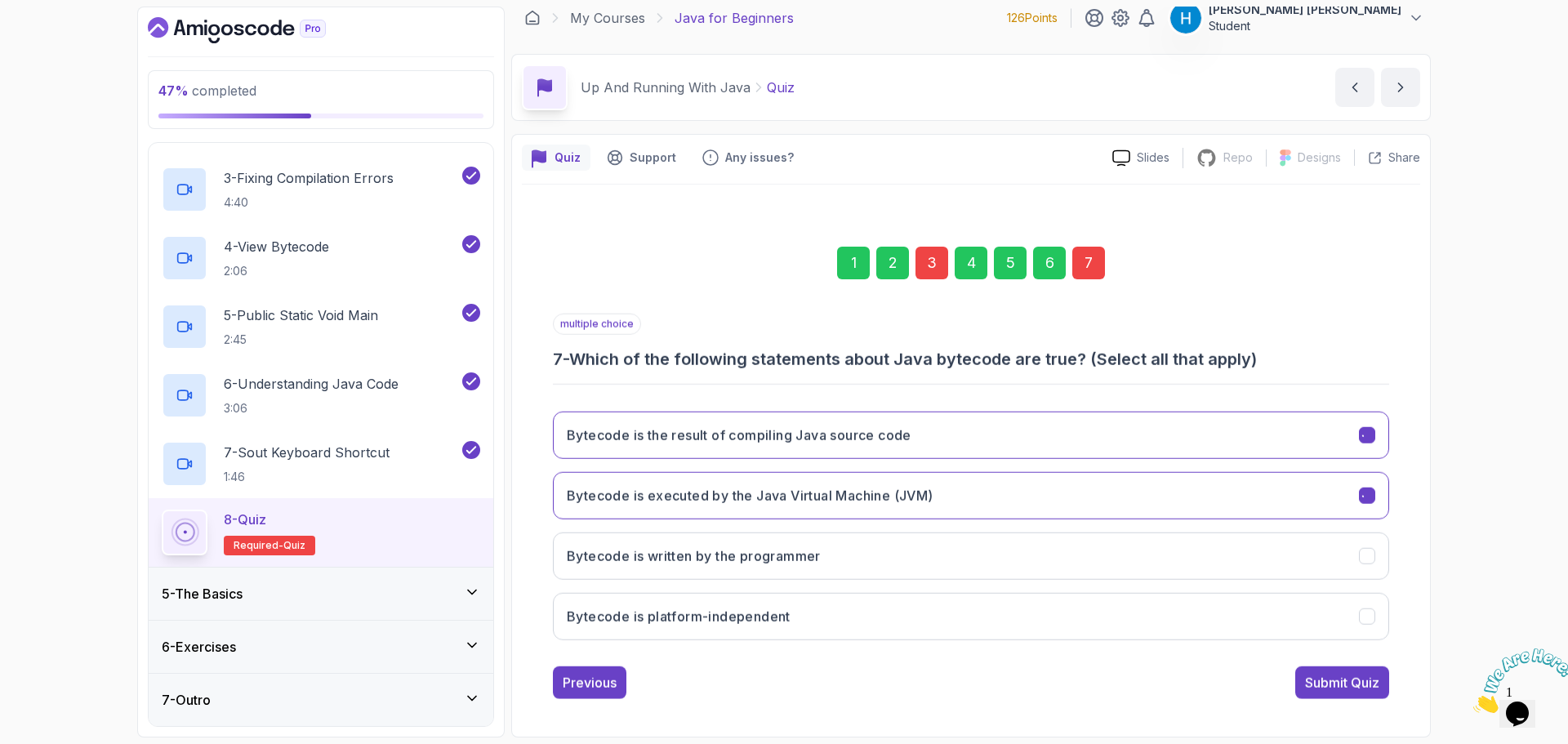
scroll to position [12, 0]
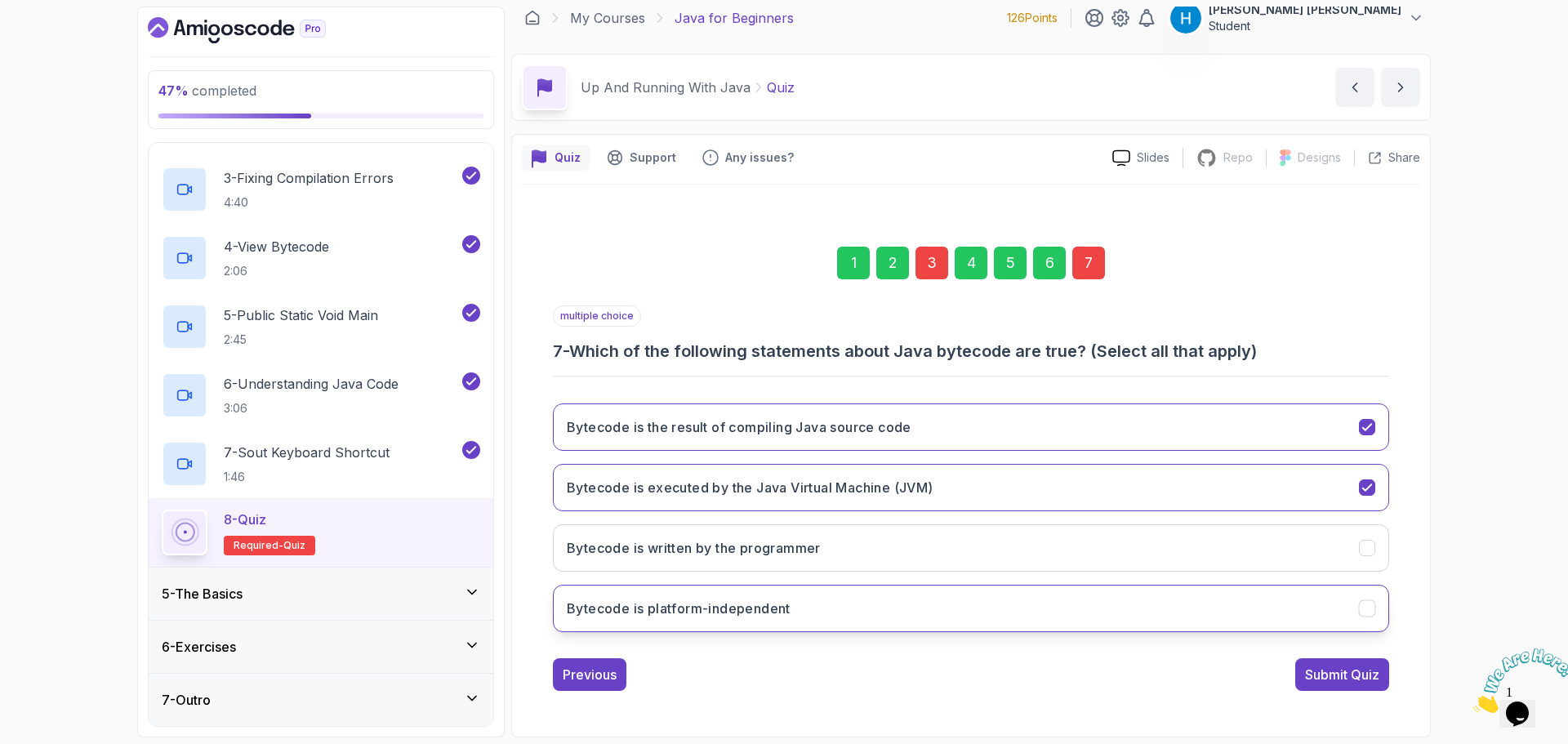
click at [894, 599] on button "Bytecode is platform-independent" at bounding box center [971, 608] width 837 height 47
click at [585, 344] on h3 "7 - Which of the following statements about Java bytecode are true? (Select all…" at bounding box center [971, 352] width 837 height 23
drag, startPoint x: 585, startPoint y: 344, endPoint x: 1292, endPoint y: 341, distance: 707.0
click at [1292, 341] on h3 "7 - Which of the following statements about Java bytecode are true? (Select all…" at bounding box center [971, 352] width 837 height 23
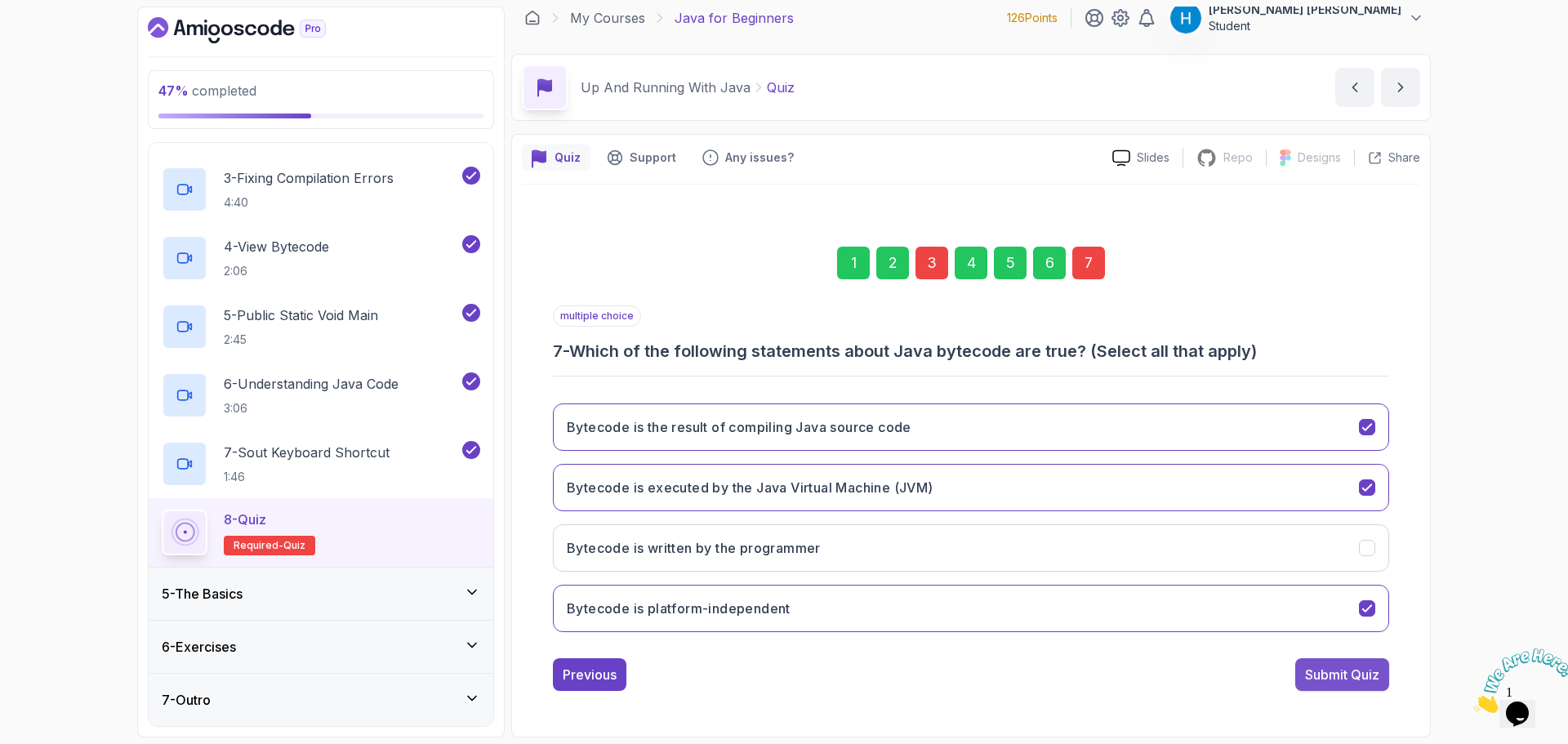
click at [1365, 677] on div "Submit Quiz" at bounding box center [1342, 675] width 74 height 19
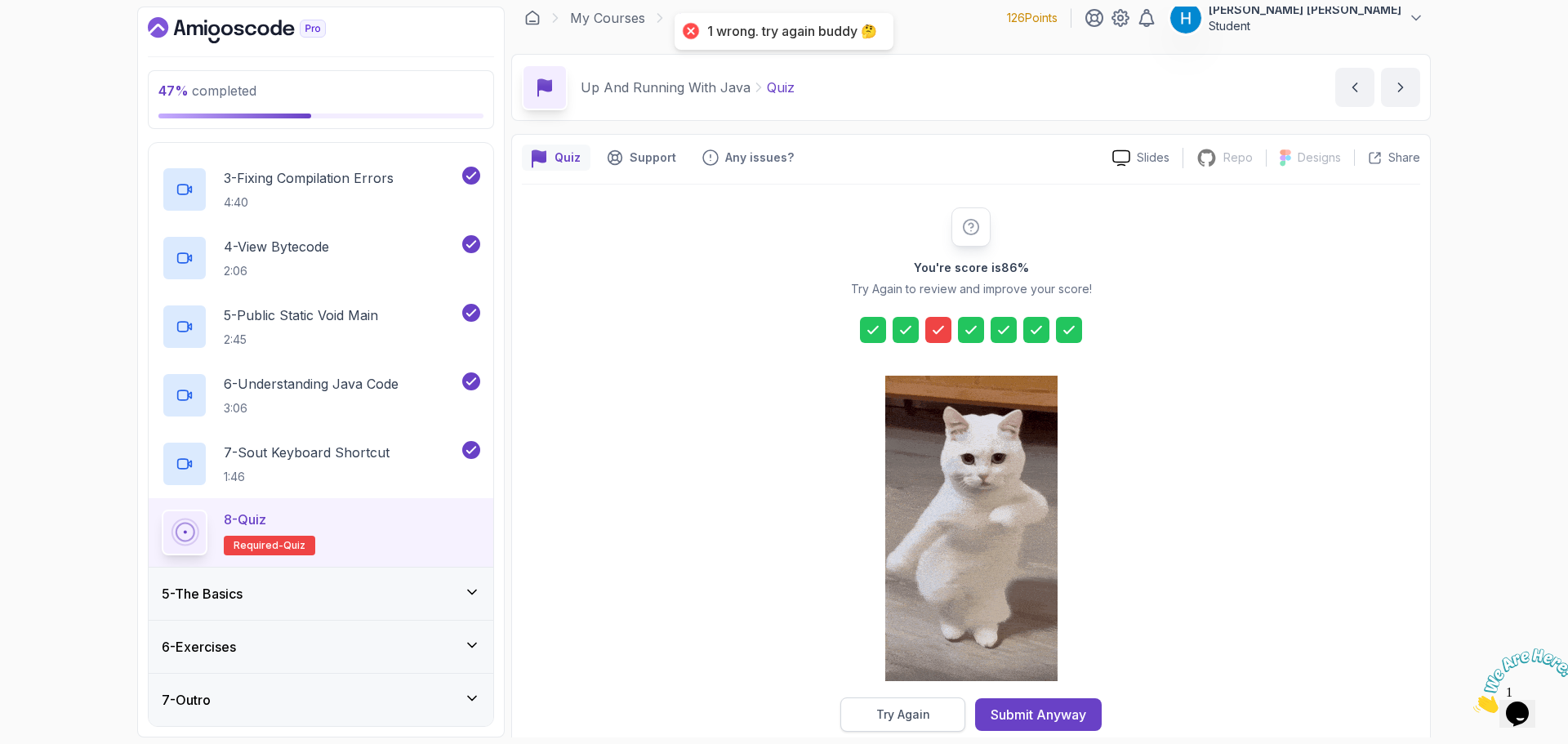
click at [917, 721] on div "Try Again" at bounding box center [903, 714] width 54 height 16
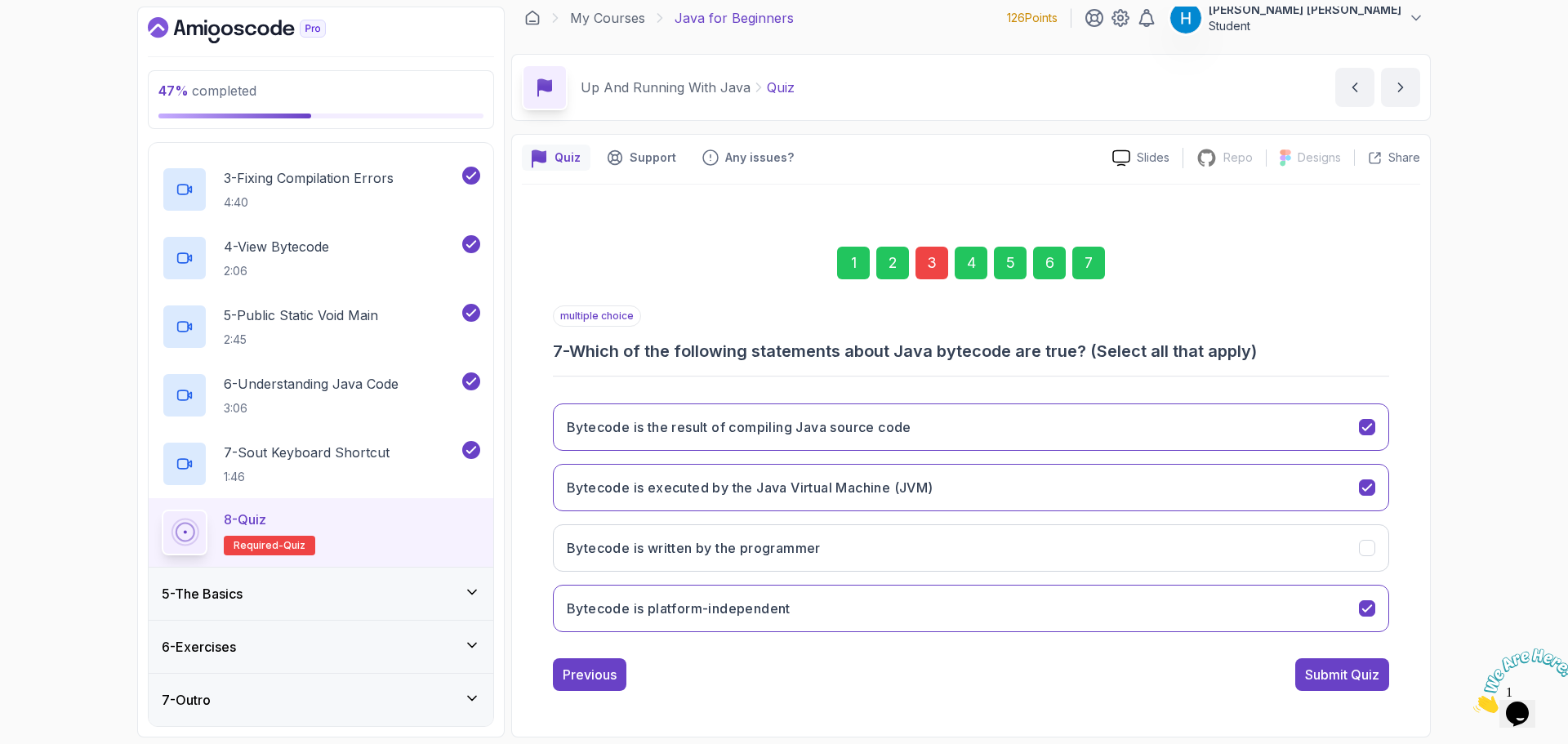
click at [930, 264] on div "3" at bounding box center [932, 263] width 33 height 33
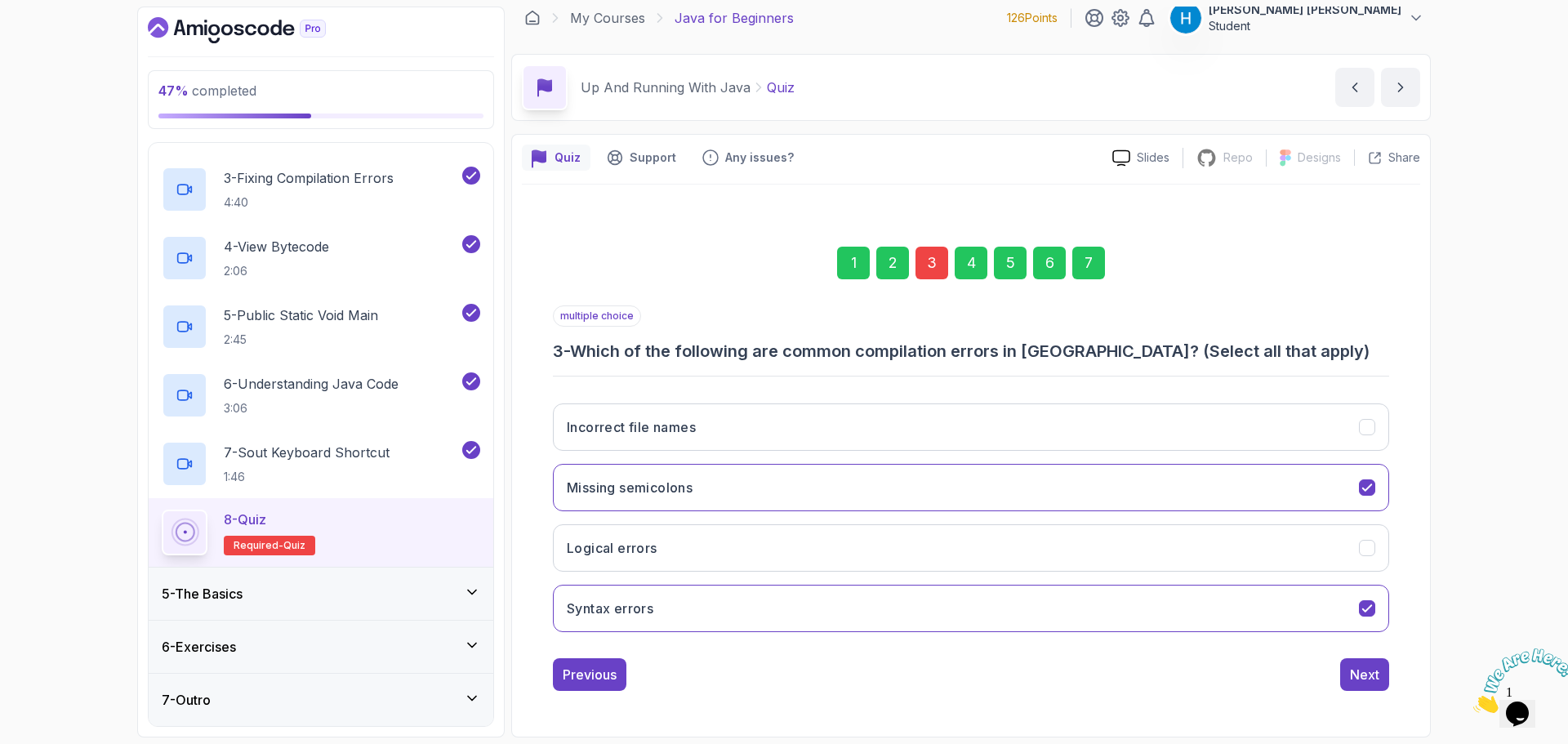
click at [592, 357] on h3 "3 - Which of the following are common compilation errors in [GEOGRAPHIC_DATA]? …" at bounding box center [971, 352] width 837 height 23
click at [592, 350] on h3 "3 - Which of the following are common compilation errors in [GEOGRAPHIC_DATA]? …" at bounding box center [971, 352] width 837 height 23
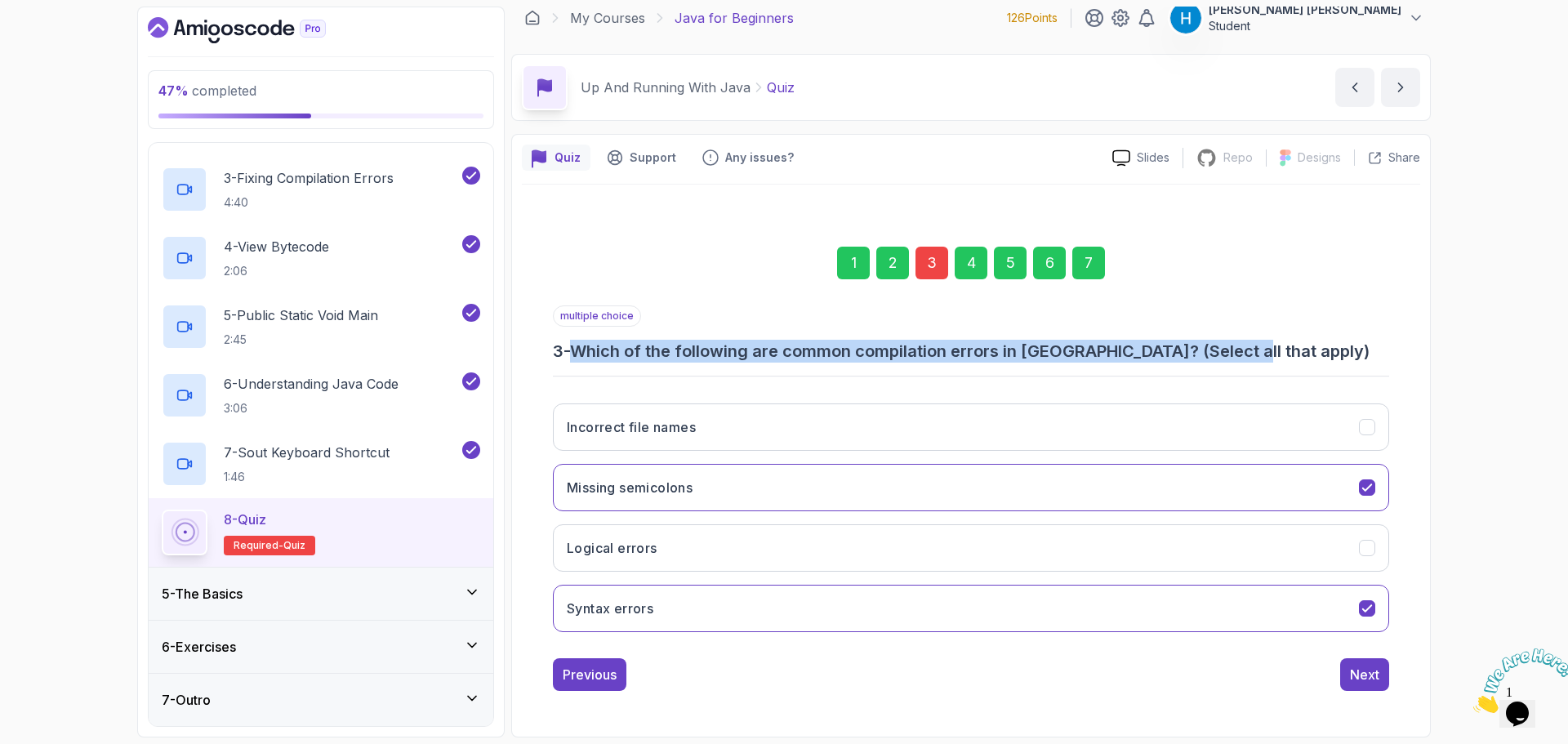
drag, startPoint x: 592, startPoint y: 350, endPoint x: 1216, endPoint y: 346, distance: 624.0
click at [1216, 346] on h3 "3 - Which of the following are common compilation errors in [GEOGRAPHIC_DATA]? …" at bounding box center [971, 352] width 837 height 23
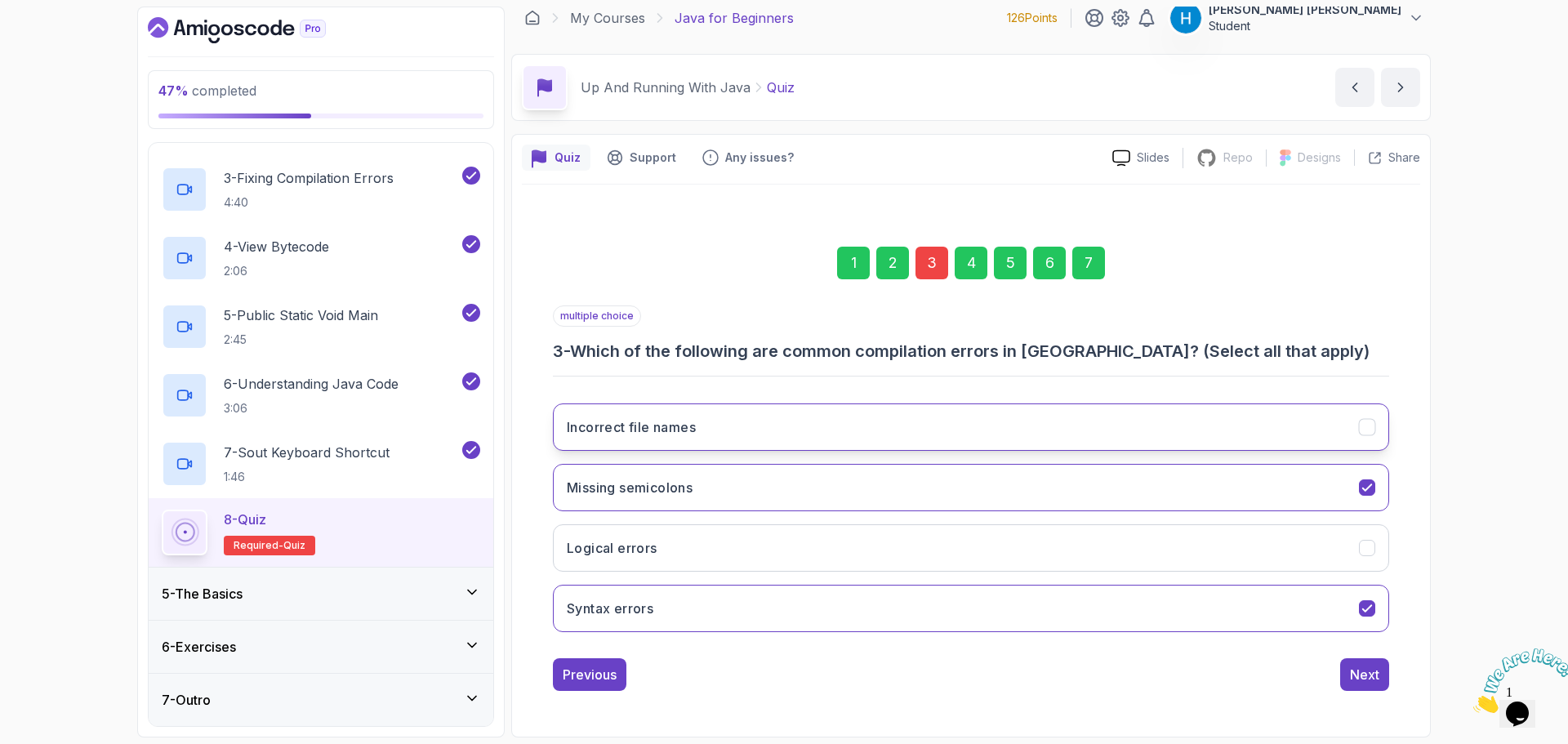
click at [971, 437] on button "Incorrect file names" at bounding box center [971, 427] width 837 height 47
click at [962, 546] on button "Logical errors" at bounding box center [971, 547] width 837 height 47
click at [1372, 675] on div "Next" at bounding box center [1365, 675] width 30 height 19
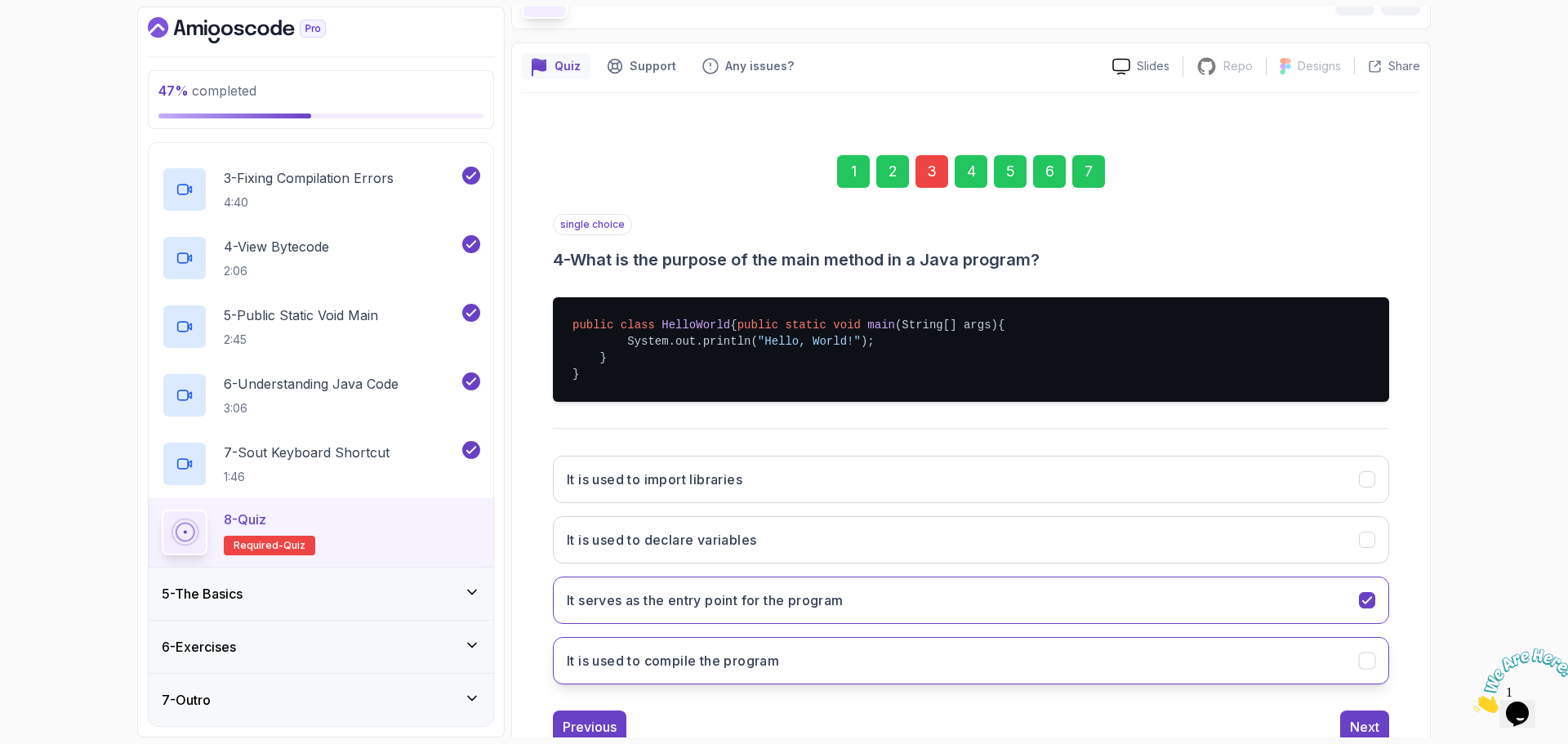
scroll to position [172, 0]
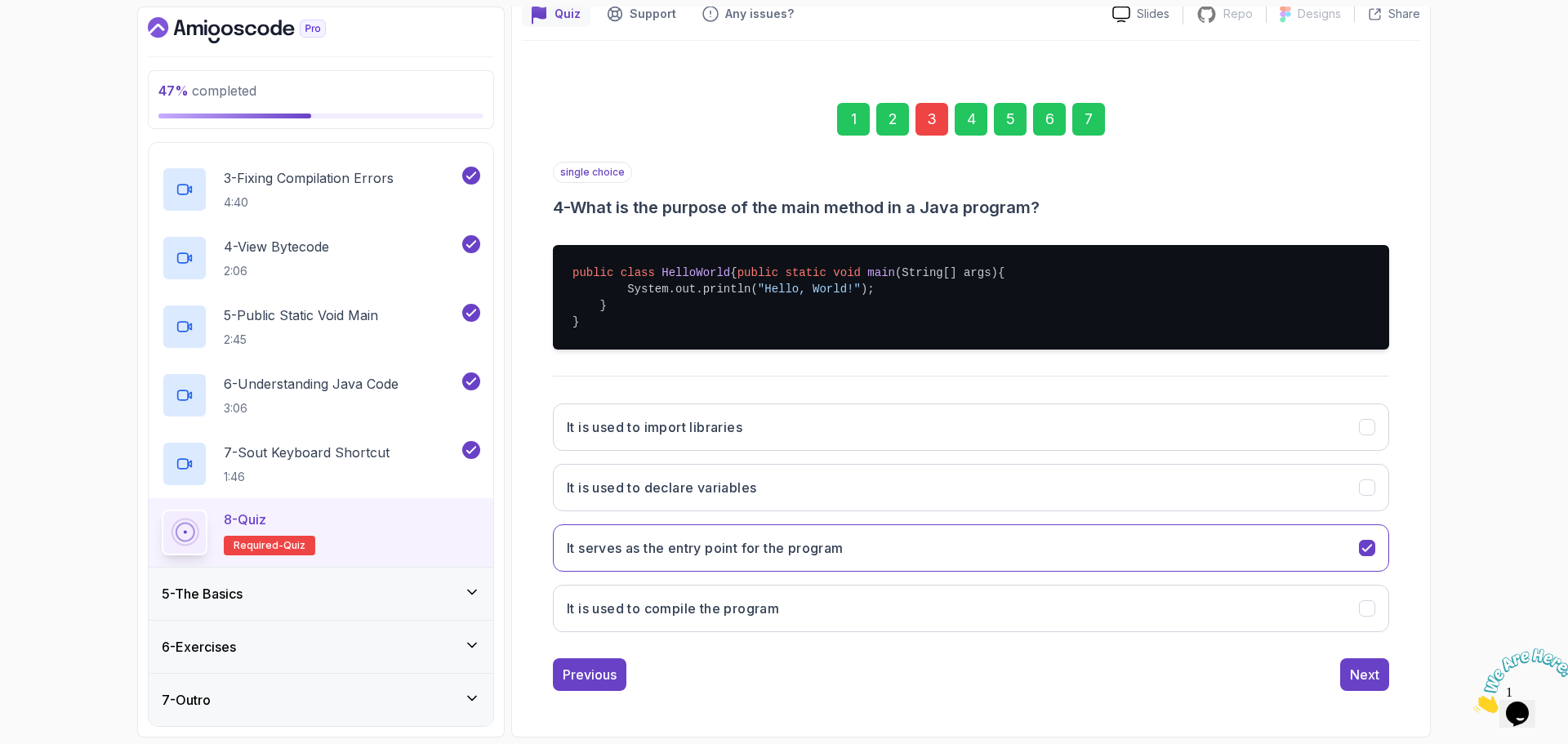
click at [1087, 103] on div "7" at bounding box center [1089, 120] width 33 height 33
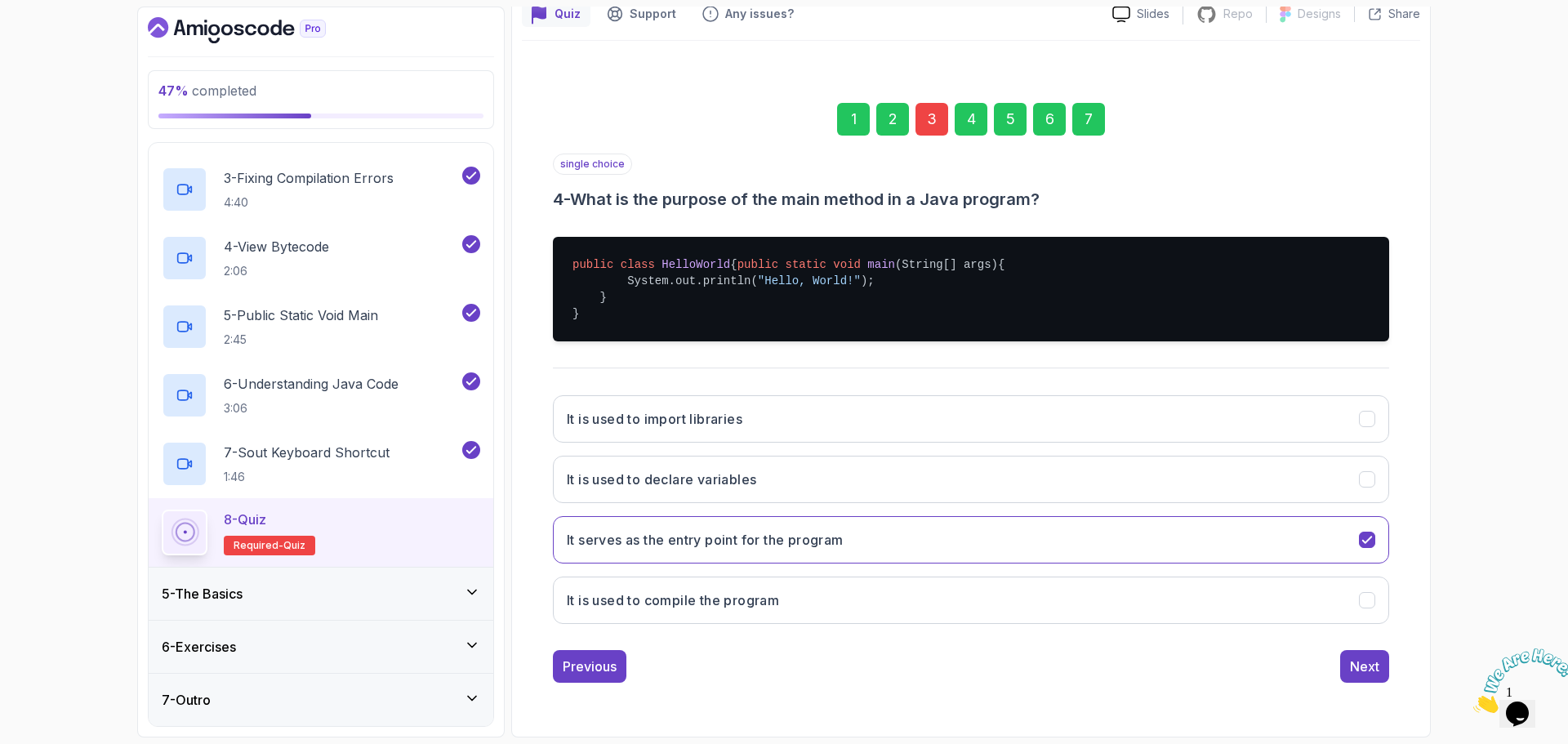
scroll to position [12, 0]
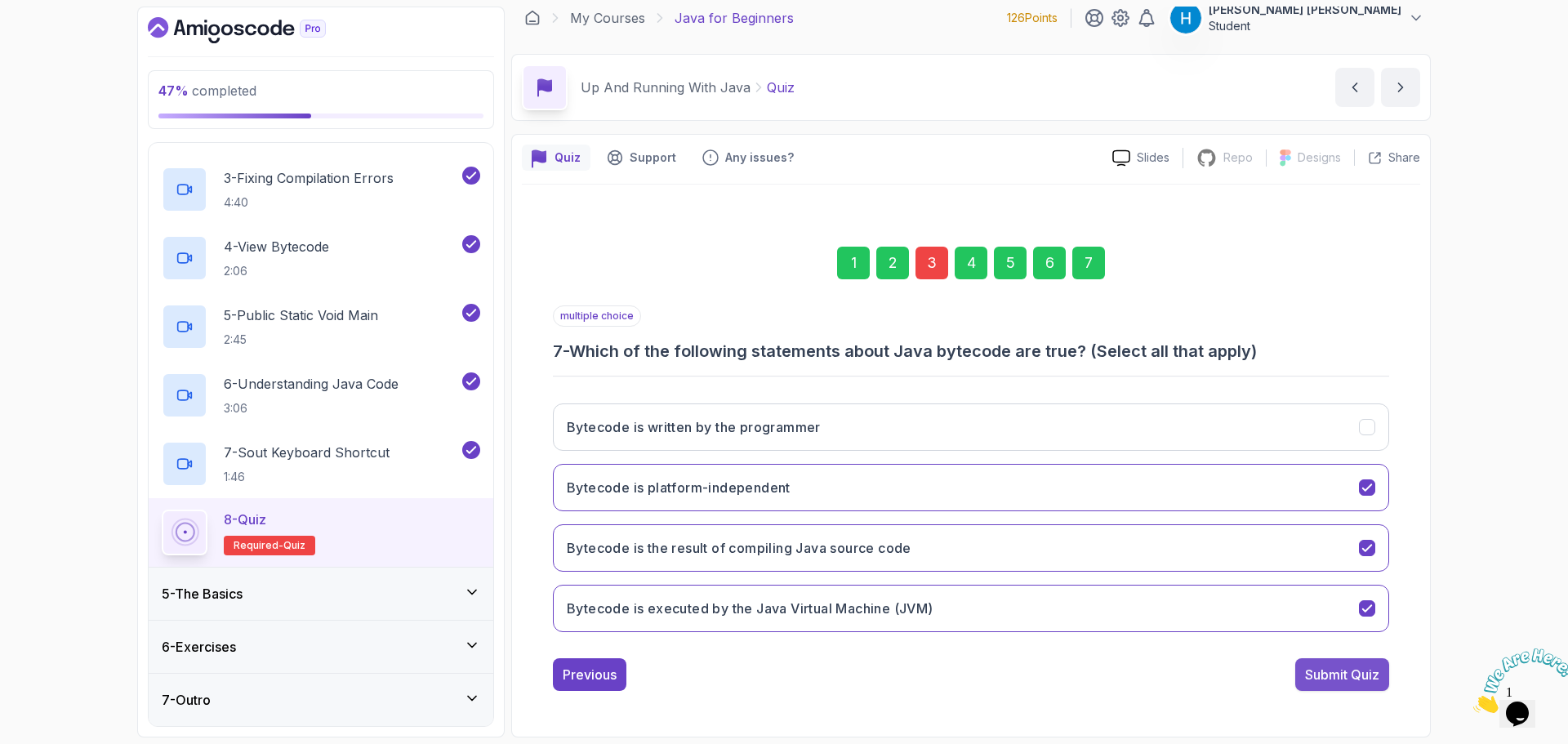
click at [1347, 673] on div "Submit Quiz" at bounding box center [1342, 675] width 74 height 19
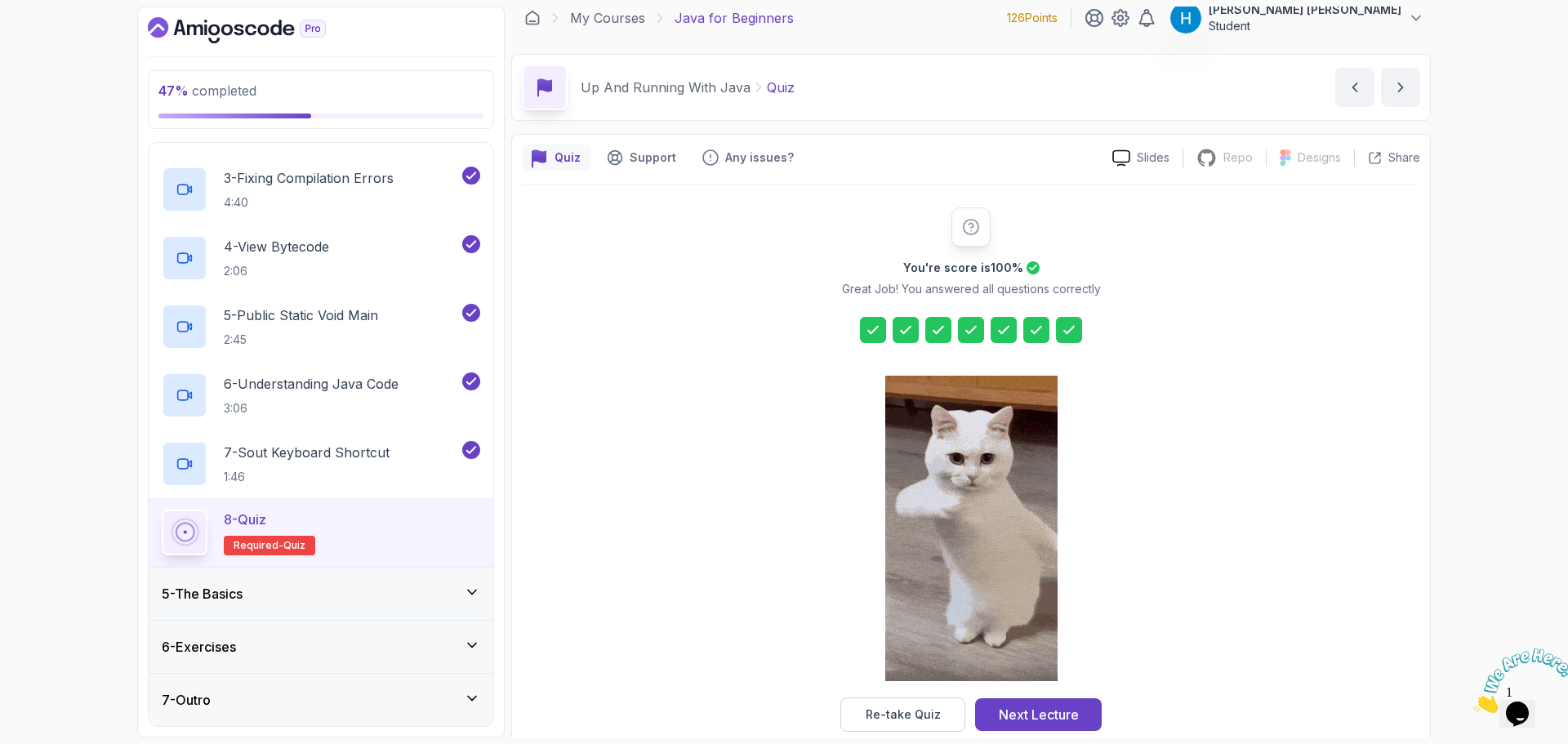
scroll to position [40, 0]
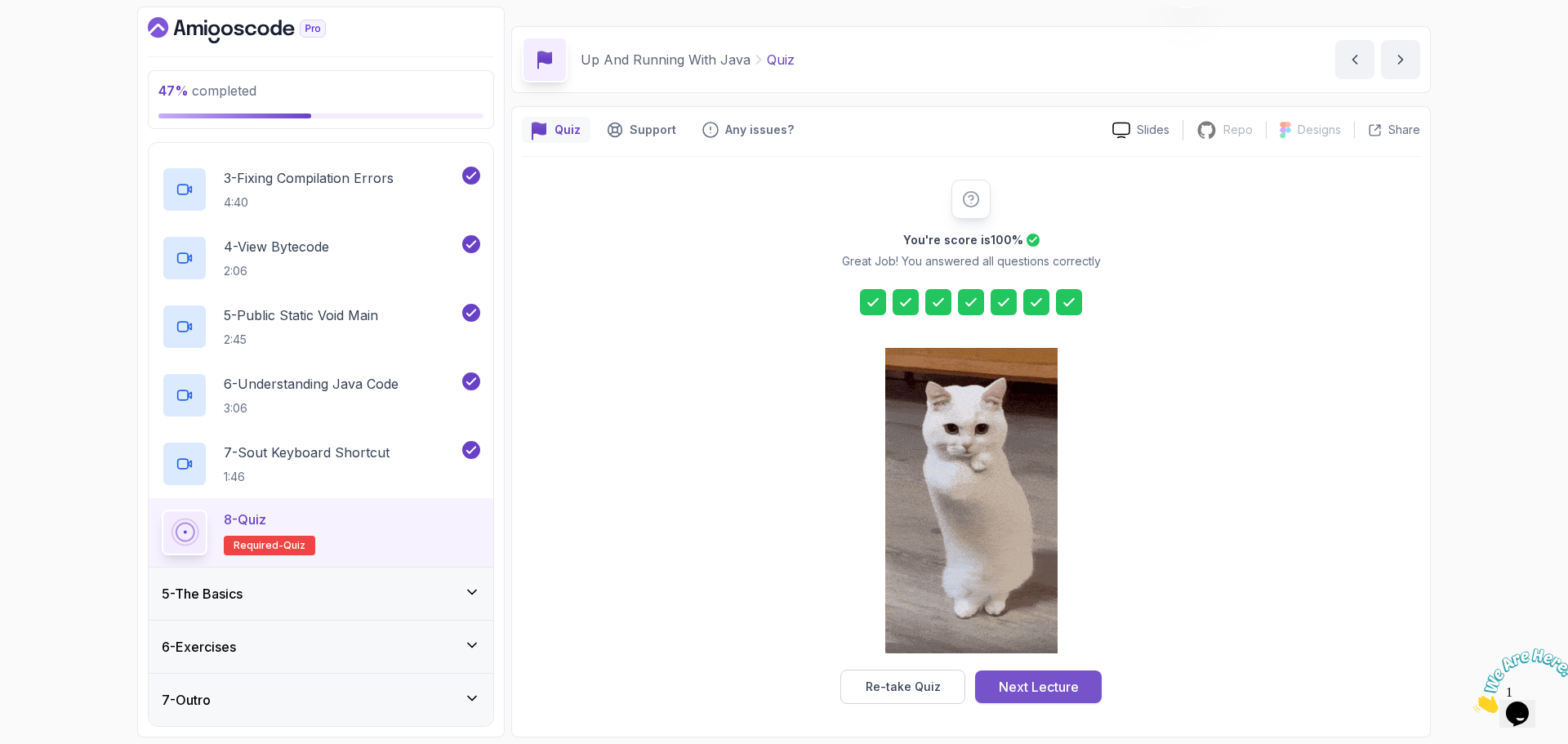
click at [1037, 695] on div "Next Lecture" at bounding box center [1039, 687] width 80 height 19
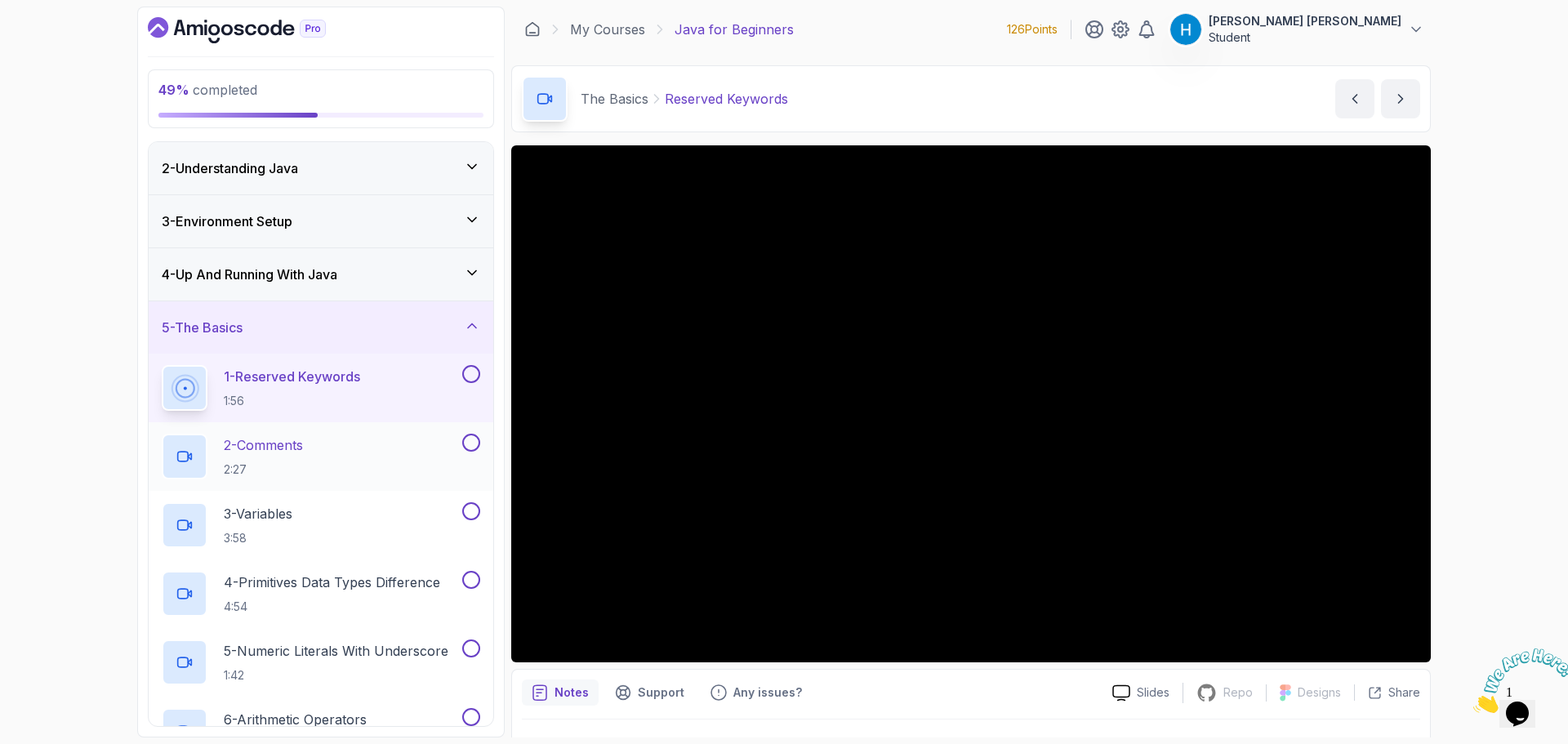
scroll to position [82, 0]
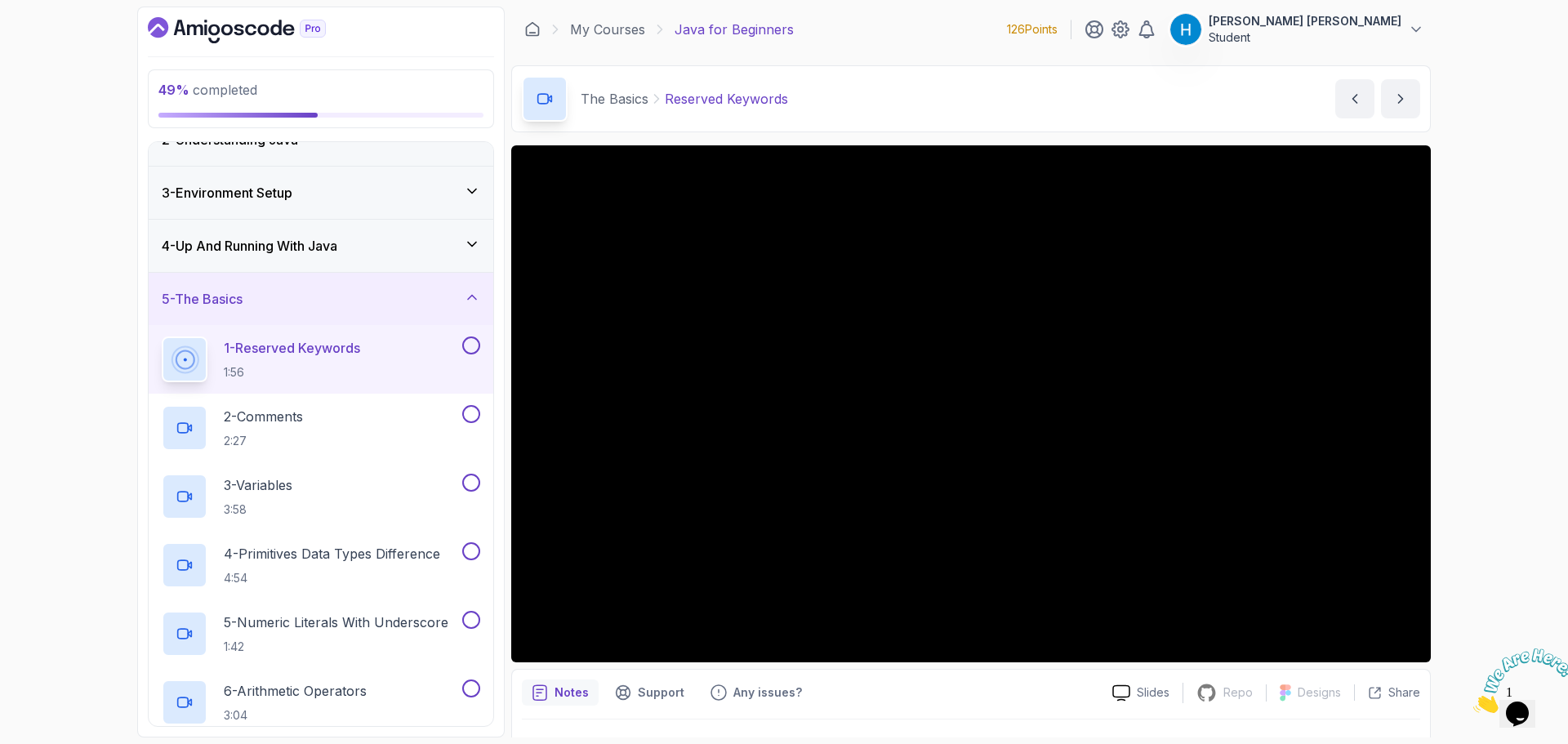
click at [1461, 494] on div "49 % completed 1 - Intro 2 - Understanding Java 3 - Environment Setup 4 - Up An…" at bounding box center [784, 372] width 1568 height 744
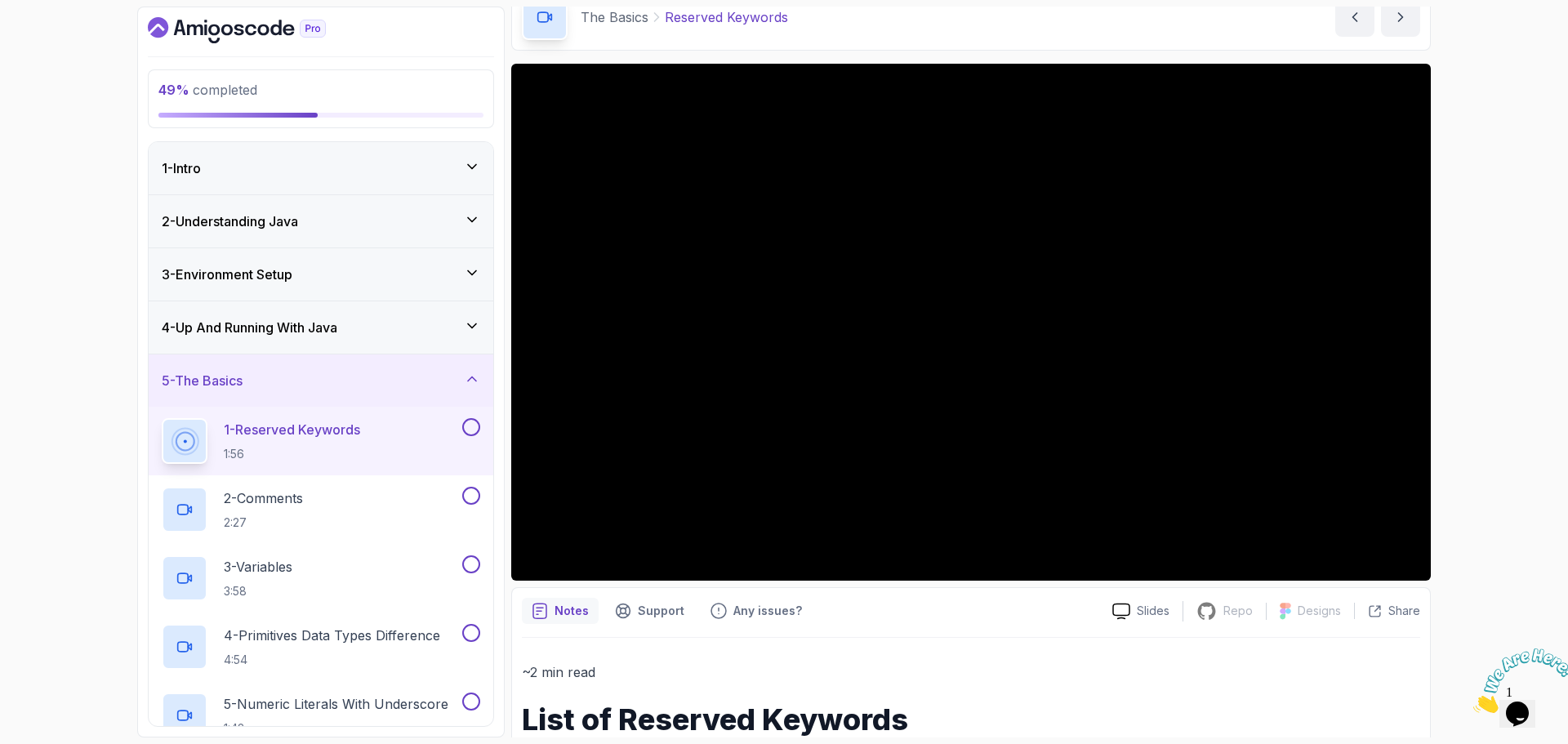
click at [466, 432] on button at bounding box center [471, 427] width 18 height 18
click at [370, 506] on div "2 - Comments 2:27" at bounding box center [310, 509] width 298 height 45
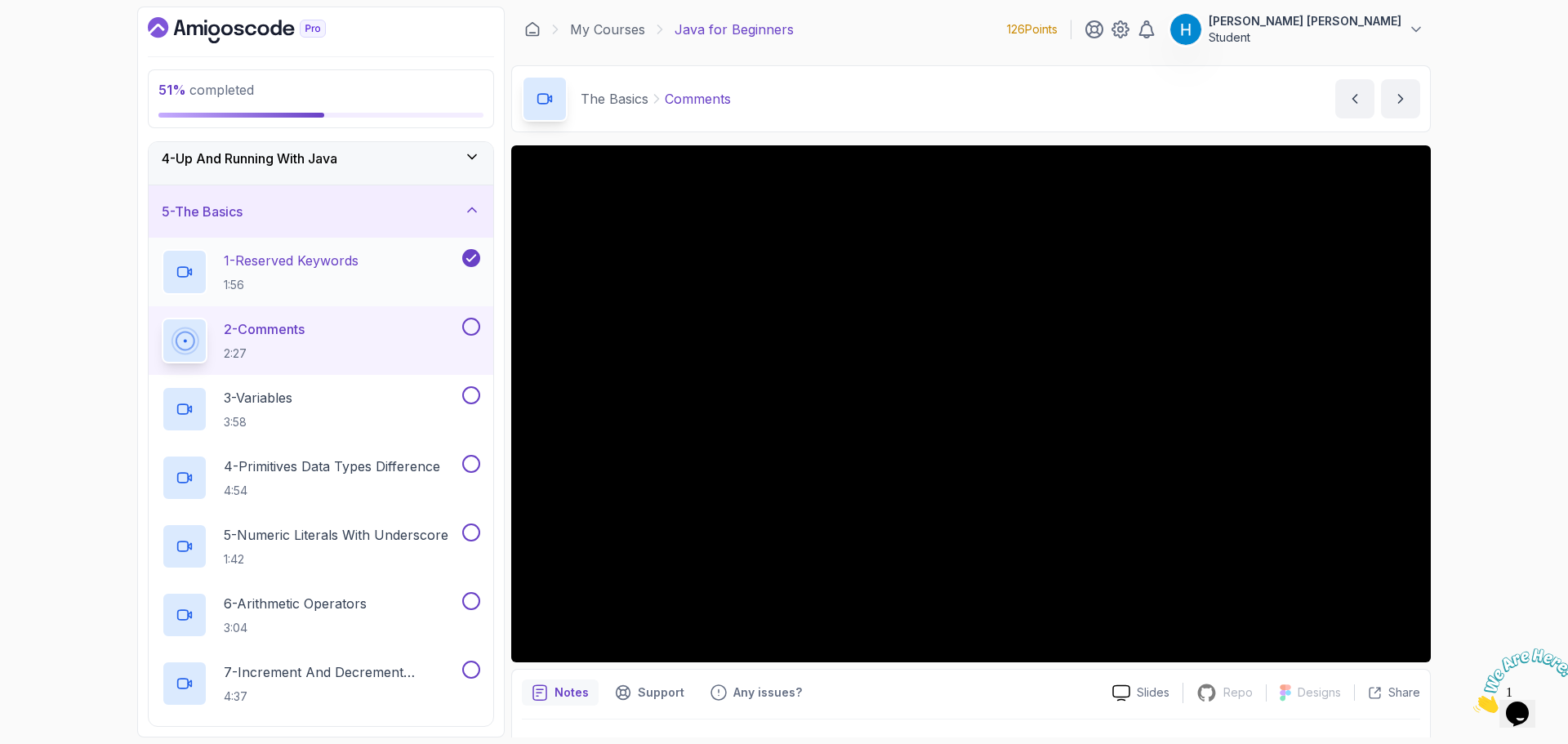
scroll to position [164, 0]
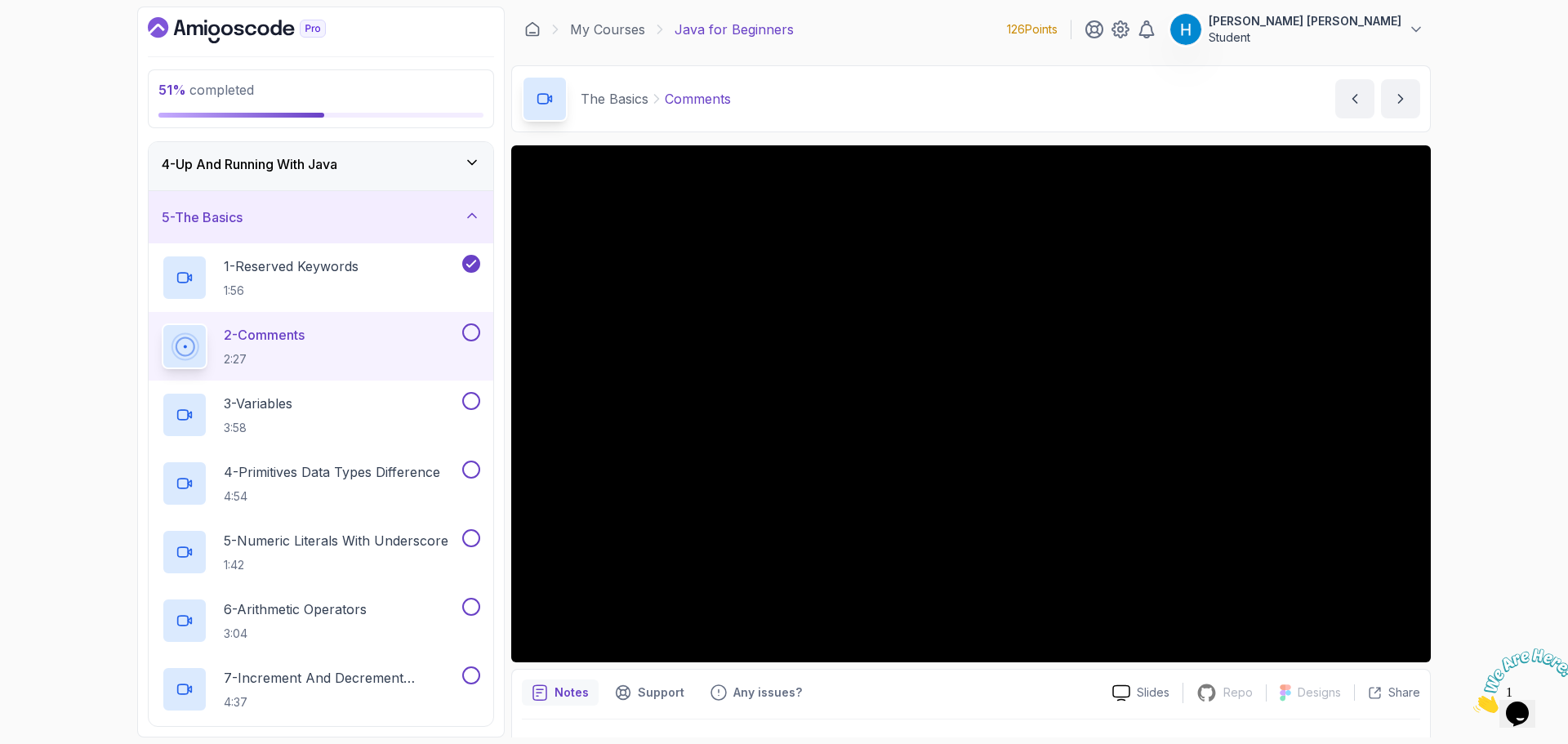
click at [469, 335] on button at bounding box center [471, 332] width 18 height 18
click at [379, 412] on div "3 - Variables 3:58" at bounding box center [310, 414] width 298 height 45
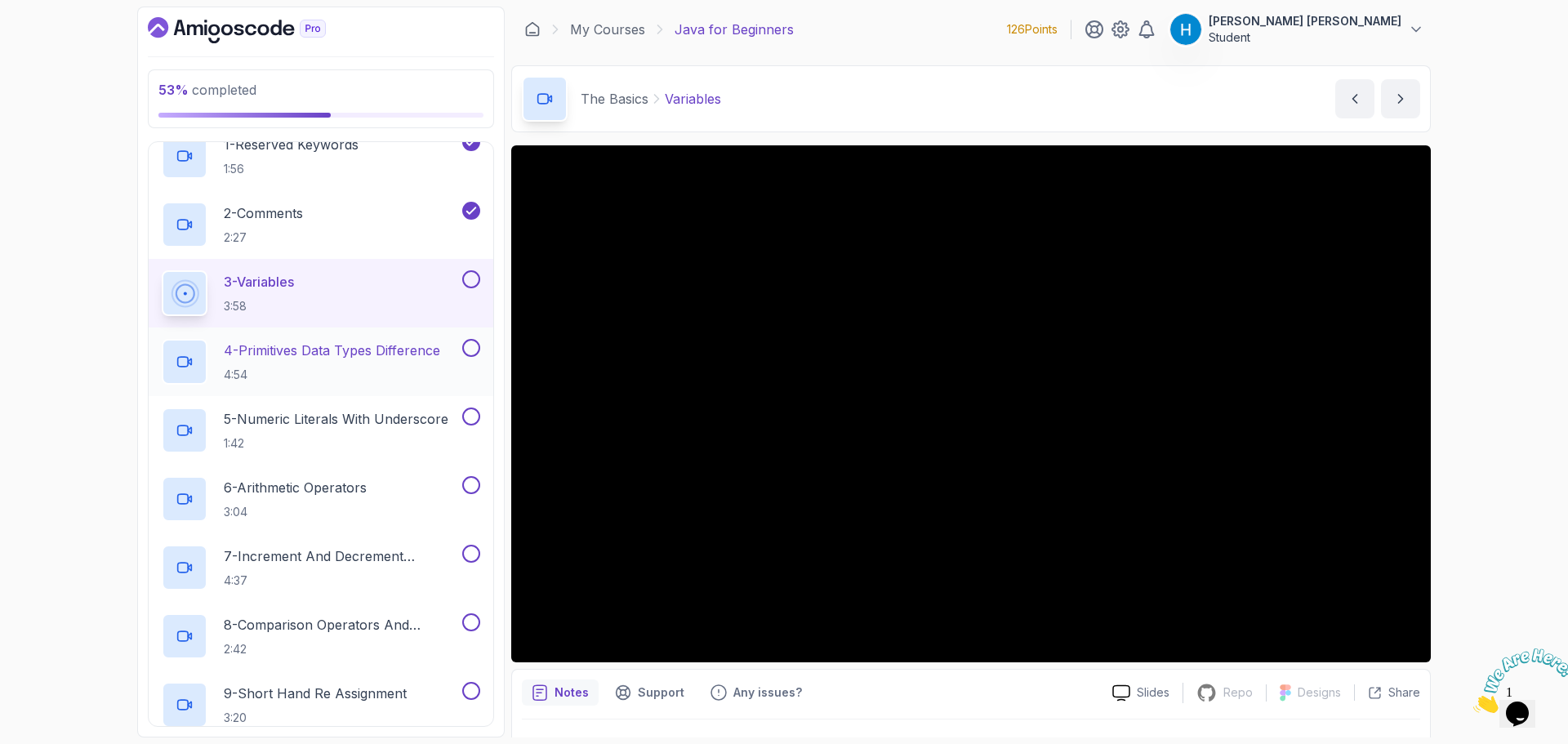
scroll to position [245, 0]
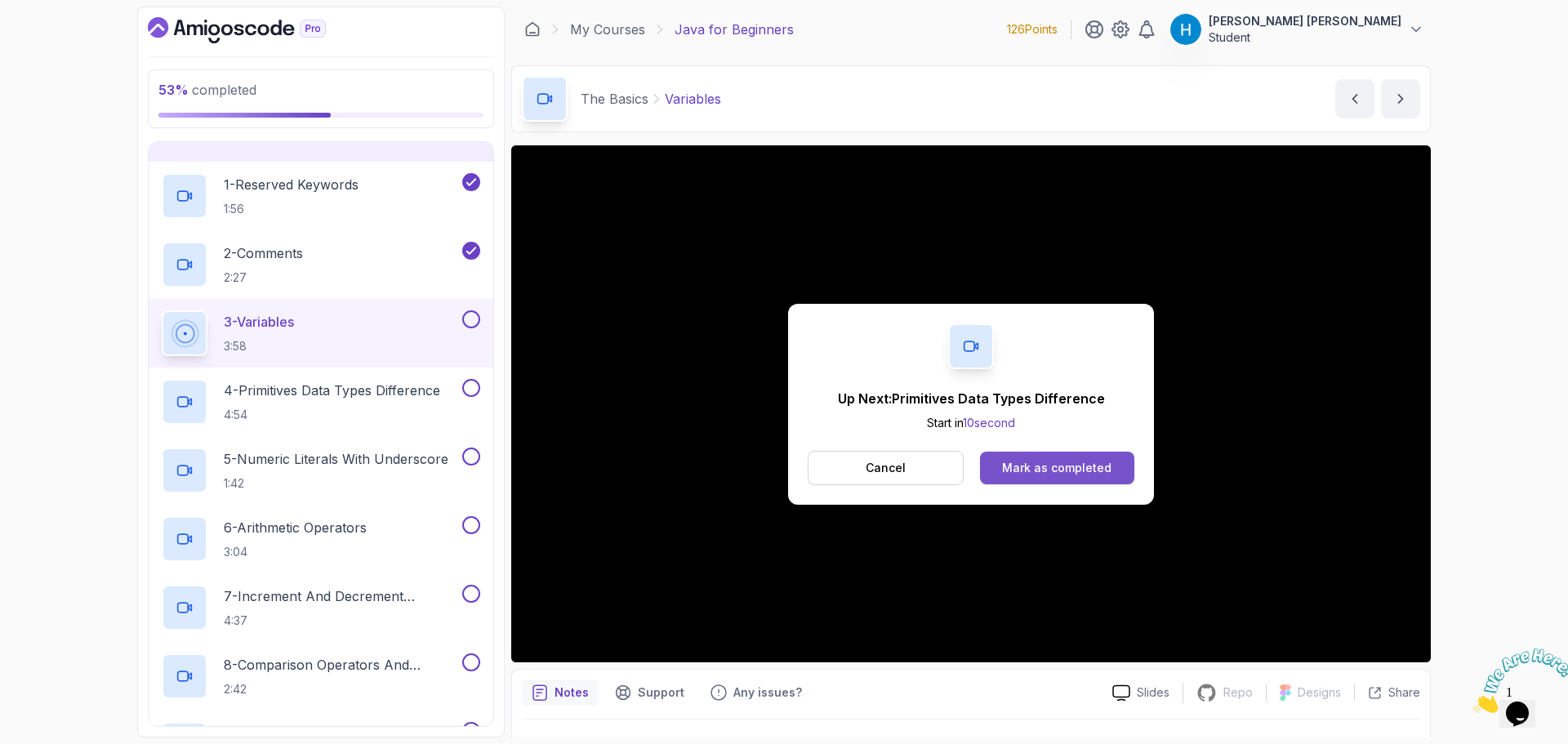
click at [1089, 464] on div "Mark as completed" at bounding box center [1057, 467] width 110 height 16
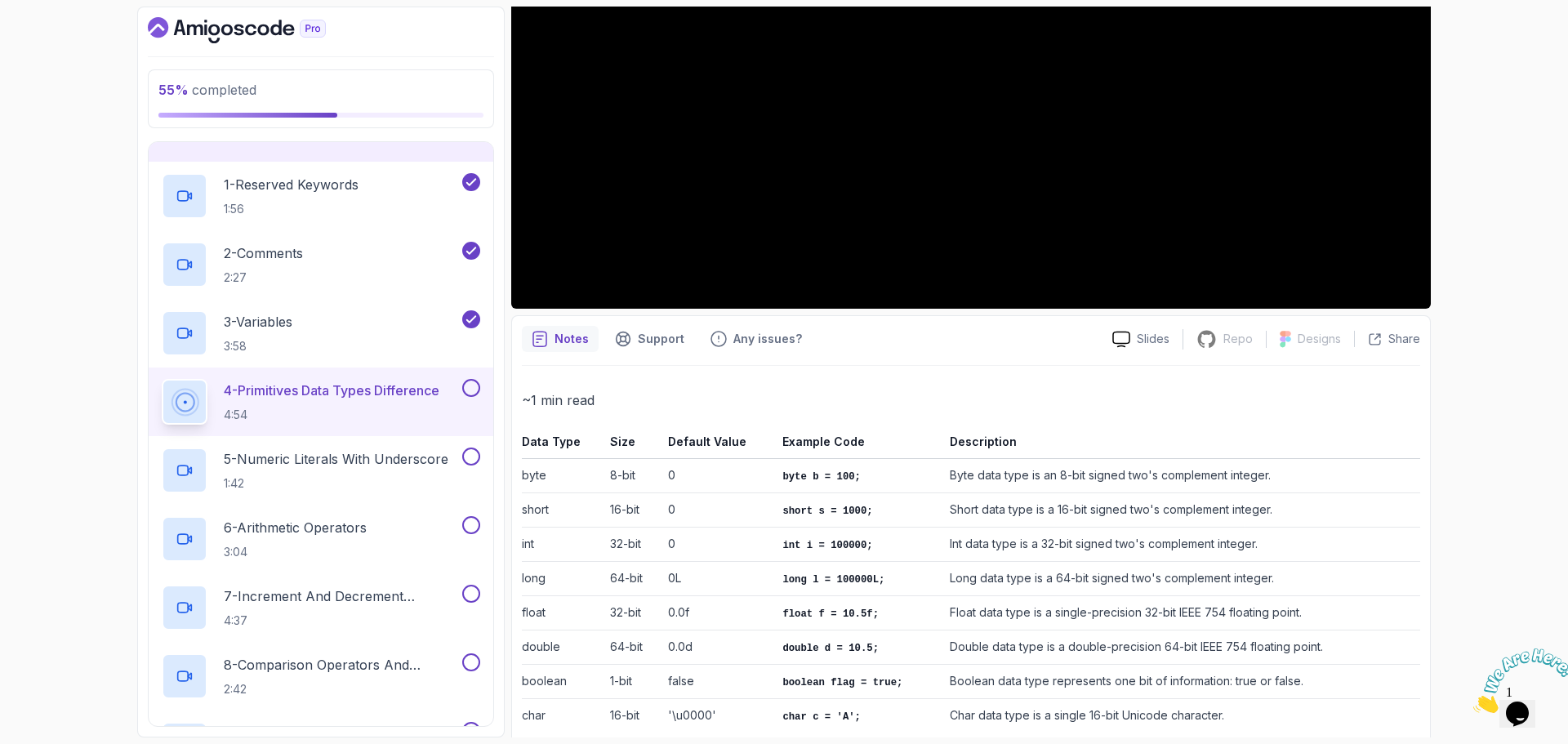
scroll to position [376, 0]
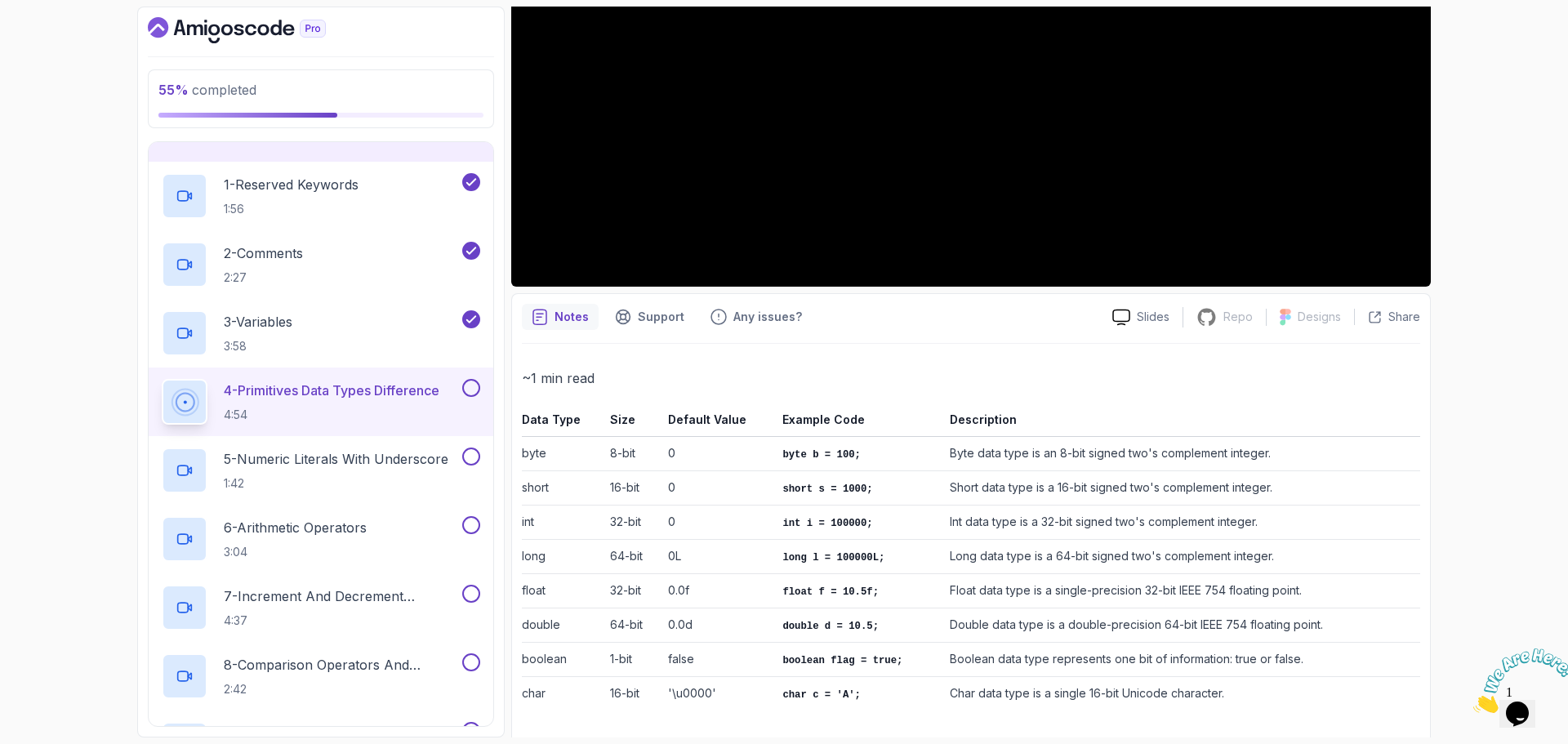
click at [623, 448] on td "8-bit" at bounding box center [631, 454] width 57 height 35
drag, startPoint x: 674, startPoint y: 448, endPoint x: 660, endPoint y: 447, distance: 14.0
click at [660, 447] on tr "byte 8-bit 0 byte b = 100; Byte data type is an 8-bit signed two's complement i…" at bounding box center [971, 454] width 898 height 35
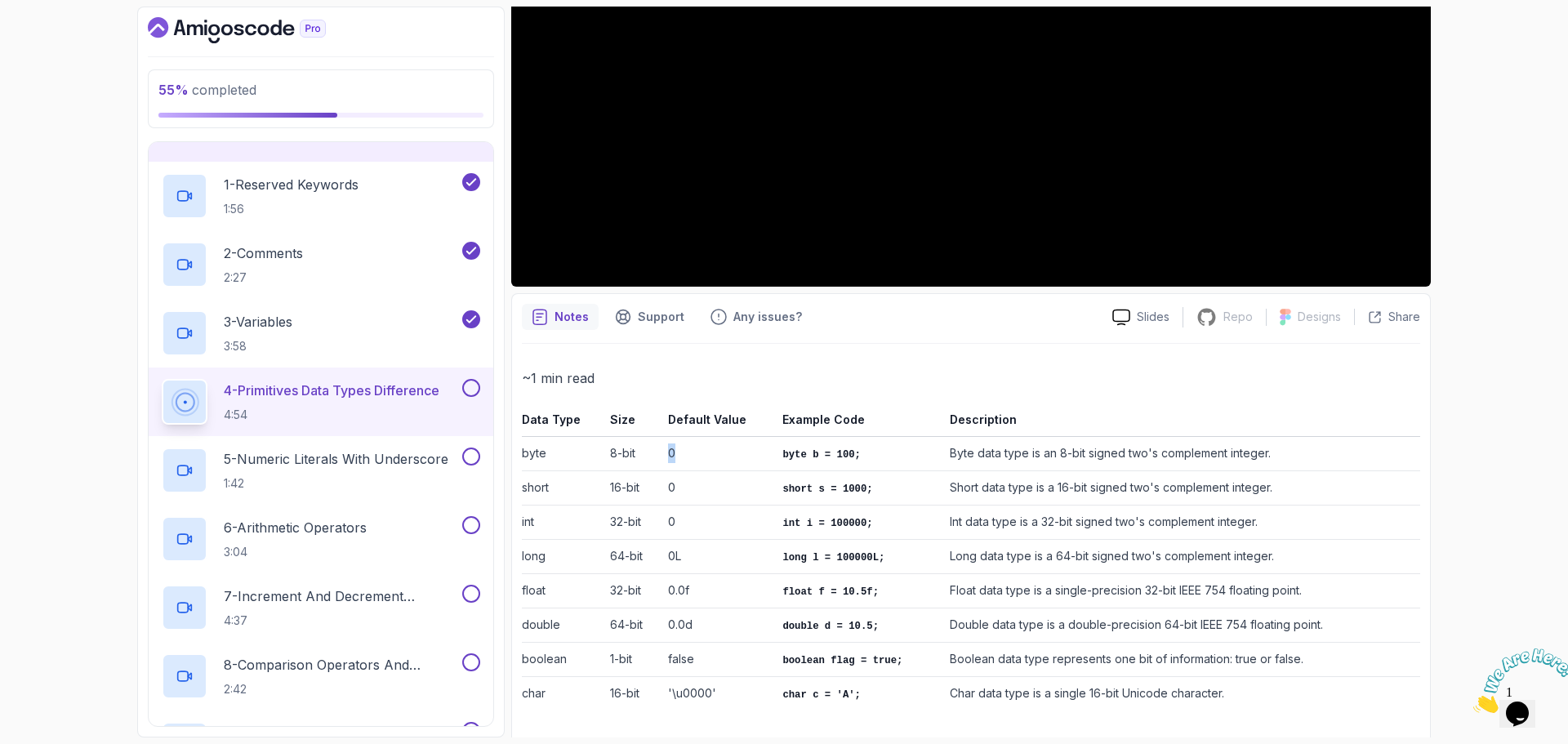
click at [660, 447] on td "8-bit" at bounding box center [631, 454] width 57 height 35
click at [785, 454] on code "byte b = 100;" at bounding box center [821, 455] width 78 height 12
drag, startPoint x: 785, startPoint y: 454, endPoint x: 856, endPoint y: 456, distance: 71.0
click at [856, 456] on td "byte b = 100;" at bounding box center [860, 454] width 168 height 35
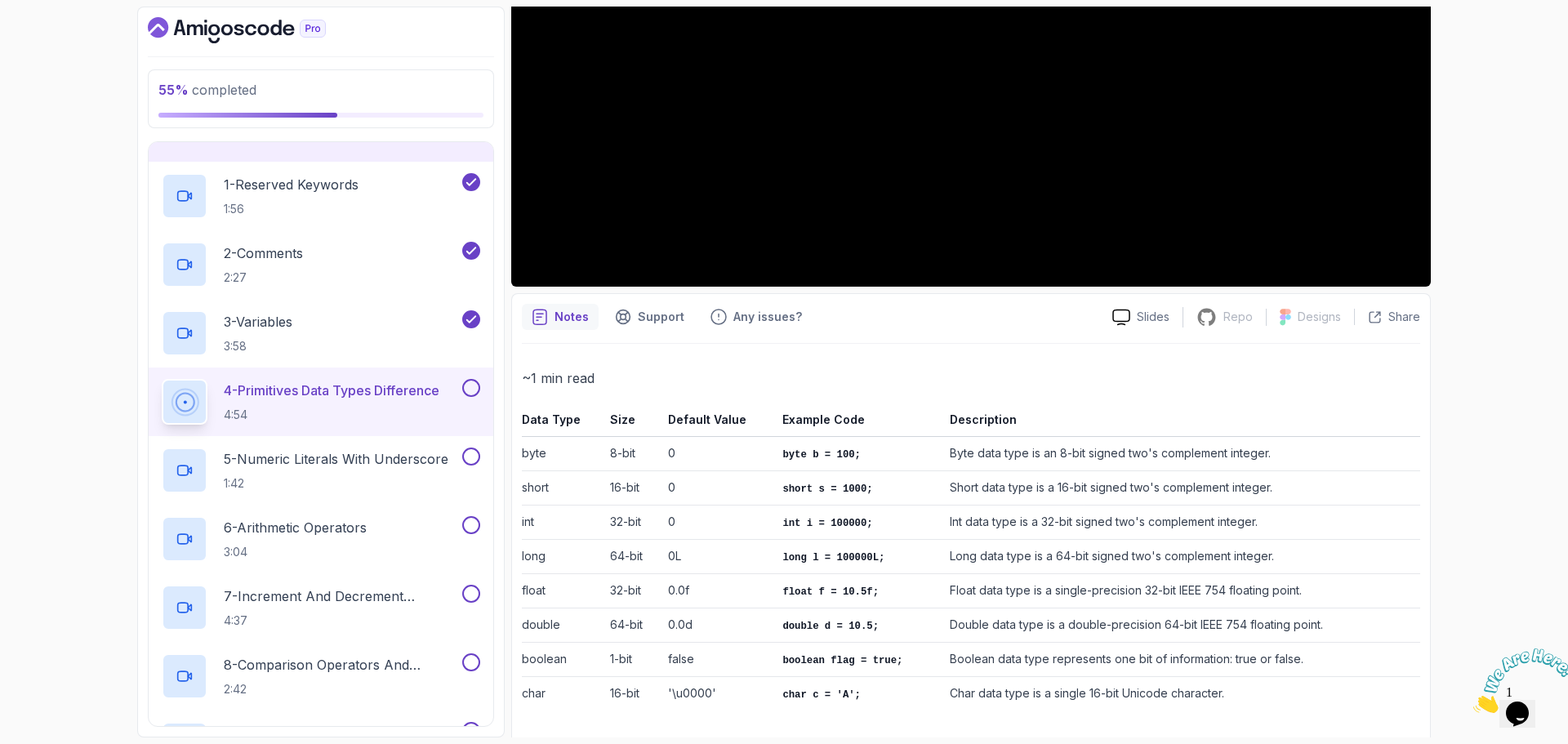
click at [1062, 465] on td "Byte data type is an 8-bit signed two's complement integer." at bounding box center [1182, 454] width 477 height 35
click at [1061, 456] on td "Byte data type is an 8-bit signed two's complement integer." at bounding box center [1182, 454] width 477 height 35
click at [1093, 453] on td "Byte data type is an 8-bit signed two's complement integer." at bounding box center [1182, 454] width 477 height 35
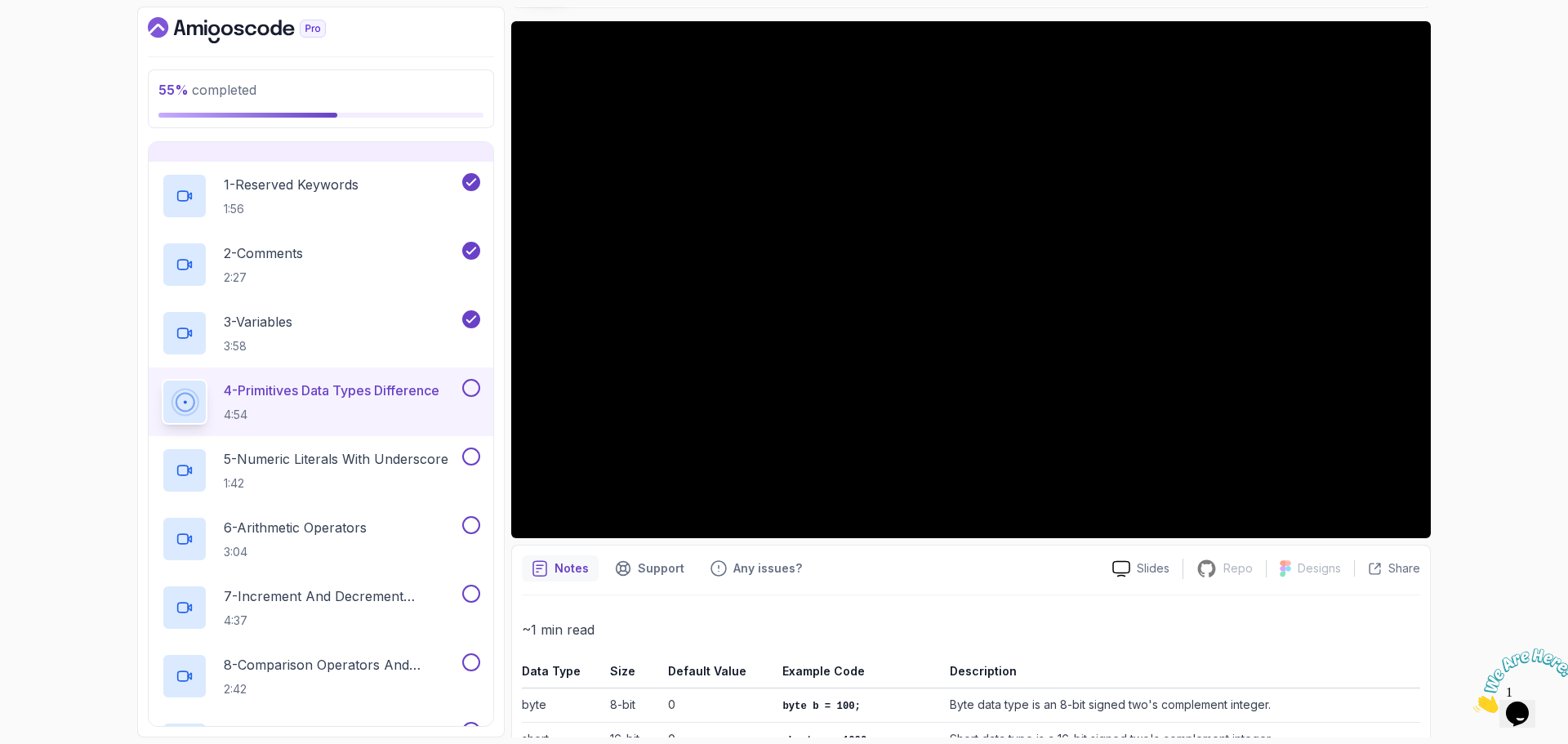
scroll to position [0, 0]
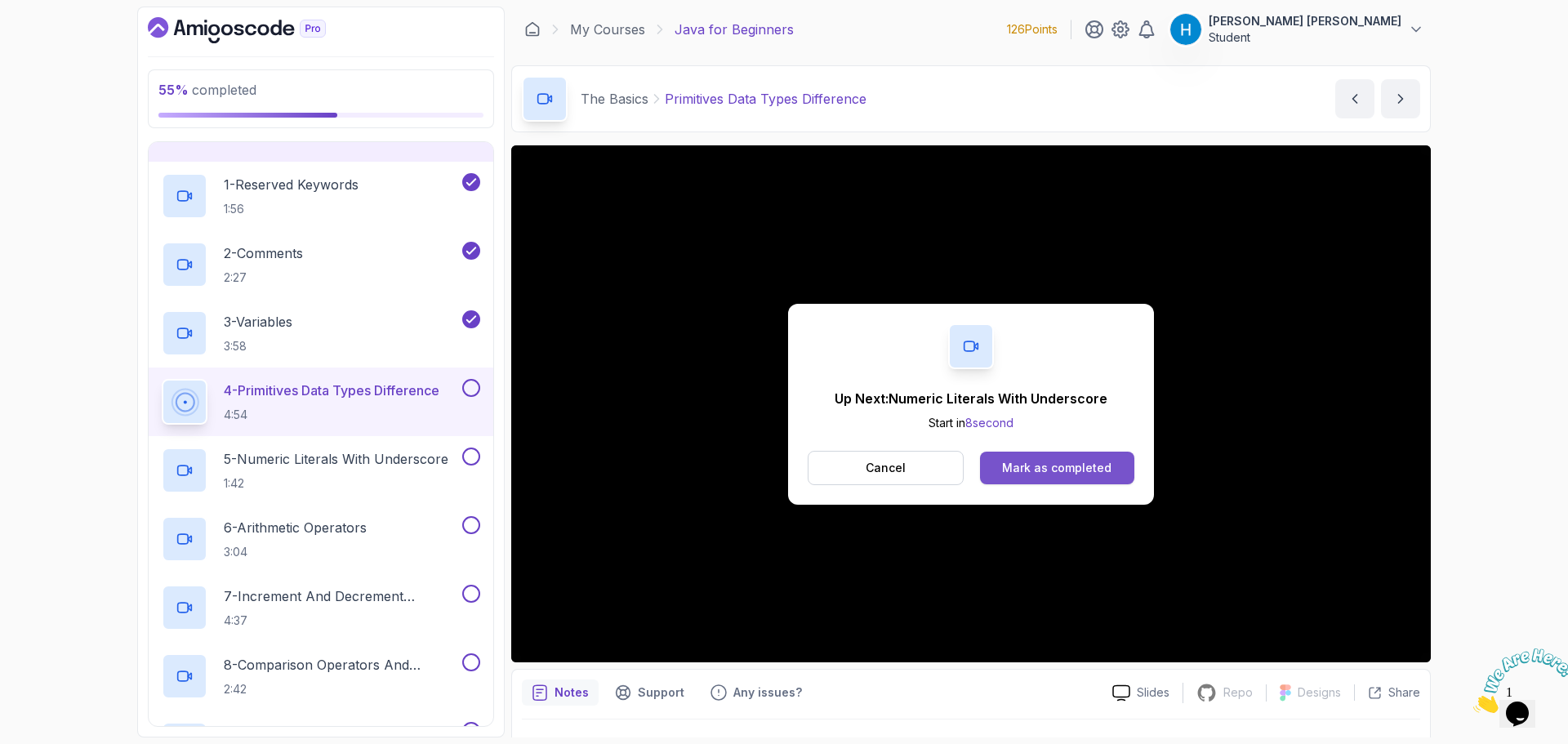
click at [1074, 465] on div "Mark as completed" at bounding box center [1057, 467] width 110 height 16
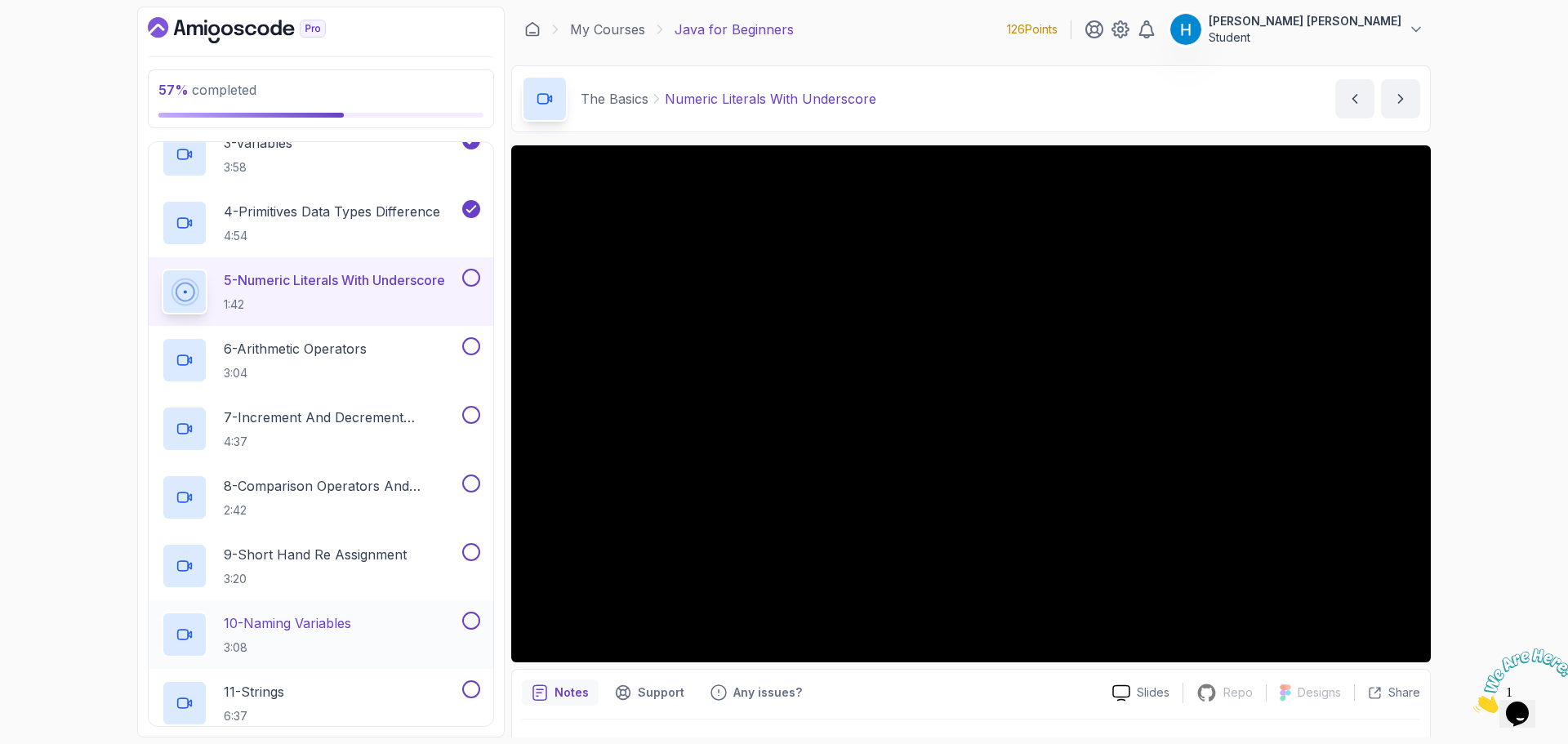
scroll to position [342, 0]
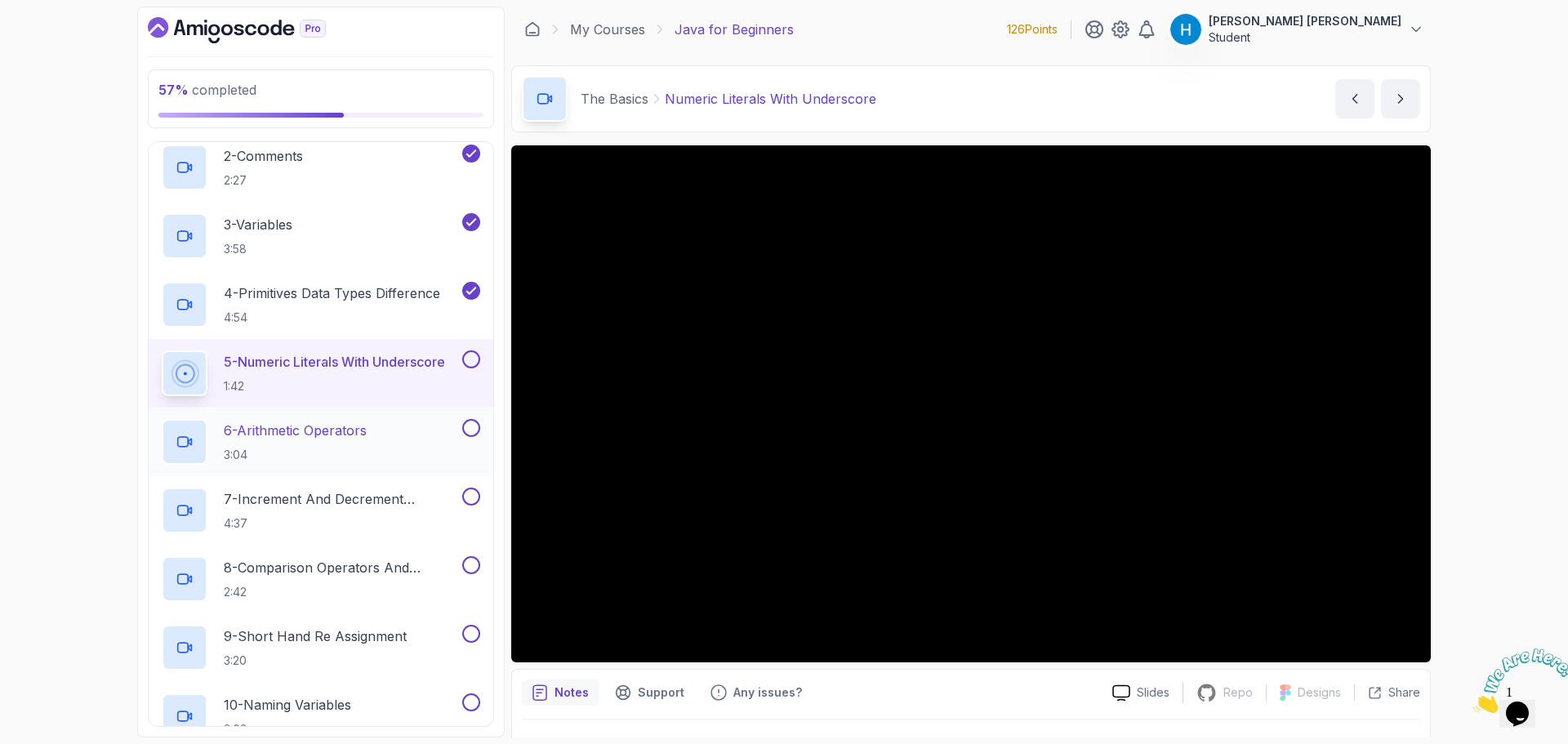
click at [440, 444] on div "6 - Arithmetic Operators 3:04" at bounding box center [310, 441] width 298 height 45
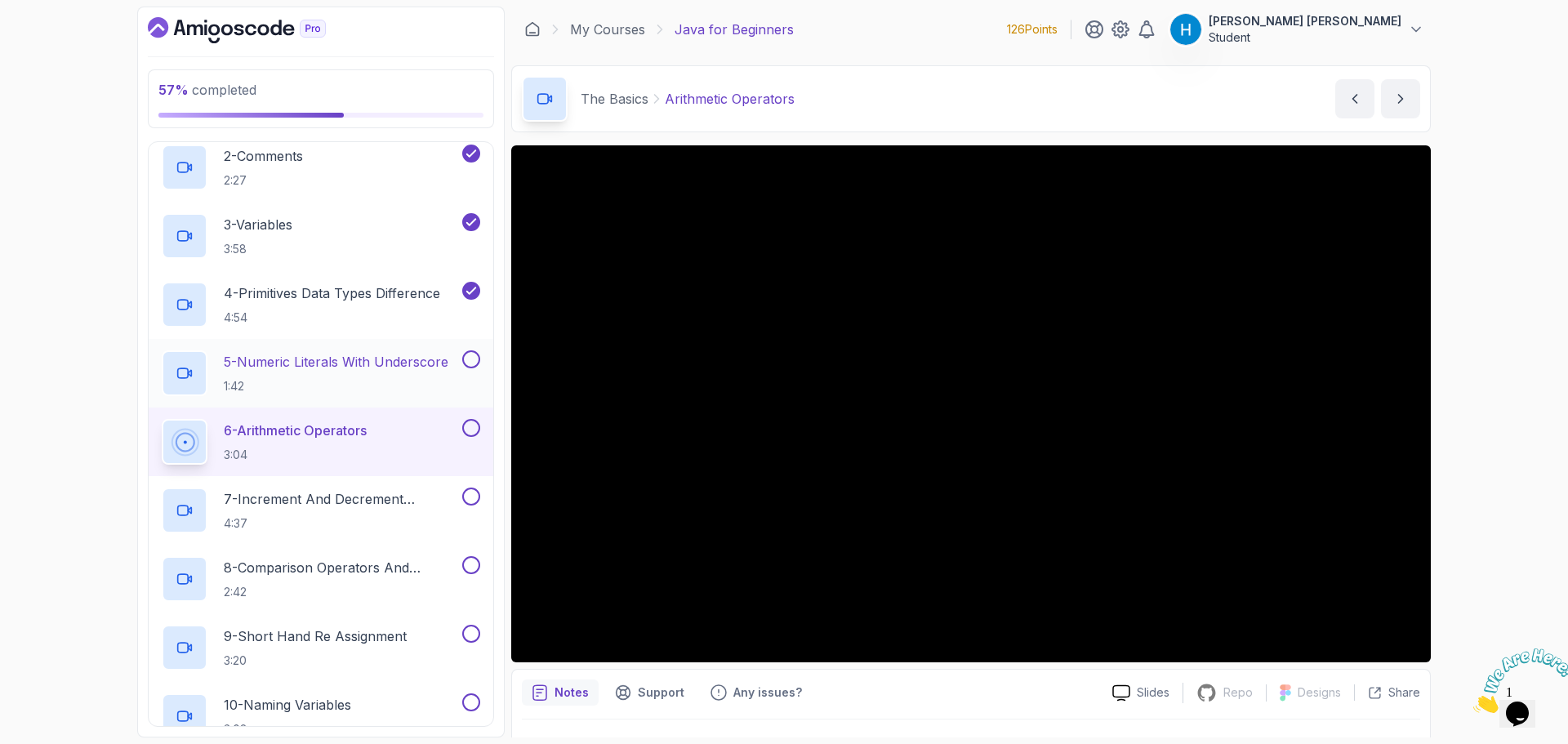
click at [464, 359] on button at bounding box center [471, 359] width 18 height 18
click at [1517, 704] on img at bounding box center [1524, 680] width 101 height 65
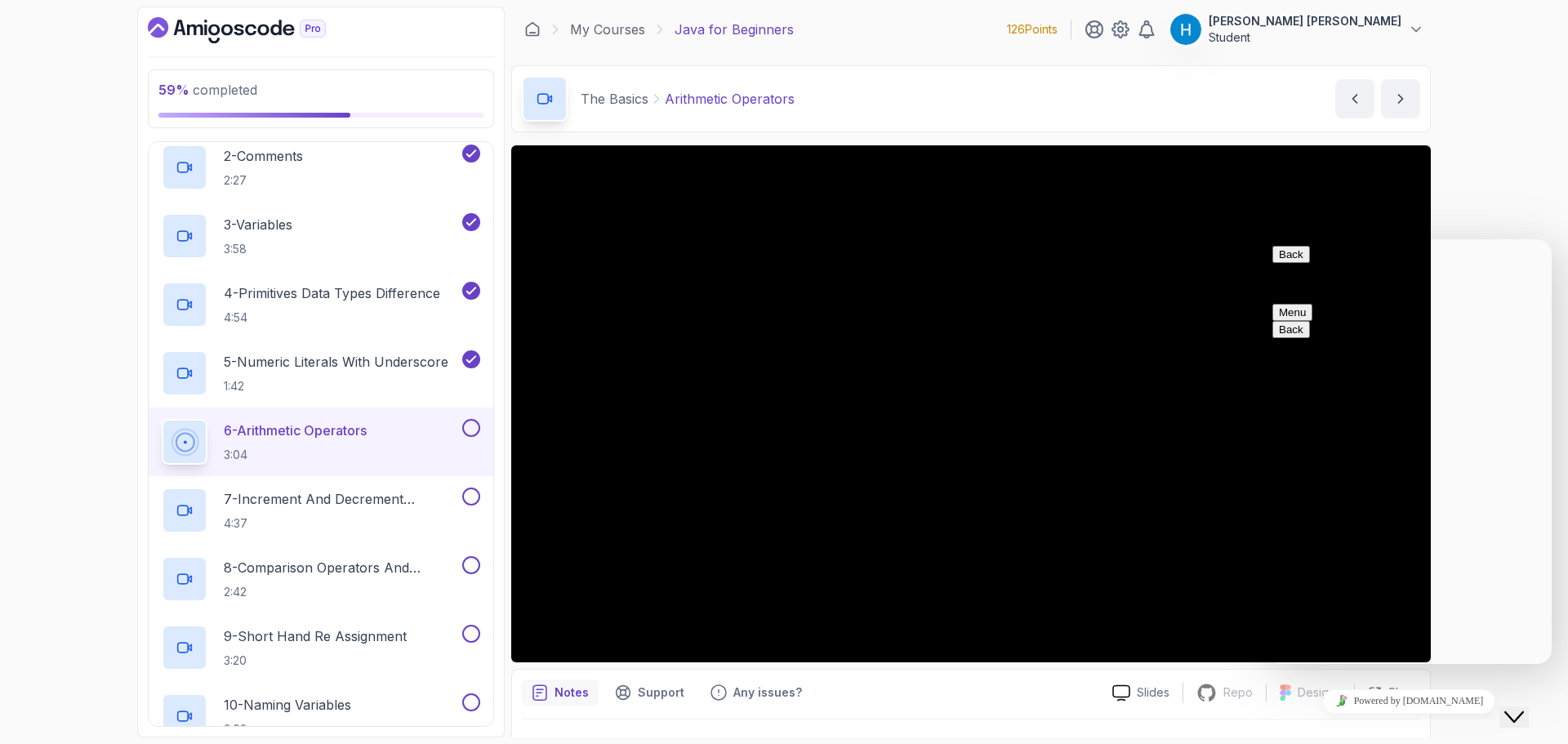
click at [1509, 198] on div "59 % completed 1 - Intro 2 - Understanding Java 3 - Environment Setup 4 - Up An…" at bounding box center [784, 372] width 1568 height 744
click at [1529, 706] on button "Close Chat This icon closes the chat window." at bounding box center [1514, 717] width 30 height 21
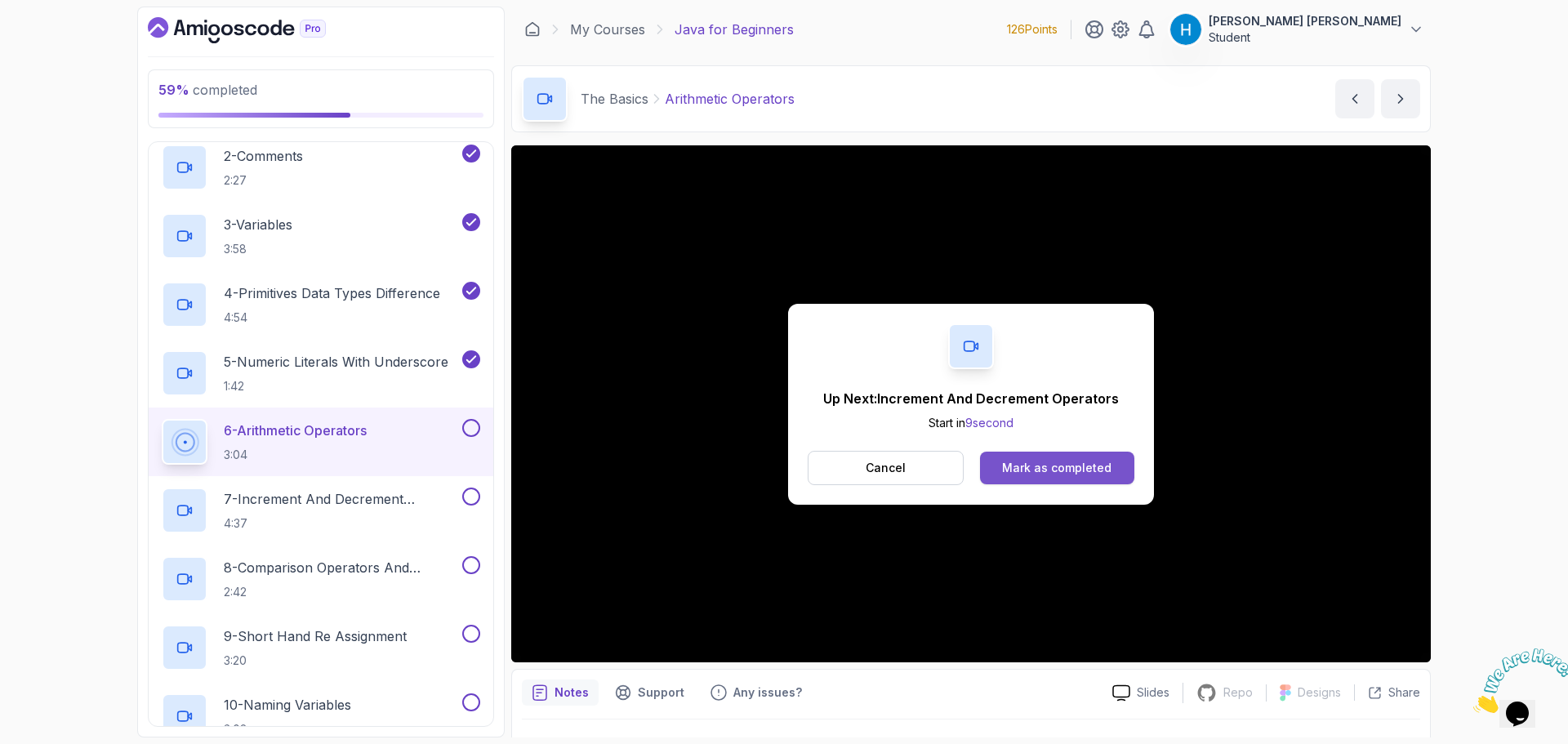
click at [1022, 464] on div "Mark as completed" at bounding box center [1057, 467] width 110 height 16
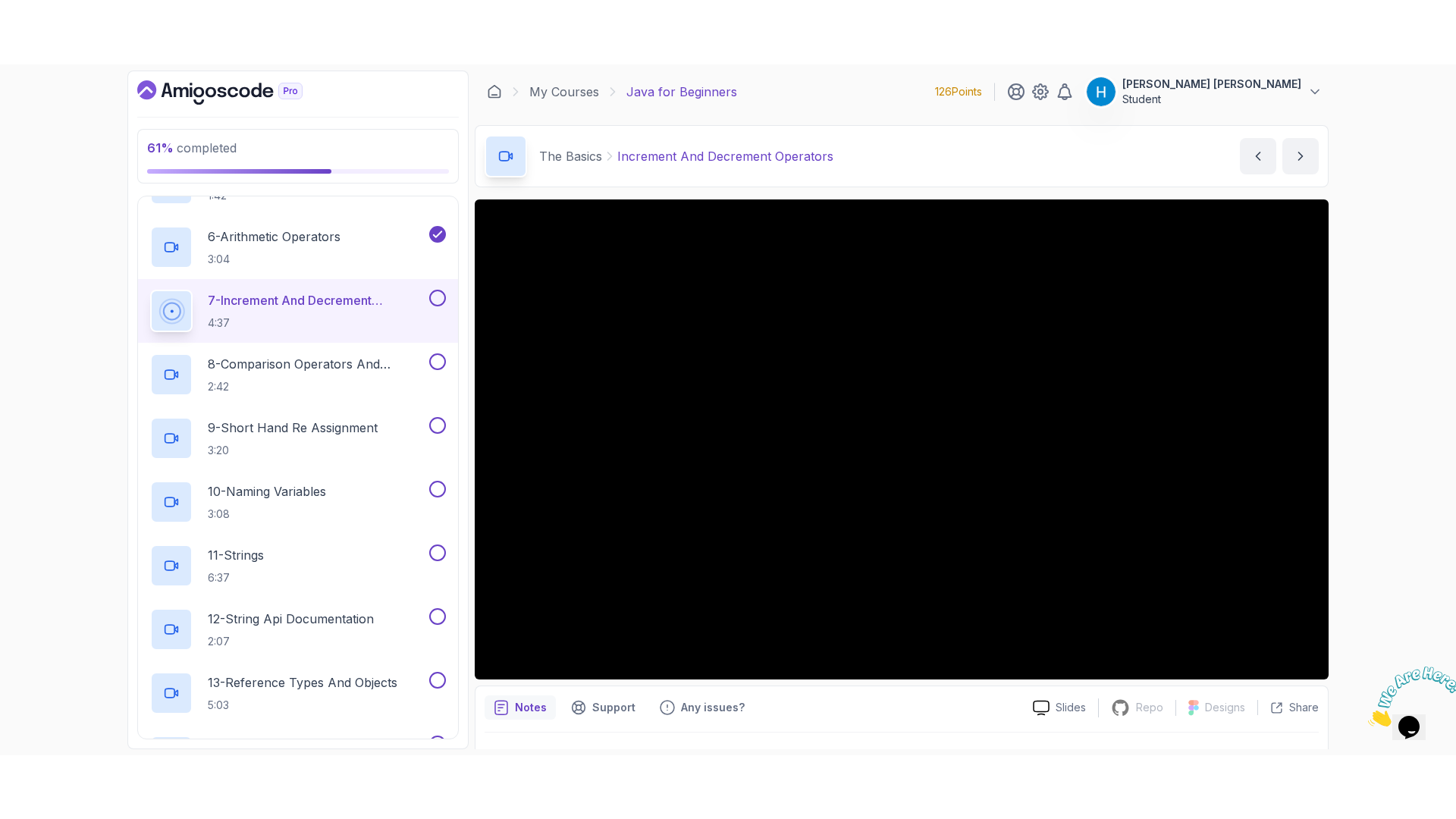
scroll to position [36, 0]
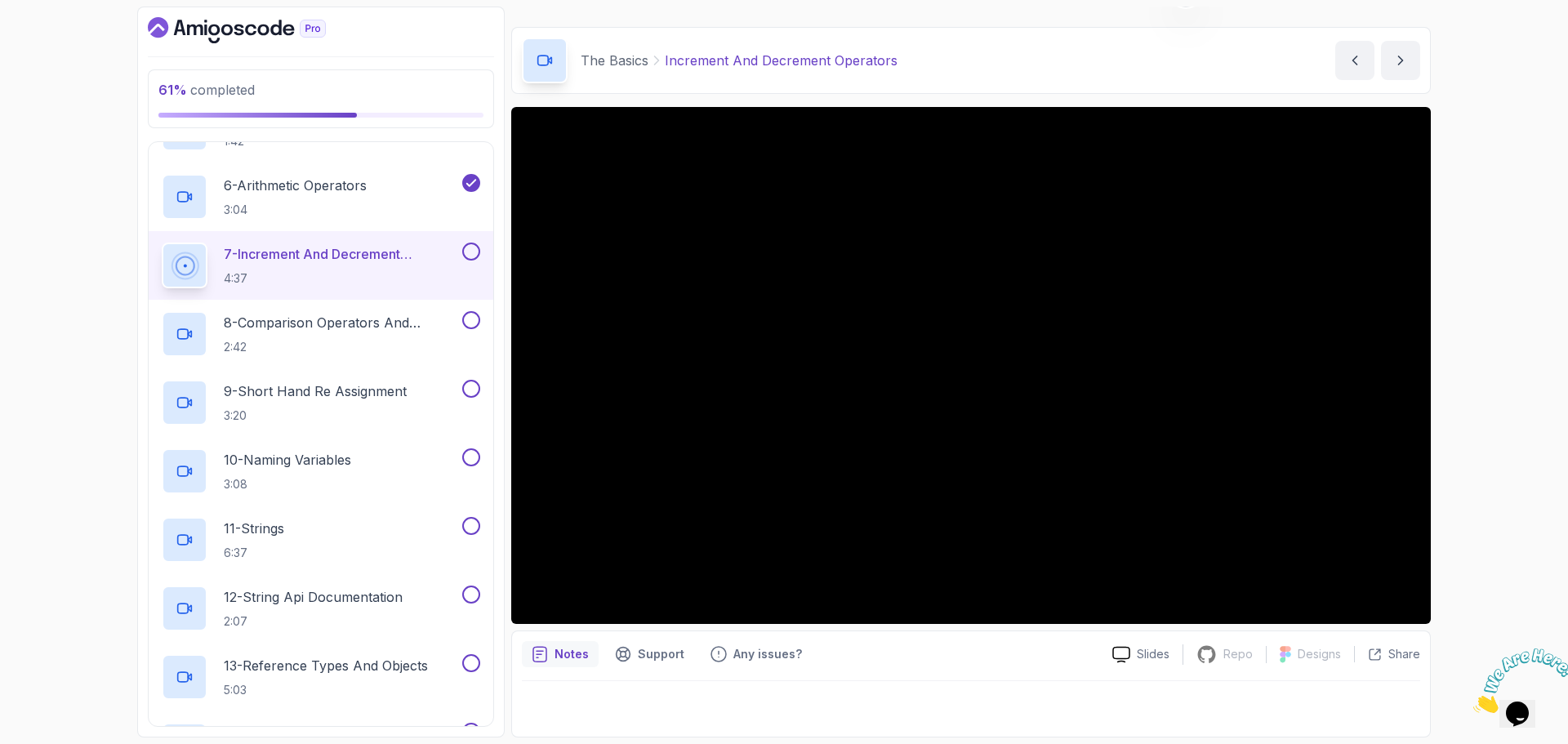
click at [469, 256] on button at bounding box center [471, 252] width 18 height 18
click at [399, 323] on p "8 - Comparison Operators and Booleans" at bounding box center [341, 323] width 235 height 19
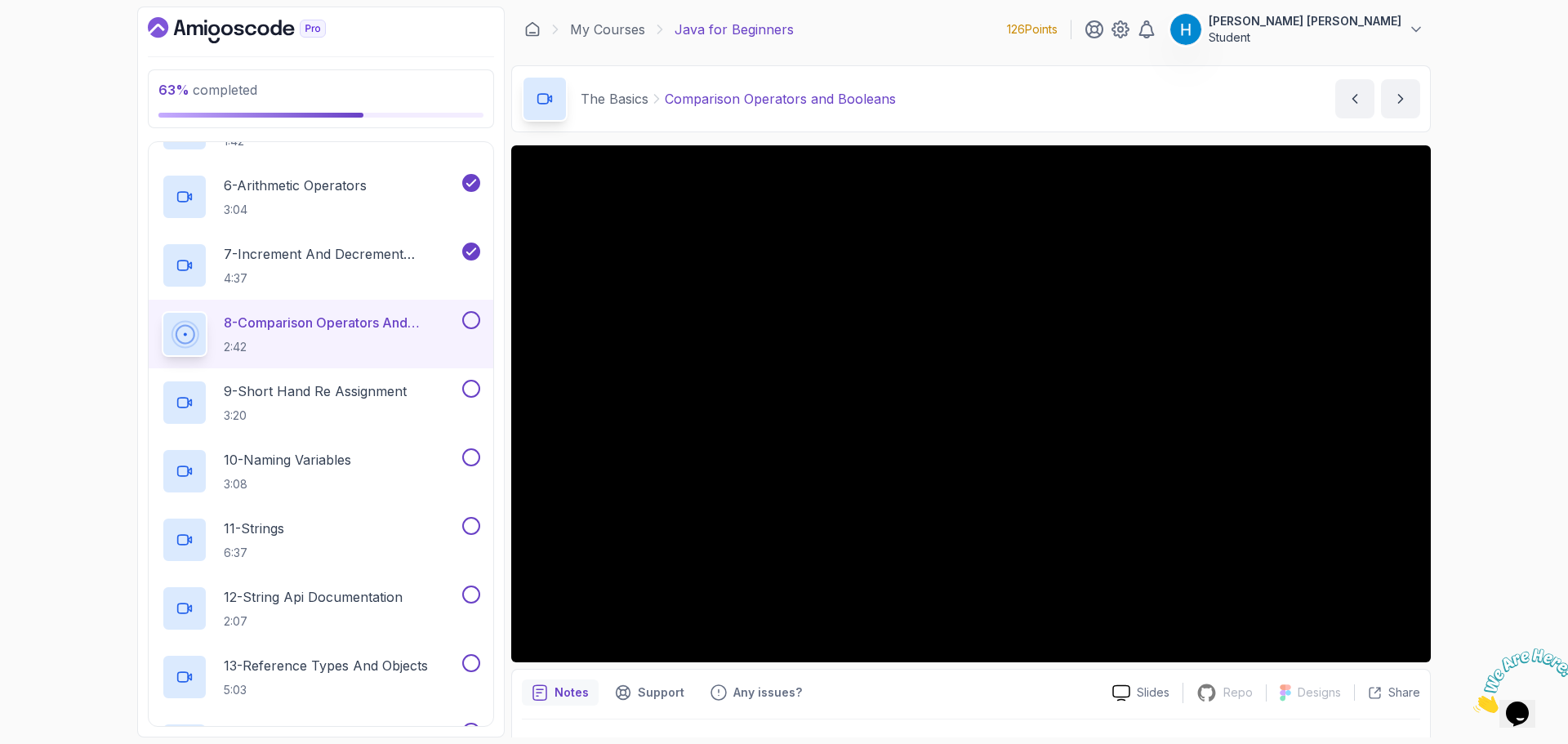
click at [477, 316] on button at bounding box center [471, 320] width 18 height 18
click at [407, 383] on p "9 - Short Hand Re Assignment" at bounding box center [315, 391] width 183 height 19
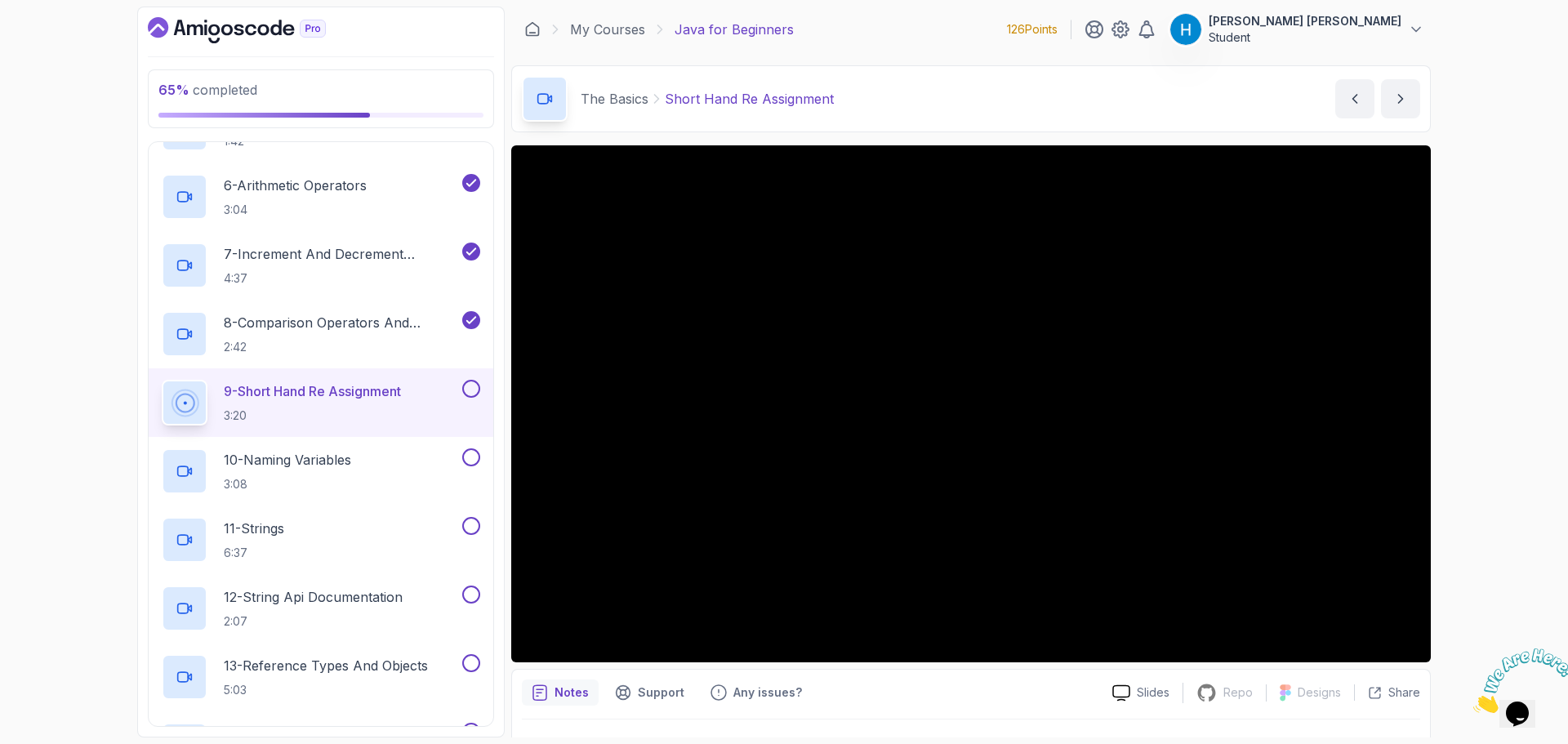
click at [493, 395] on div "1 - Intro 2 - Understanding Java 3 - Environment Setup 4 - Up And Running With …" at bounding box center [320, 435] width 346 height 586
click at [476, 389] on button at bounding box center [471, 388] width 18 height 18
click at [403, 458] on div "10 - Naming Variables 3:08" at bounding box center [310, 470] width 298 height 45
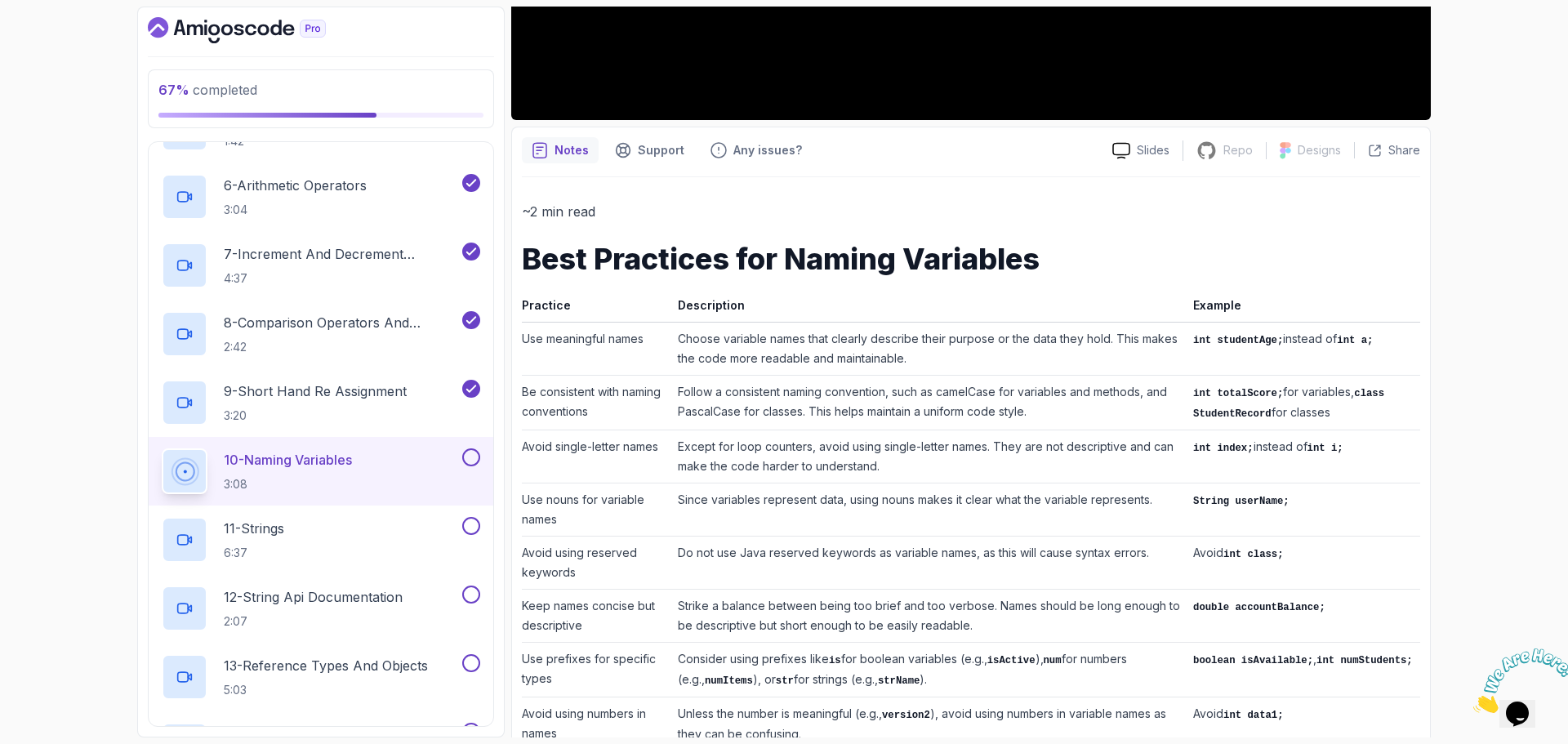
scroll to position [571, 0]
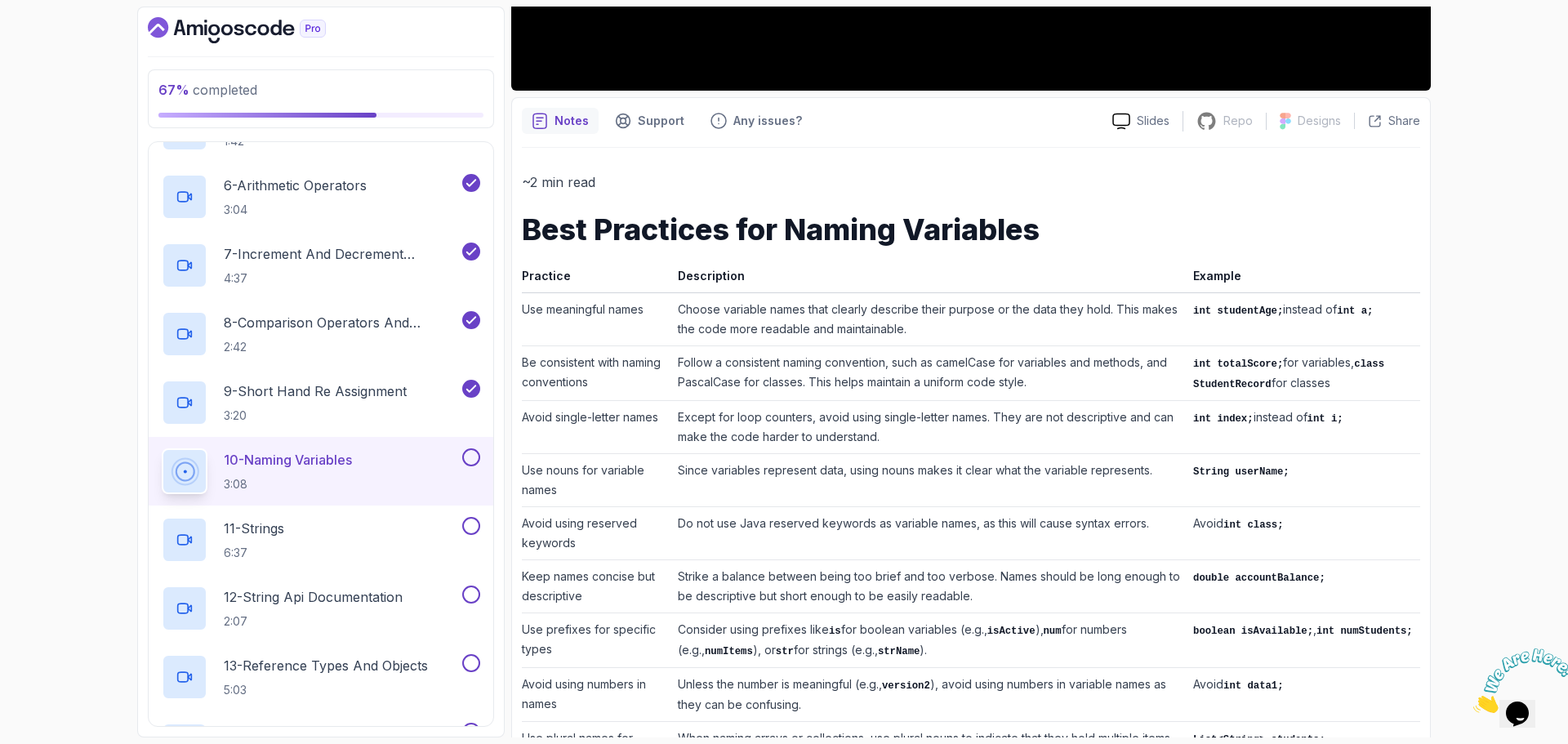
click at [534, 524] on td "Avoid using reserved keywords" at bounding box center [597, 533] width 149 height 53
drag, startPoint x: 534, startPoint y: 524, endPoint x: 616, endPoint y: 538, distance: 83.2
click at [616, 538] on td "Avoid using reserved keywords" at bounding box center [597, 533] width 149 height 53
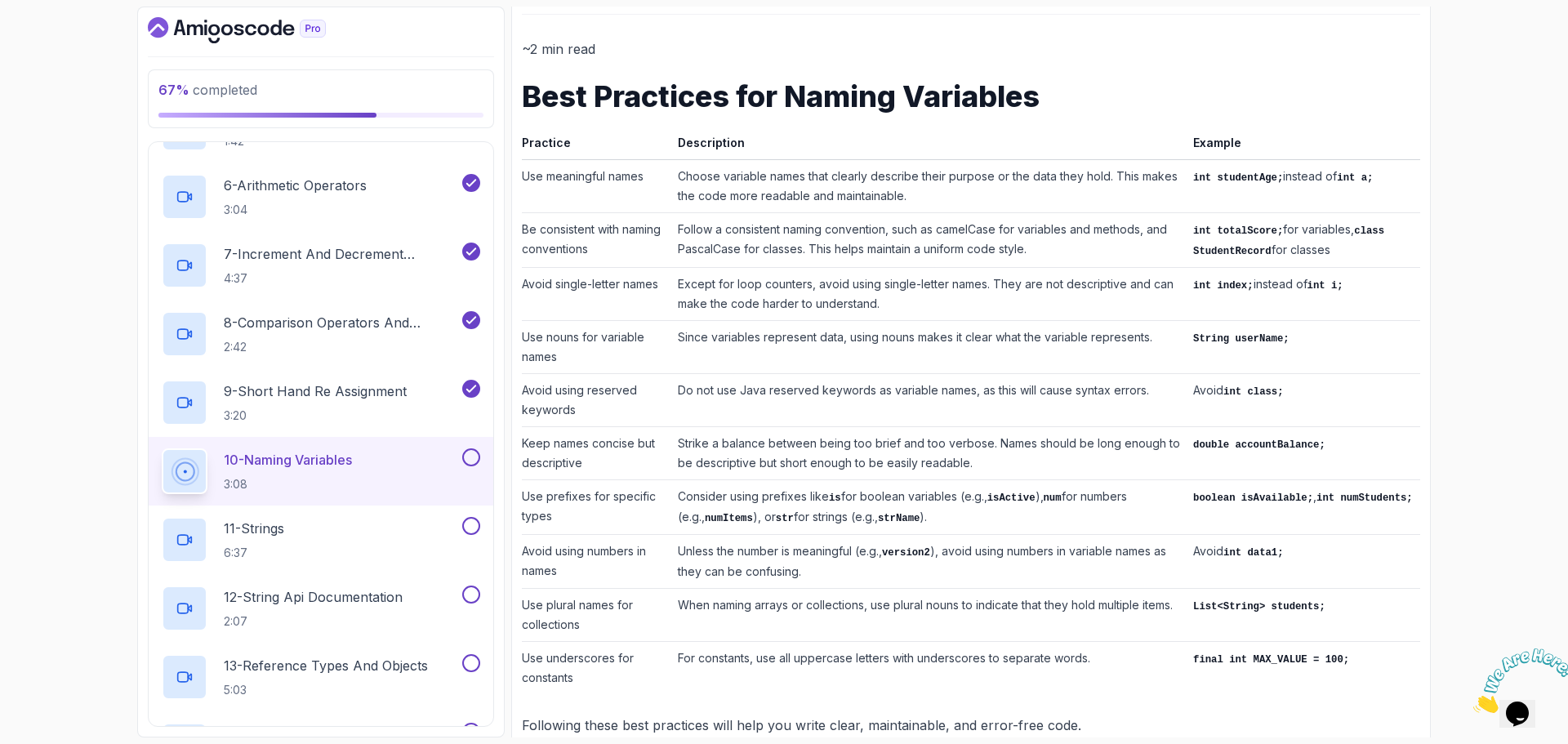
scroll to position [733, 0]
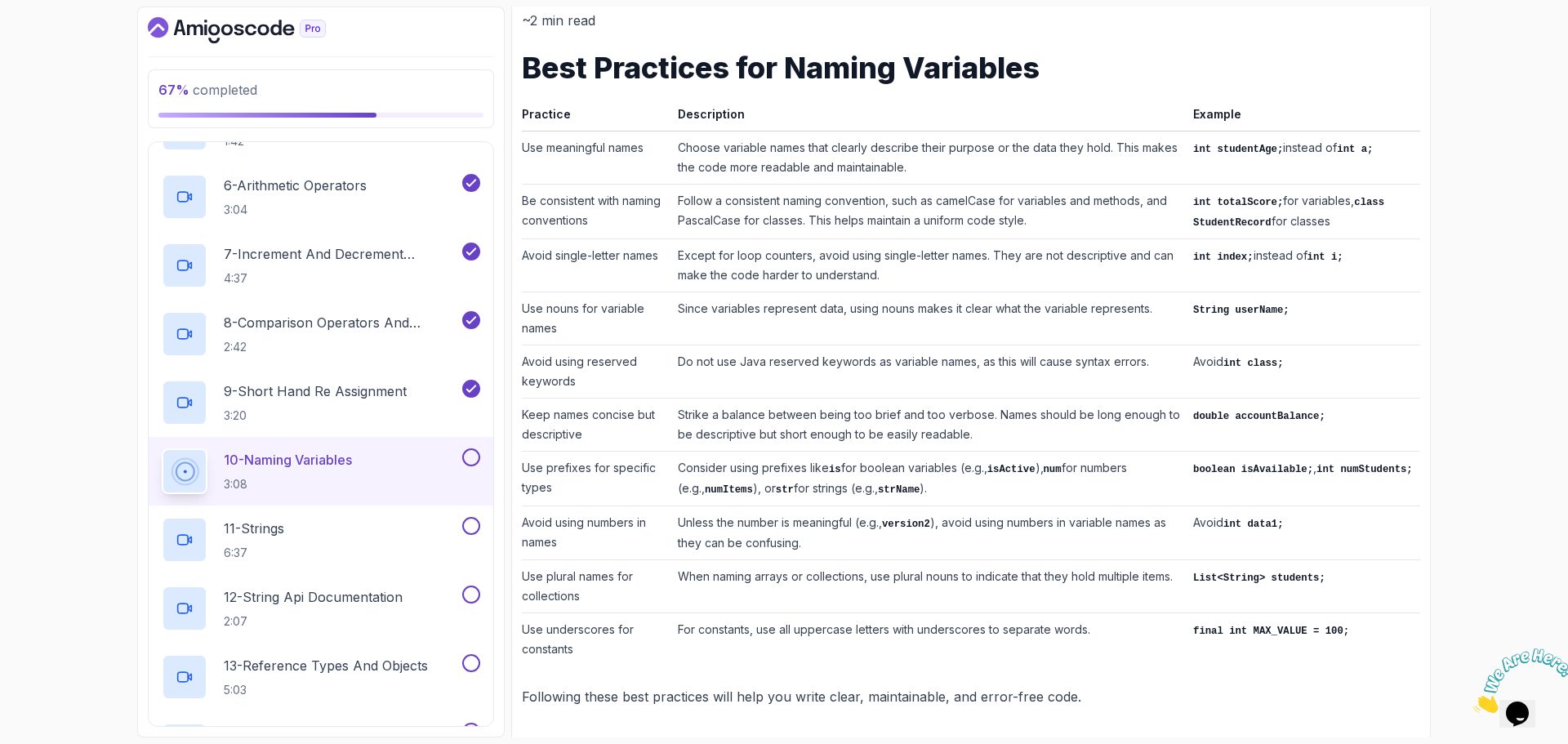
click at [608, 521] on td "Avoid using numbers in names" at bounding box center [597, 534] width 149 height 54
click at [538, 576] on td "Use plural names for collections" at bounding box center [597, 586] width 149 height 53
drag, startPoint x: 538, startPoint y: 576, endPoint x: 628, endPoint y: 588, distance: 90.8
click at [628, 588] on td "Use plural names for collections" at bounding box center [597, 586] width 149 height 53
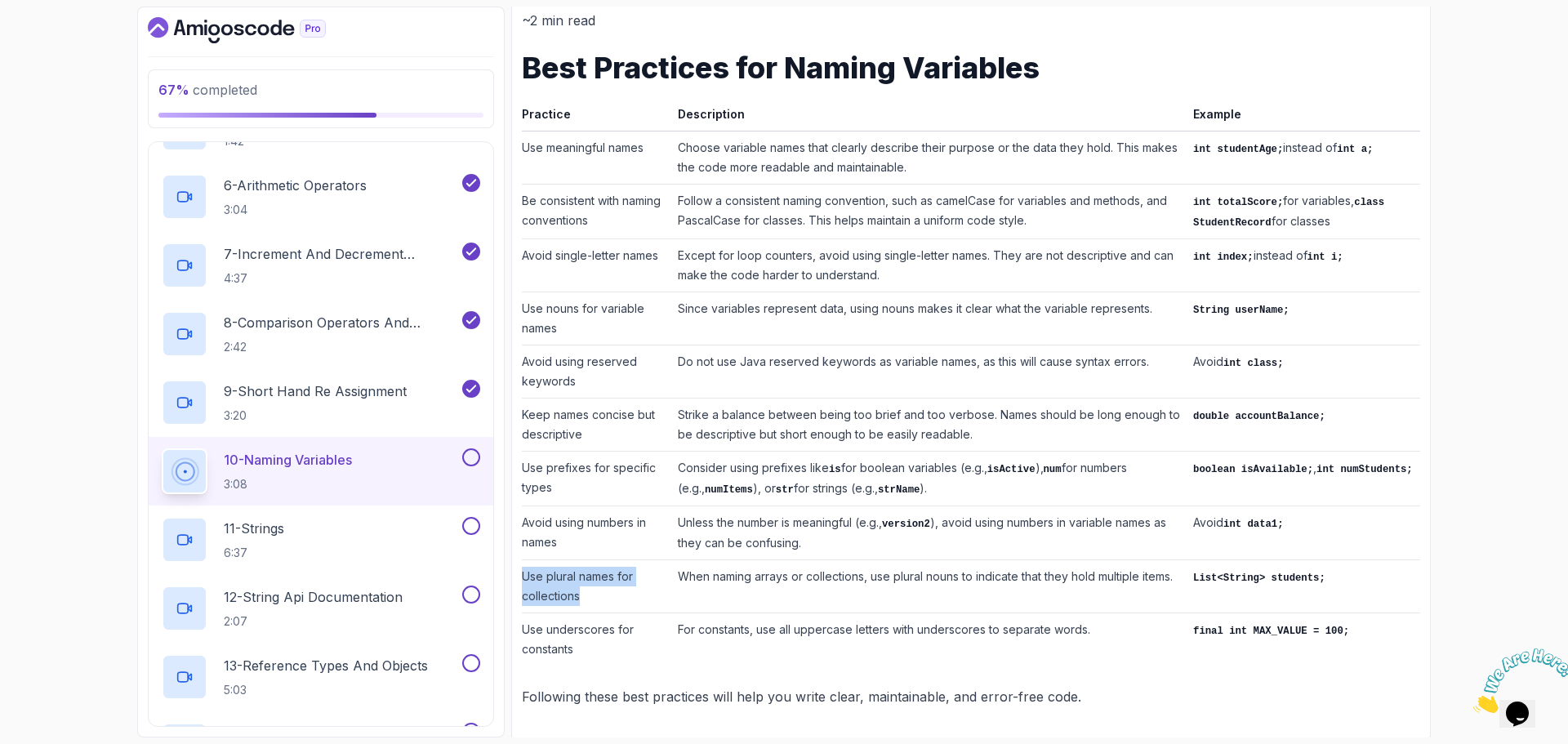
click at [628, 588] on td "Use plural names for collections" at bounding box center [597, 586] width 149 height 53
click at [544, 630] on td "Use underscores for constants" at bounding box center [597, 640] width 149 height 53
click at [555, 638] on td "Use underscores for constants" at bounding box center [597, 640] width 149 height 53
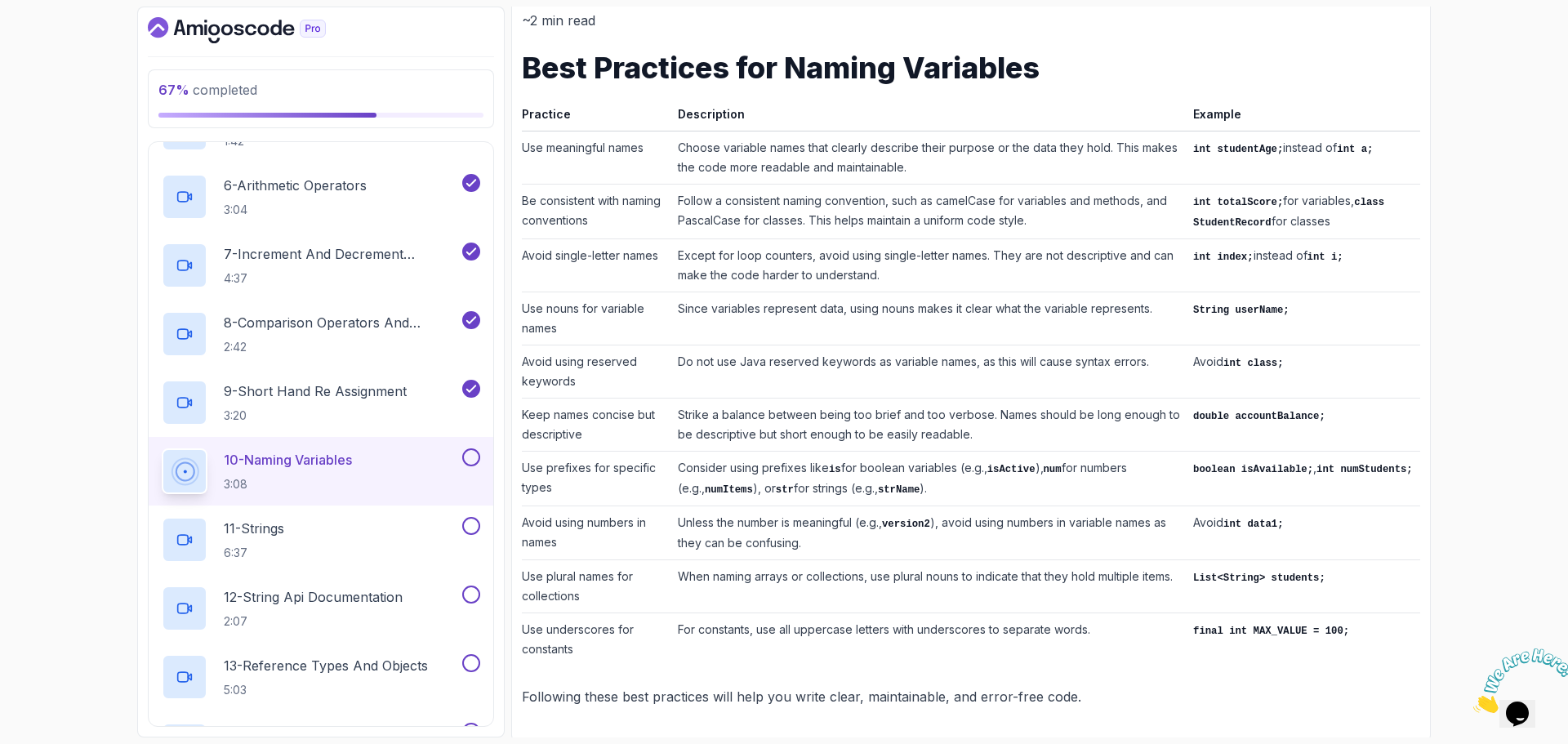
click at [534, 632] on td "Use underscores for constants" at bounding box center [597, 640] width 149 height 53
drag, startPoint x: 534, startPoint y: 632, endPoint x: 556, endPoint y: 651, distance: 29.1
click at [556, 651] on td "Use underscores for constants" at bounding box center [597, 640] width 149 height 53
click at [533, 432] on td "Keep names concise but descriptive" at bounding box center [597, 425] width 149 height 53
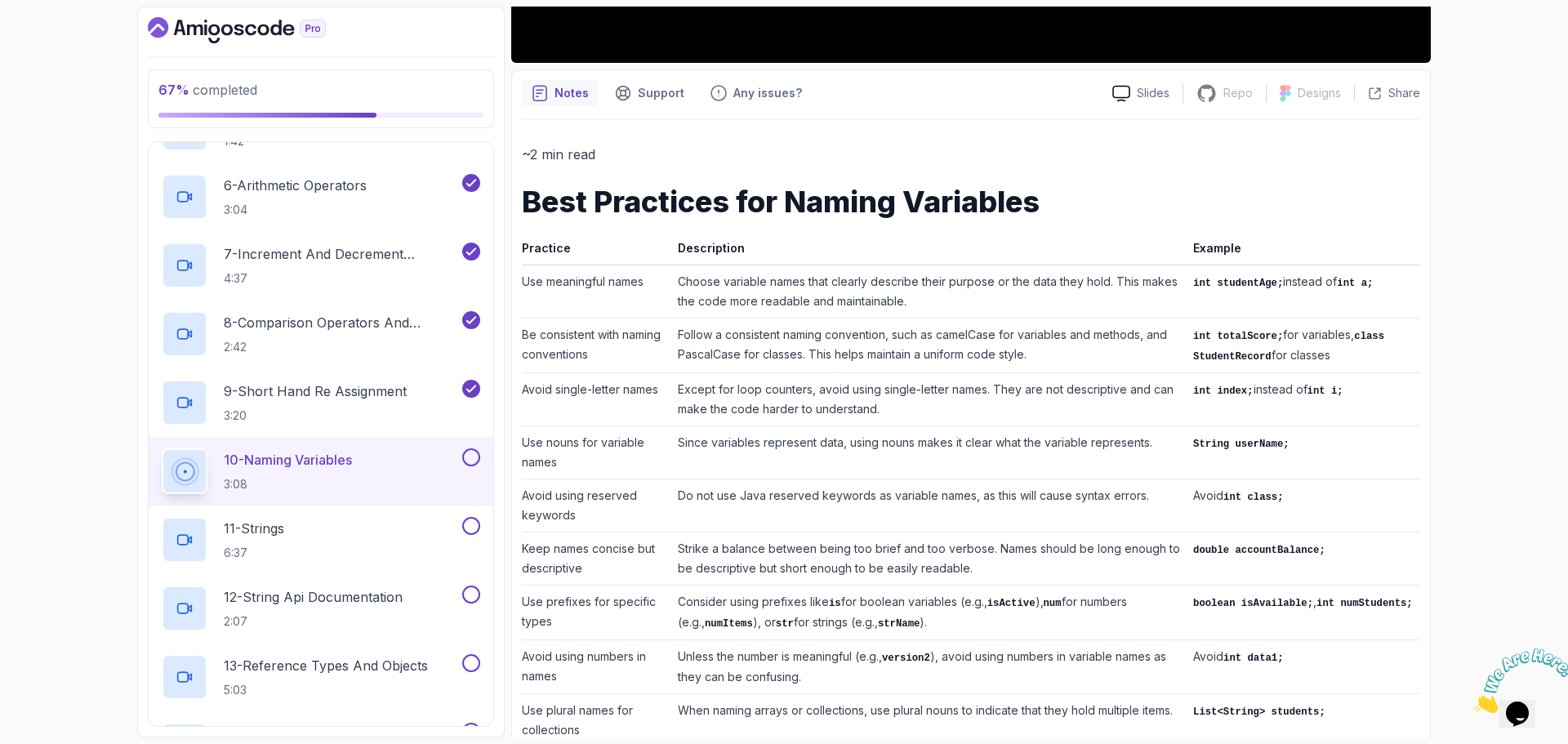
scroll to position [571, 0]
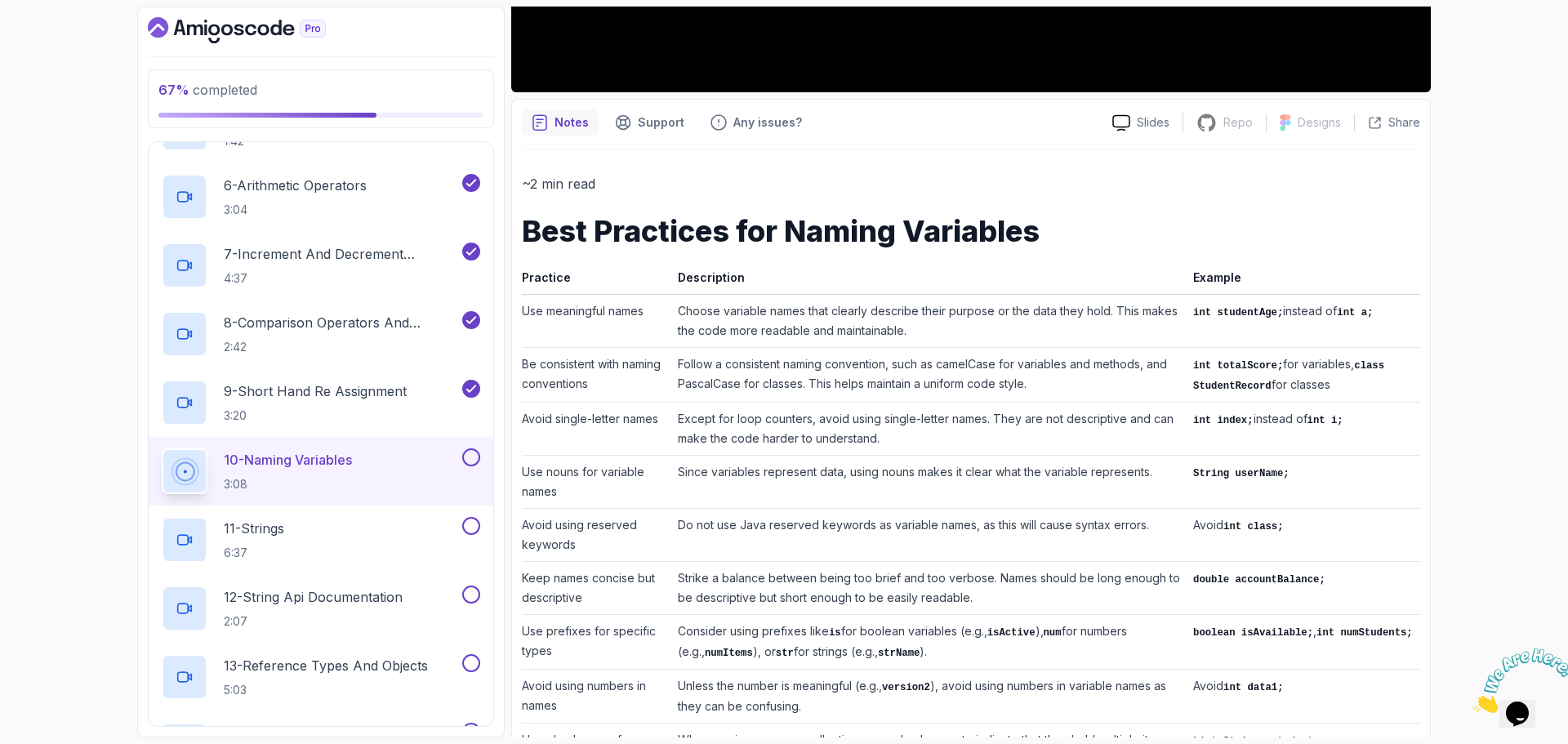
click at [547, 417] on td "Avoid single-letter names" at bounding box center [597, 429] width 149 height 53
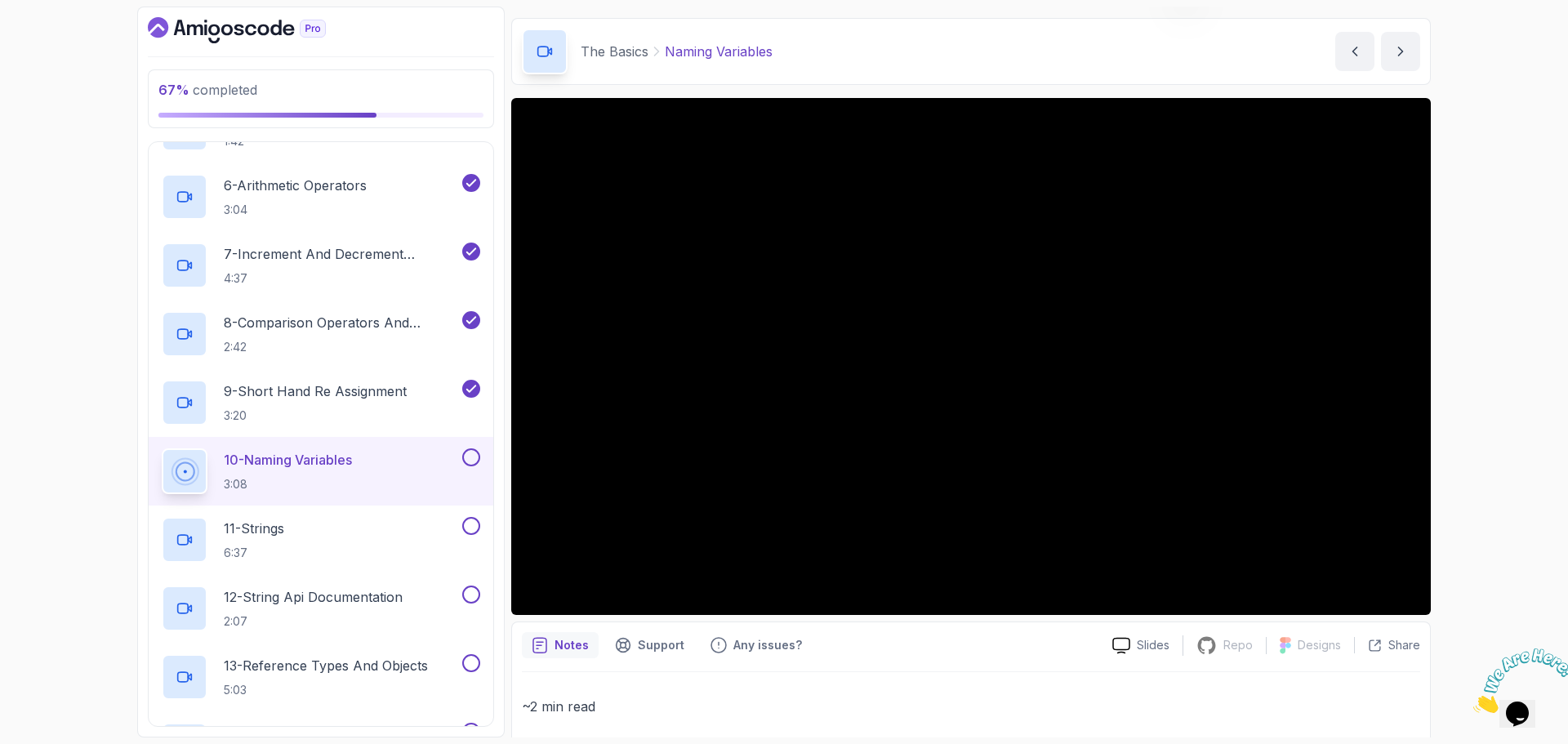
scroll to position [0, 0]
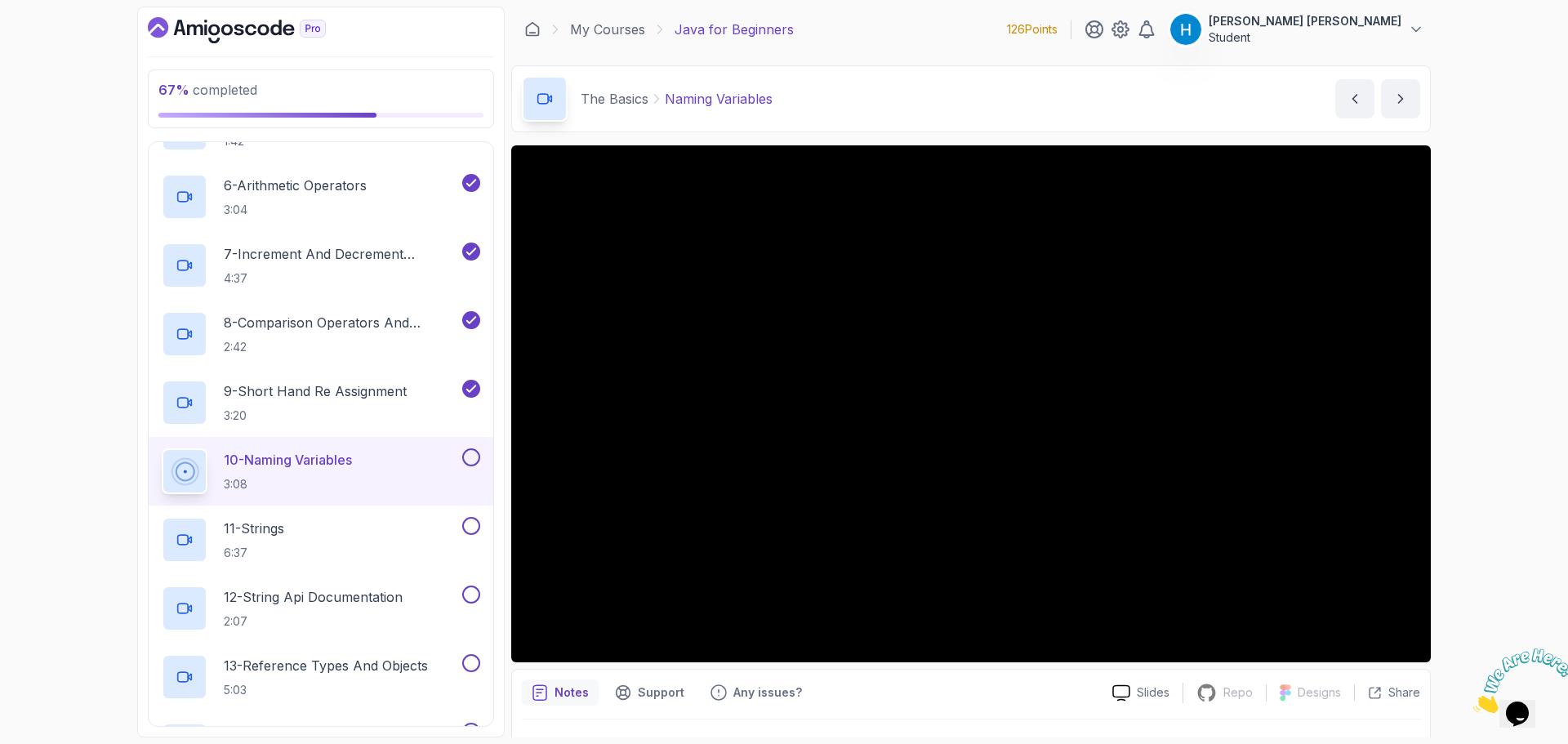
click at [472, 458] on button at bounding box center [471, 457] width 18 height 18
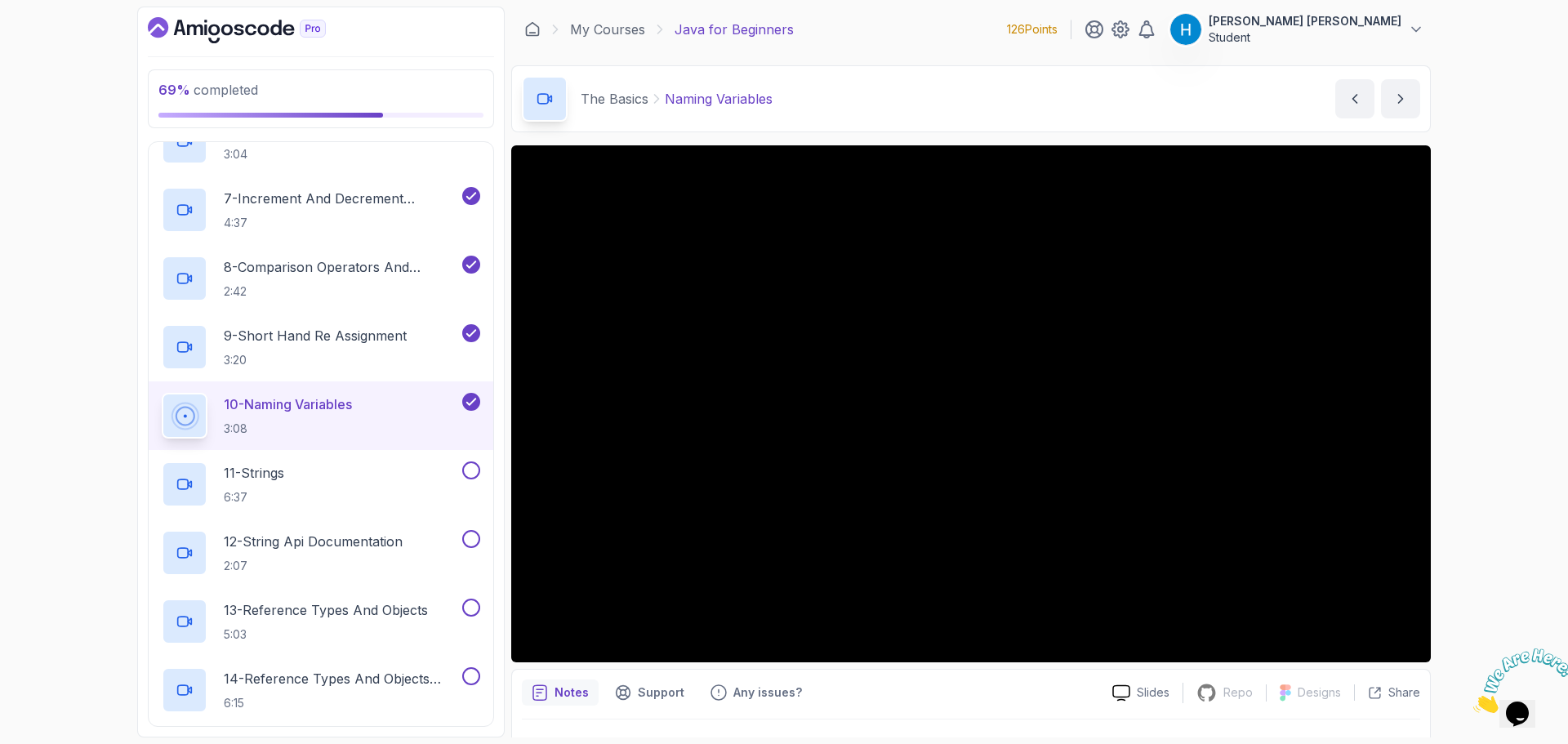
scroll to position [669, 0]
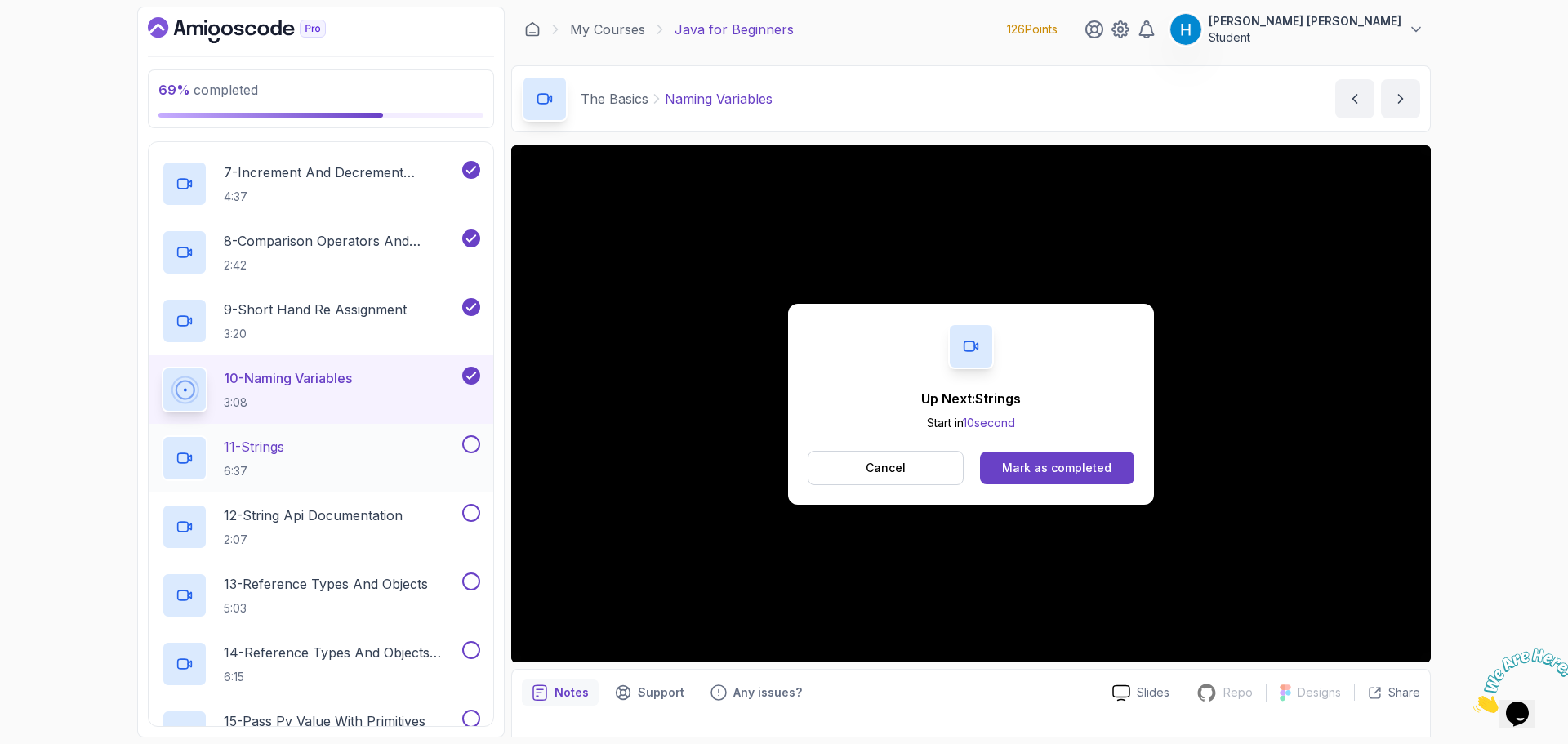
click at [404, 452] on div "11 - Strings 6:37" at bounding box center [310, 458] width 298 height 45
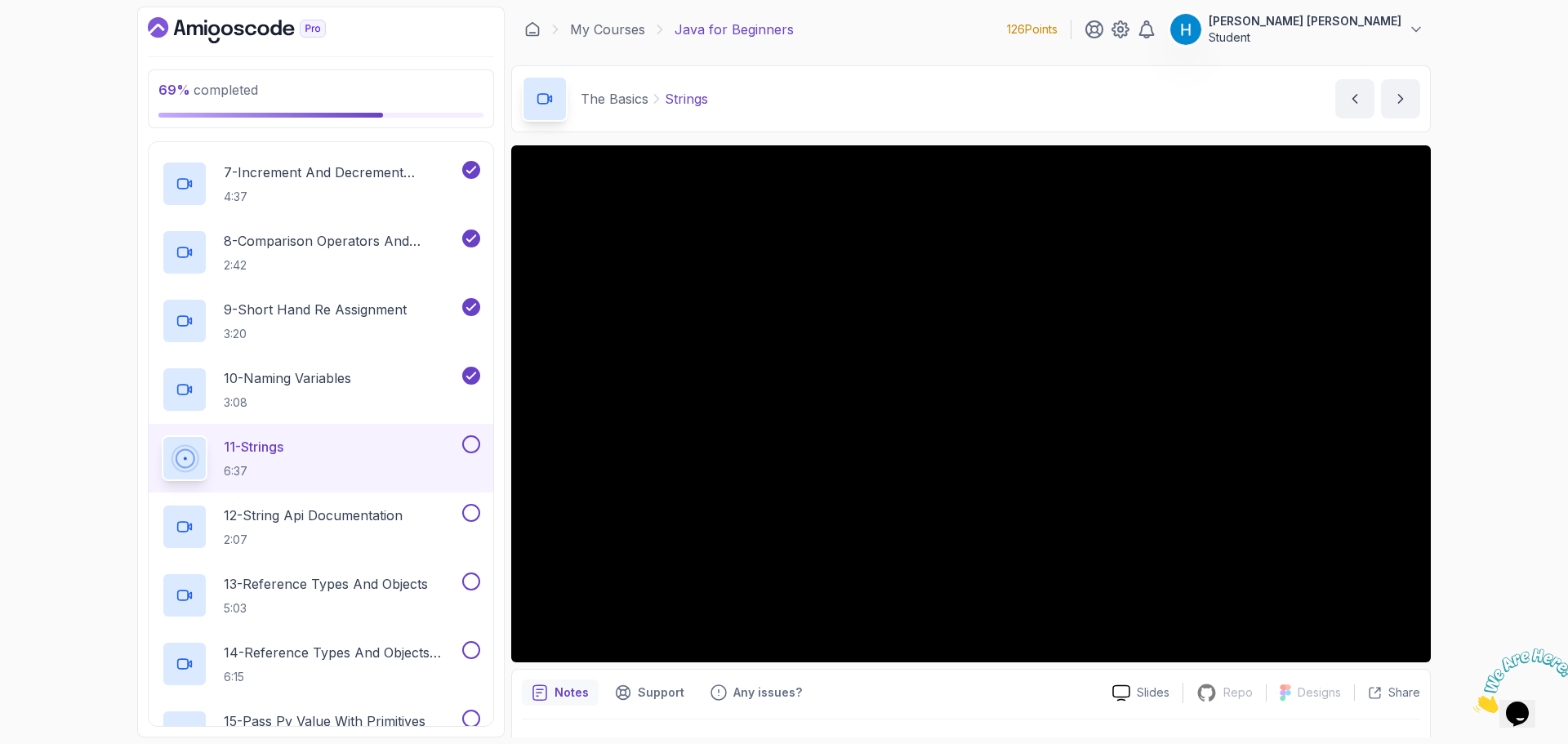
click at [1501, 343] on div "69 % completed 1 - Intro 2 - Understanding Java 3 - Environment Setup 4 - Up An…" at bounding box center [784, 372] width 1568 height 744
click at [469, 442] on button at bounding box center [471, 444] width 18 height 18
click at [372, 521] on p "12 - String Api Documentation" at bounding box center [313, 516] width 179 height 19
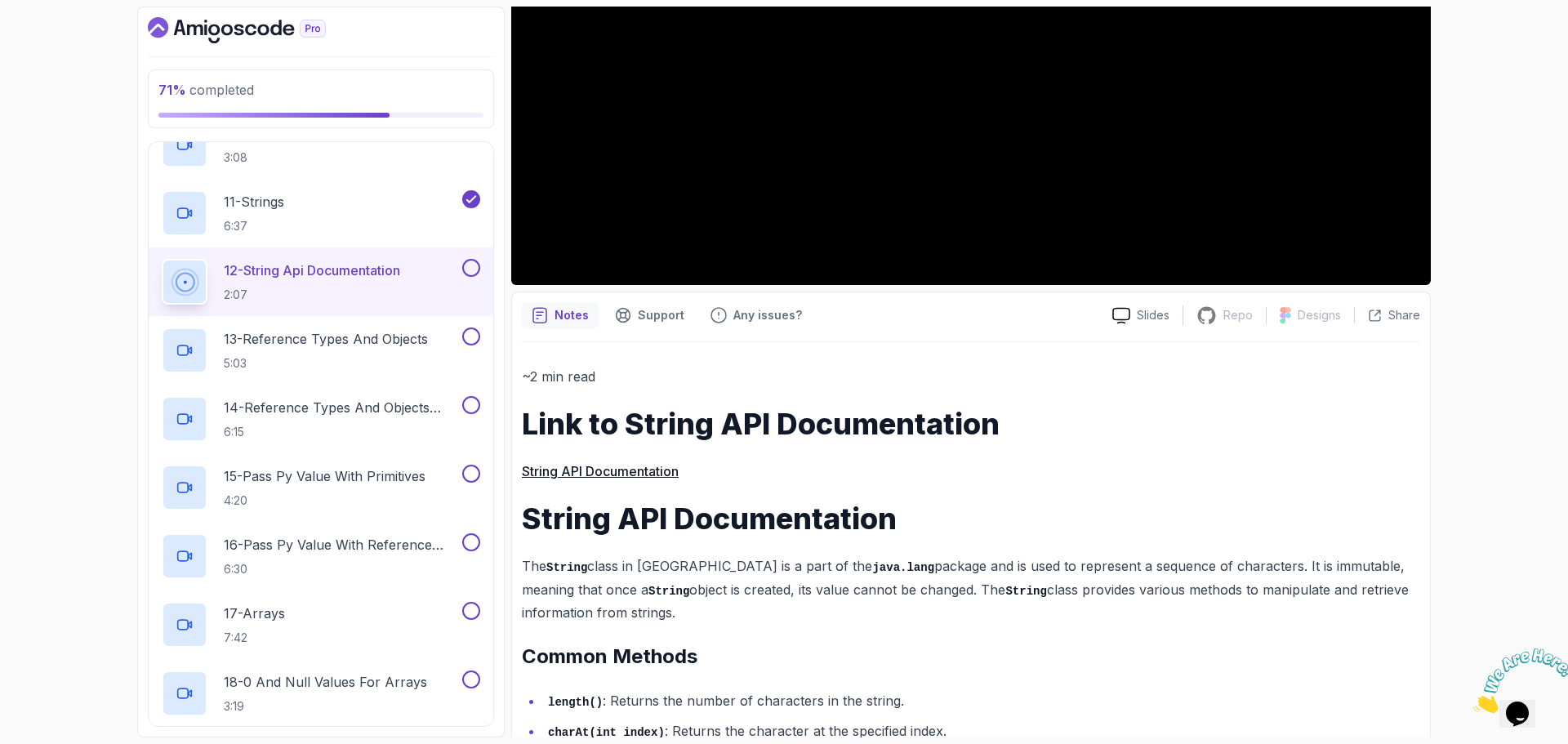
scroll to position [409, 0]
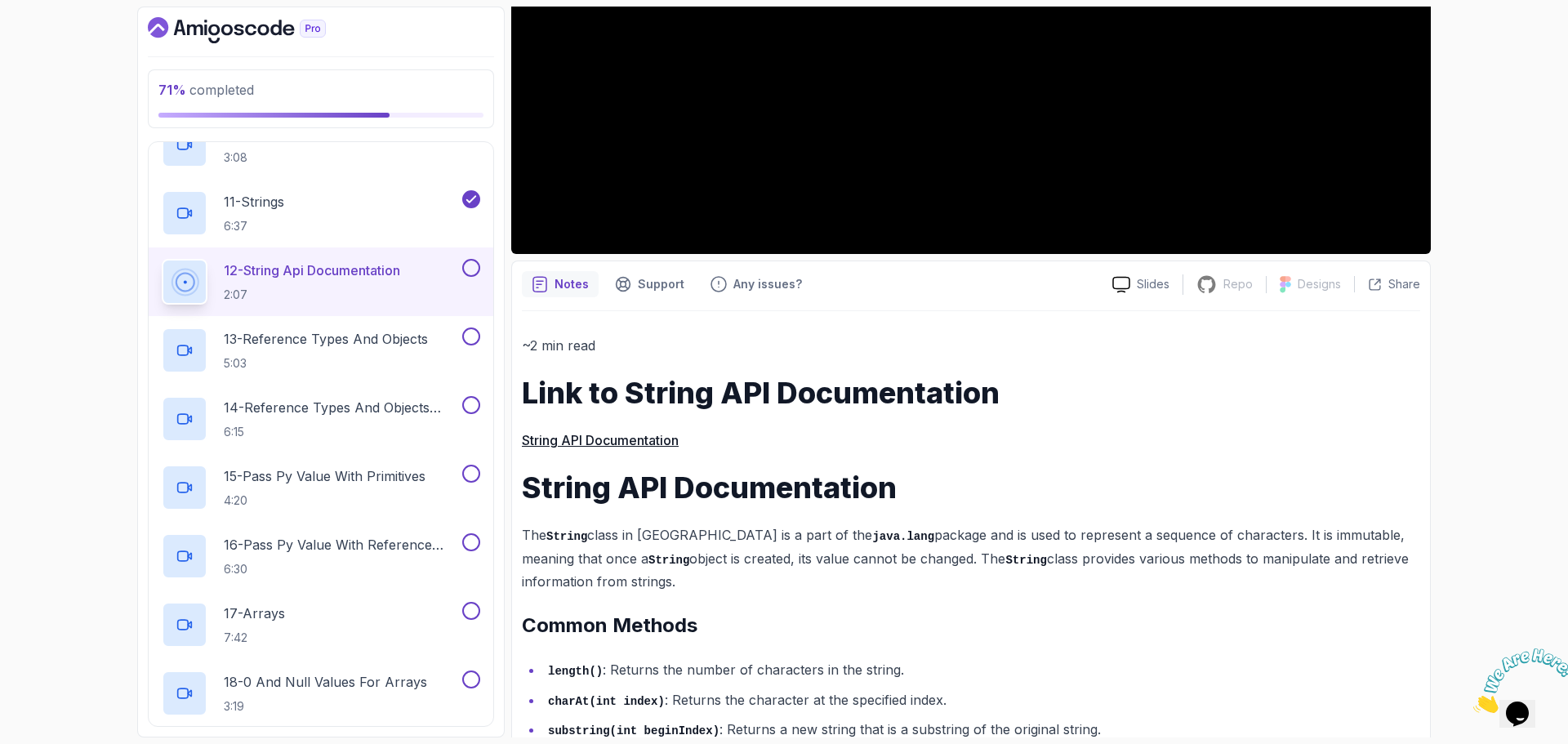
click at [625, 447] on link "String API Documentation" at bounding box center [600, 439] width 157 height 16
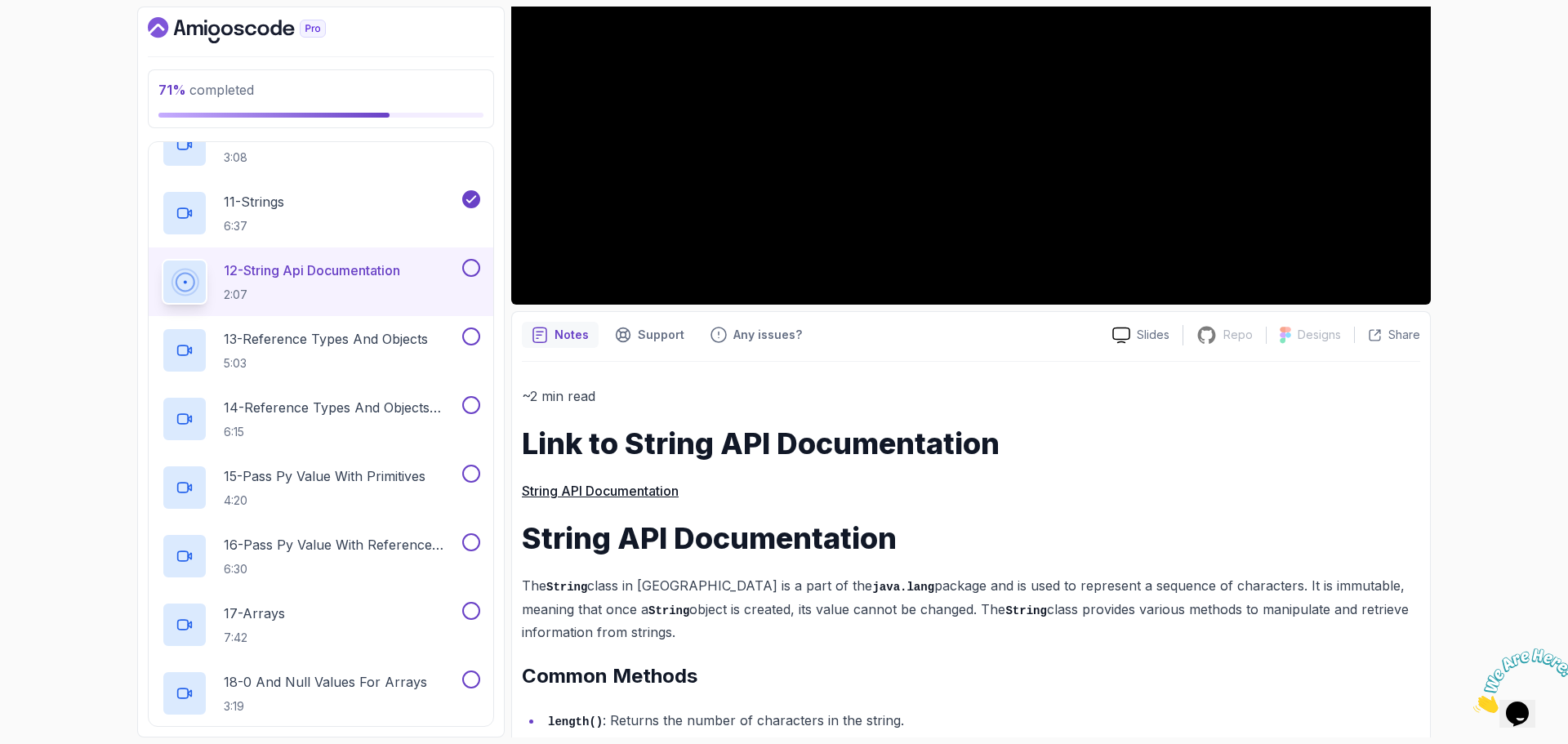
scroll to position [0, 0]
